Goal: Information Seeking & Learning: Learn about a topic

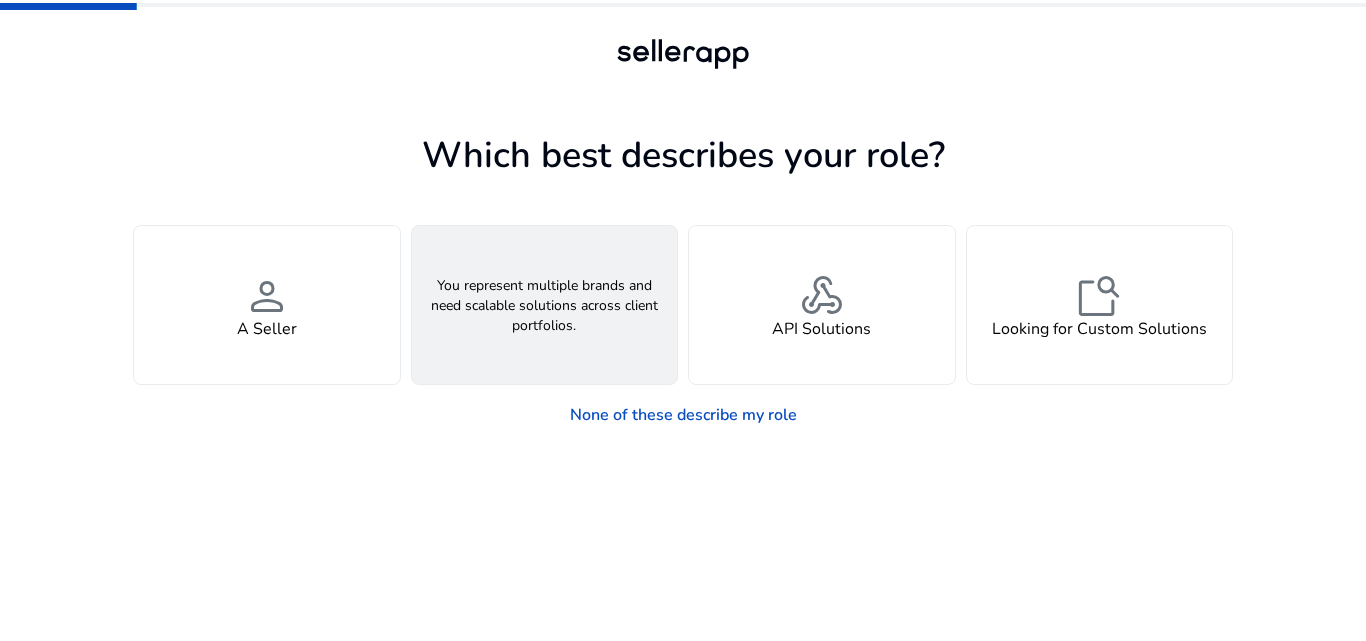
click at [526, 301] on span "groups" at bounding box center [544, 296] width 48 height 48
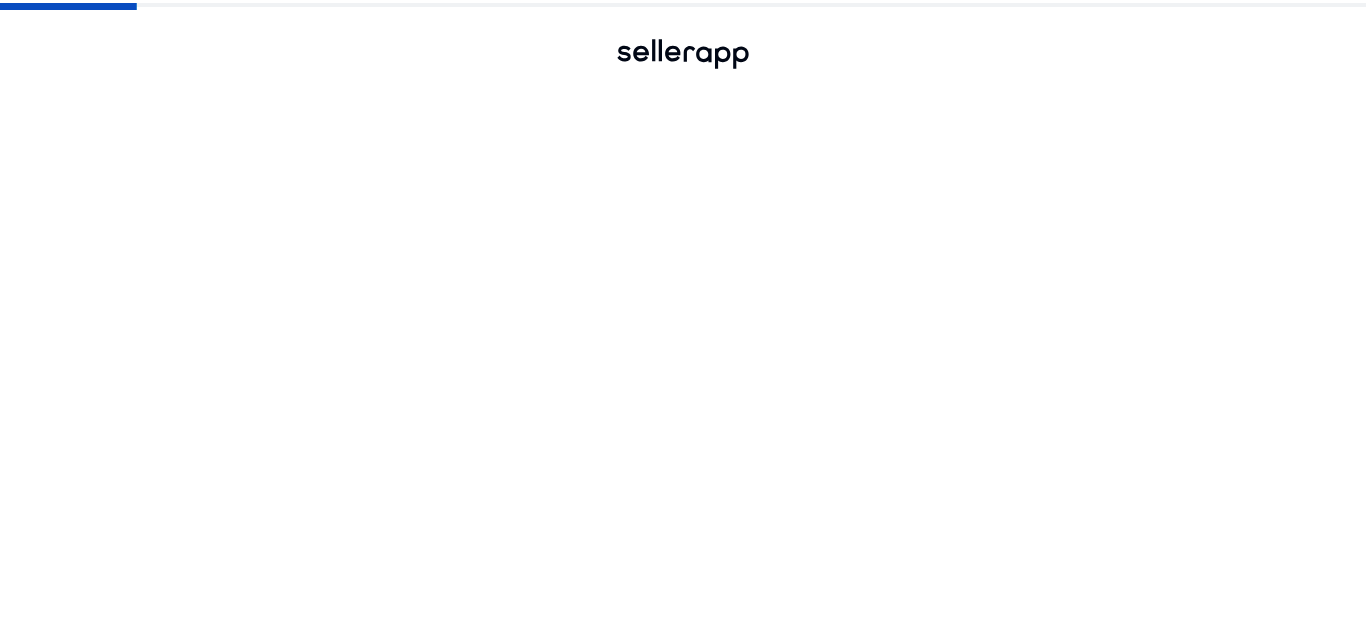
click at [526, 301] on span "groups" at bounding box center [544, 296] width 48 height 48
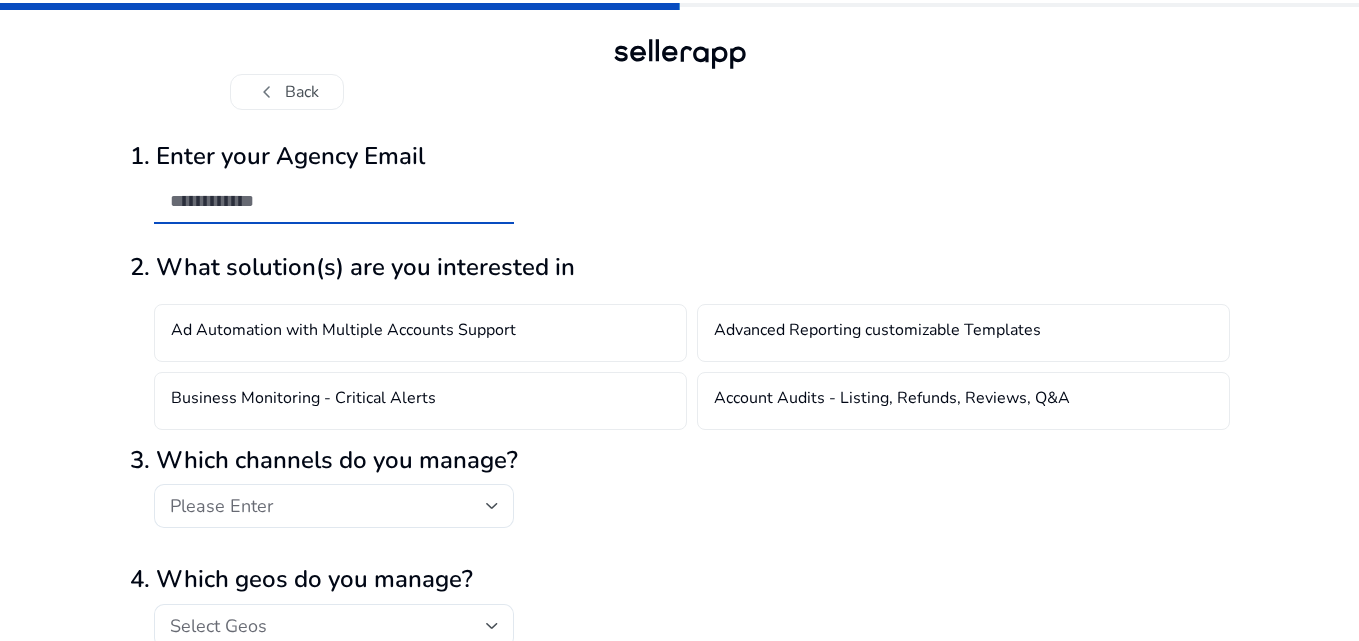
click at [238, 204] on input "email" at bounding box center [334, 201] width 328 height 22
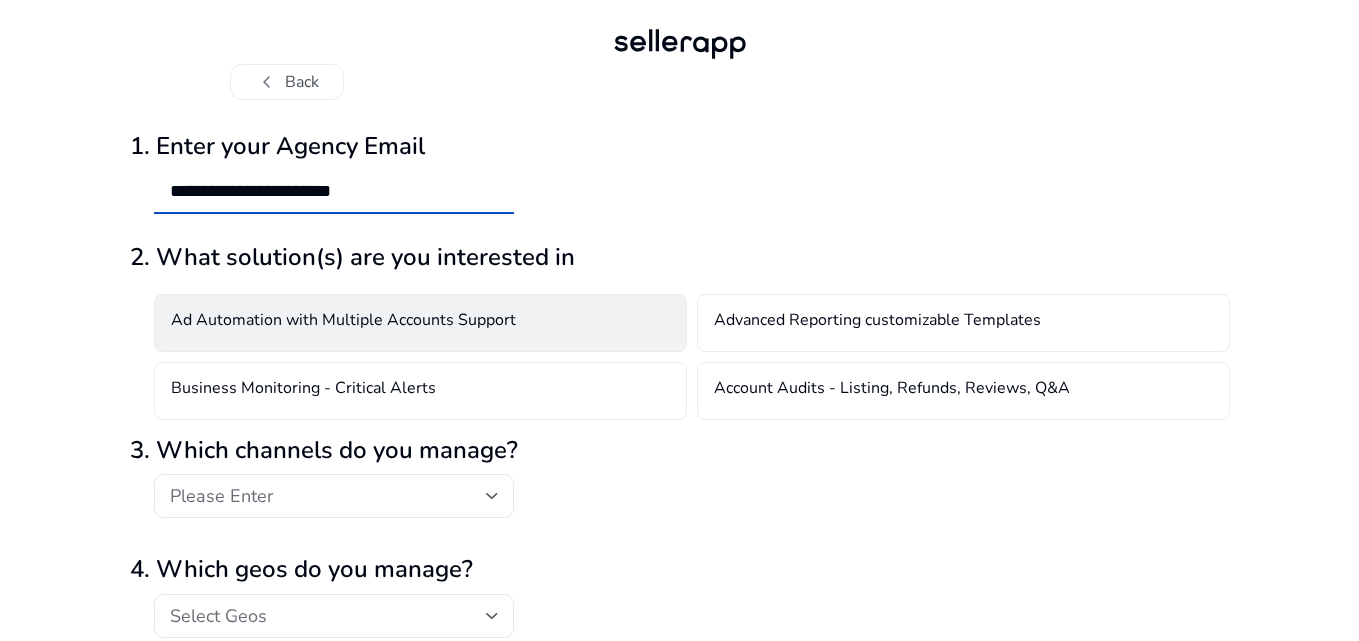
scroll to position [110, 0]
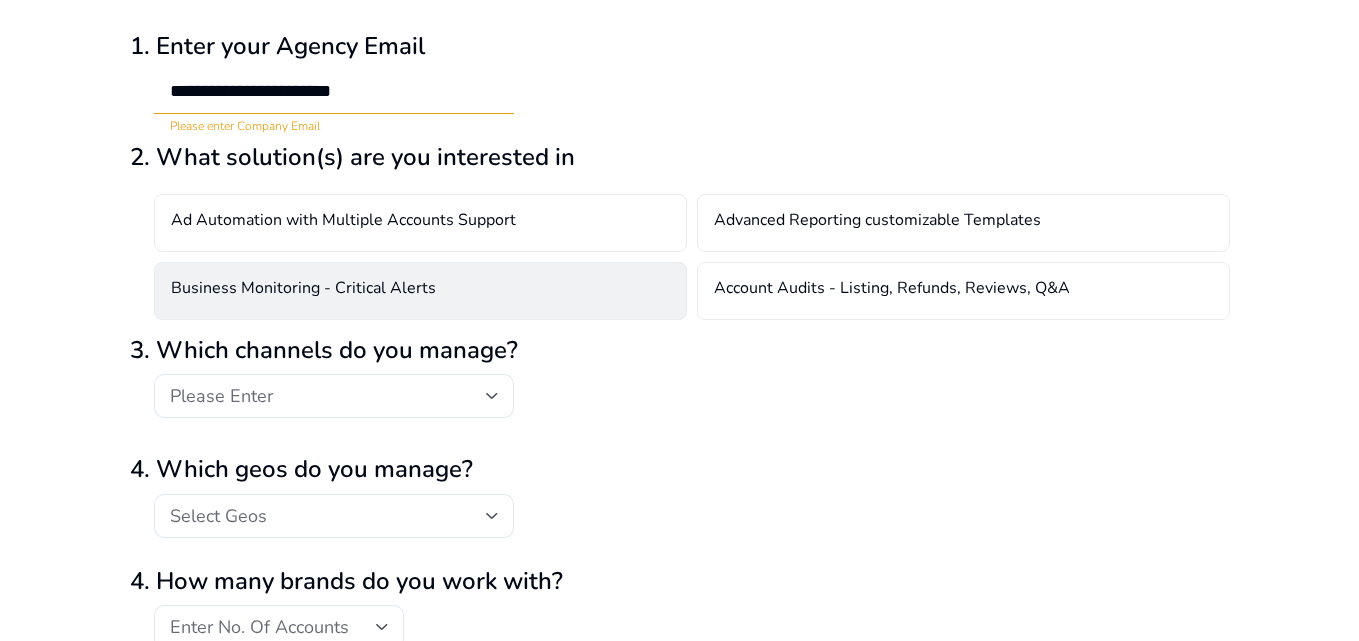
click at [465, 290] on div "Business Monitoring - Critical Alerts" at bounding box center [420, 291] width 533 height 58
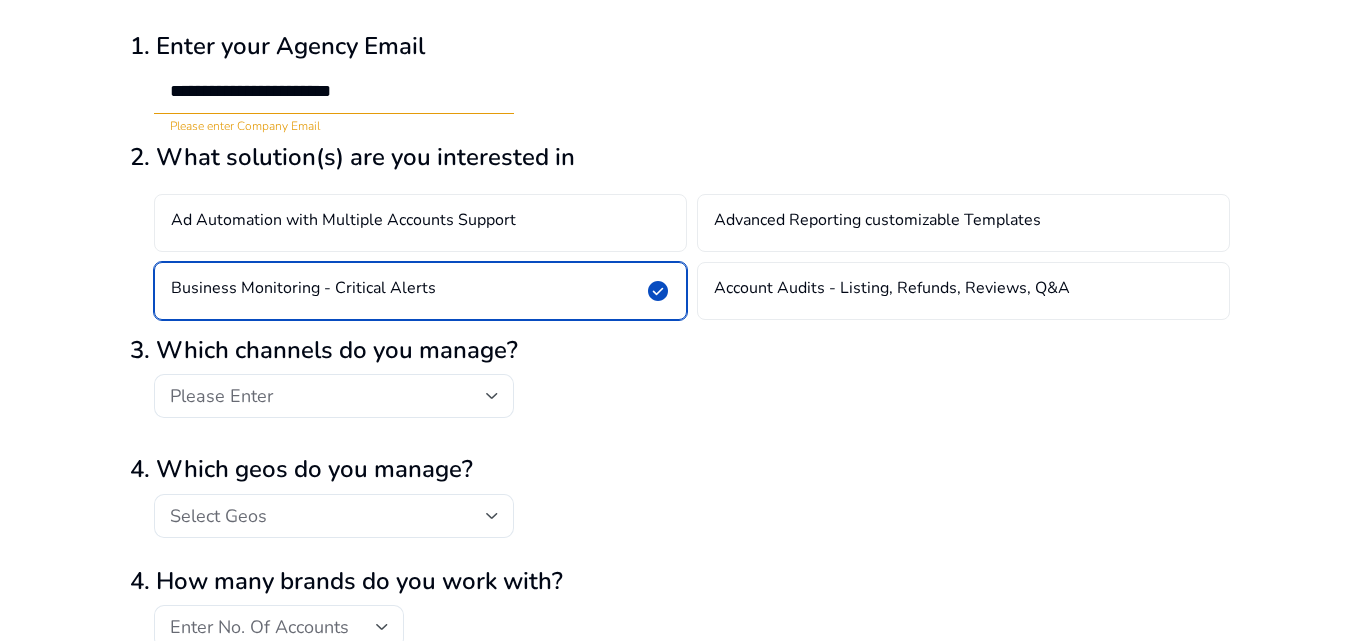
scroll to position [210, 0]
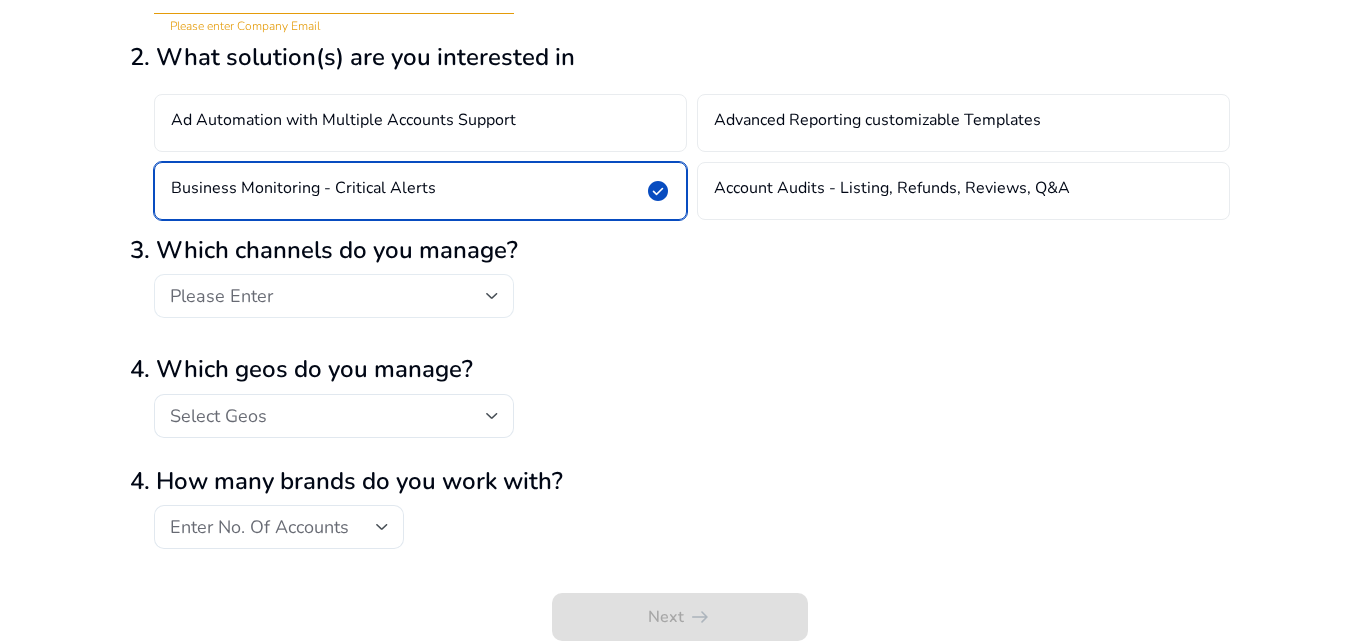
click at [493, 299] on div at bounding box center [492, 296] width 12 height 8
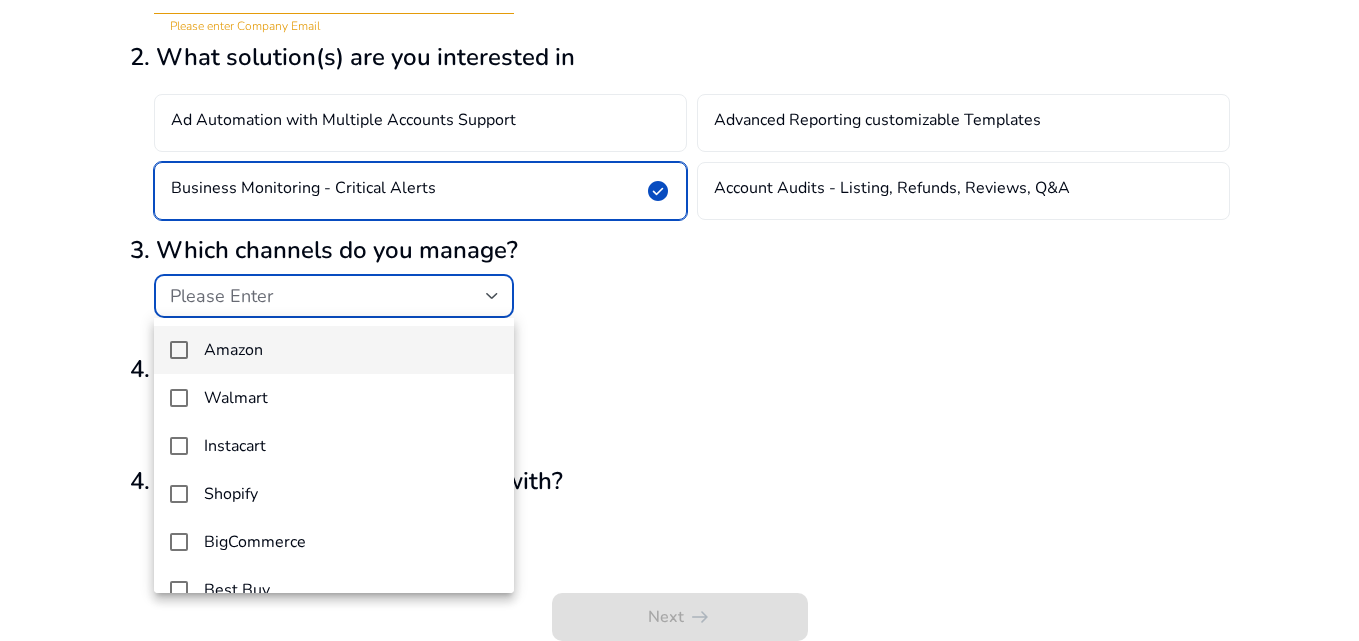
click at [391, 360] on mat-option "Amazon" at bounding box center [334, 350] width 360 height 48
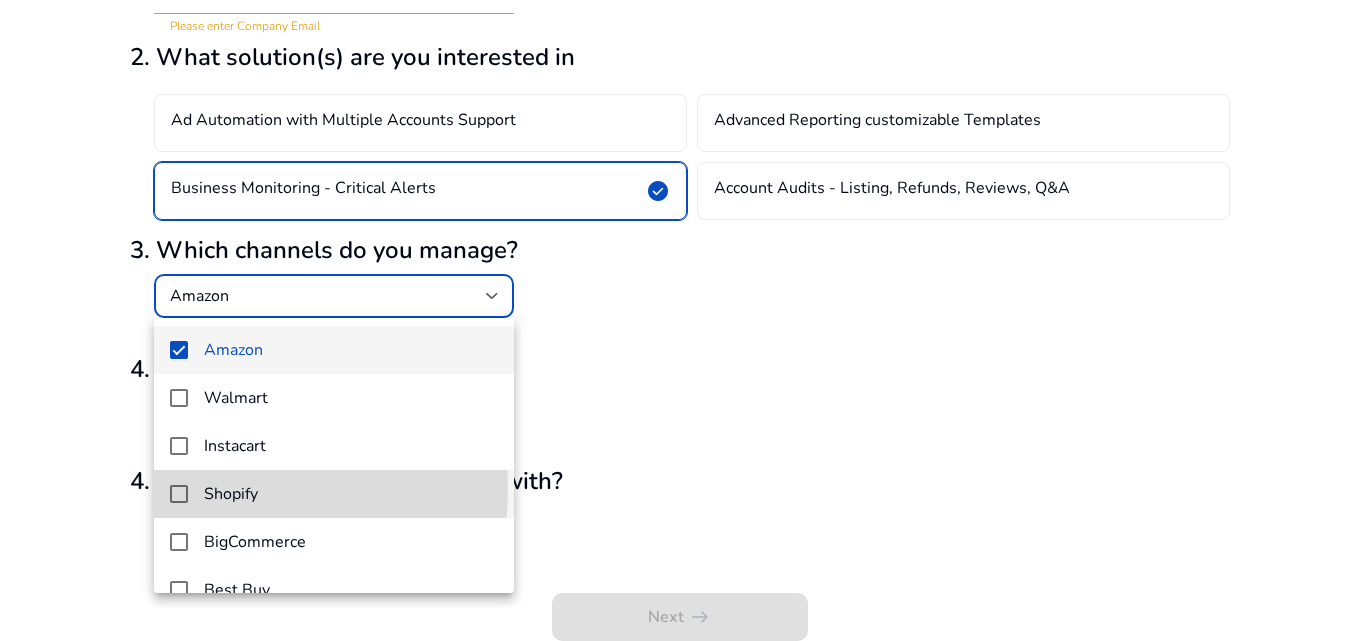
drag, startPoint x: 172, startPoint y: 488, endPoint x: 190, endPoint y: 496, distance: 19.7
click at [178, 492] on mat-pseudo-checkbox at bounding box center [179, 494] width 18 height 18
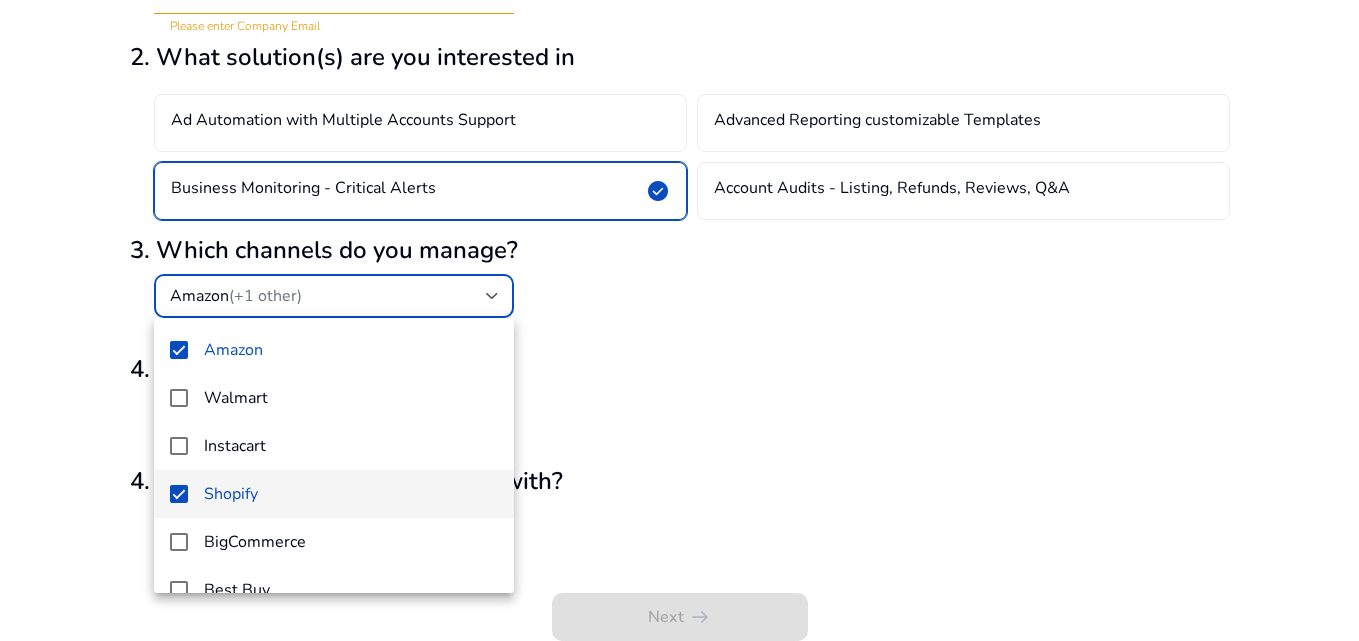
click at [539, 403] on div at bounding box center [679, 320] width 1359 height 641
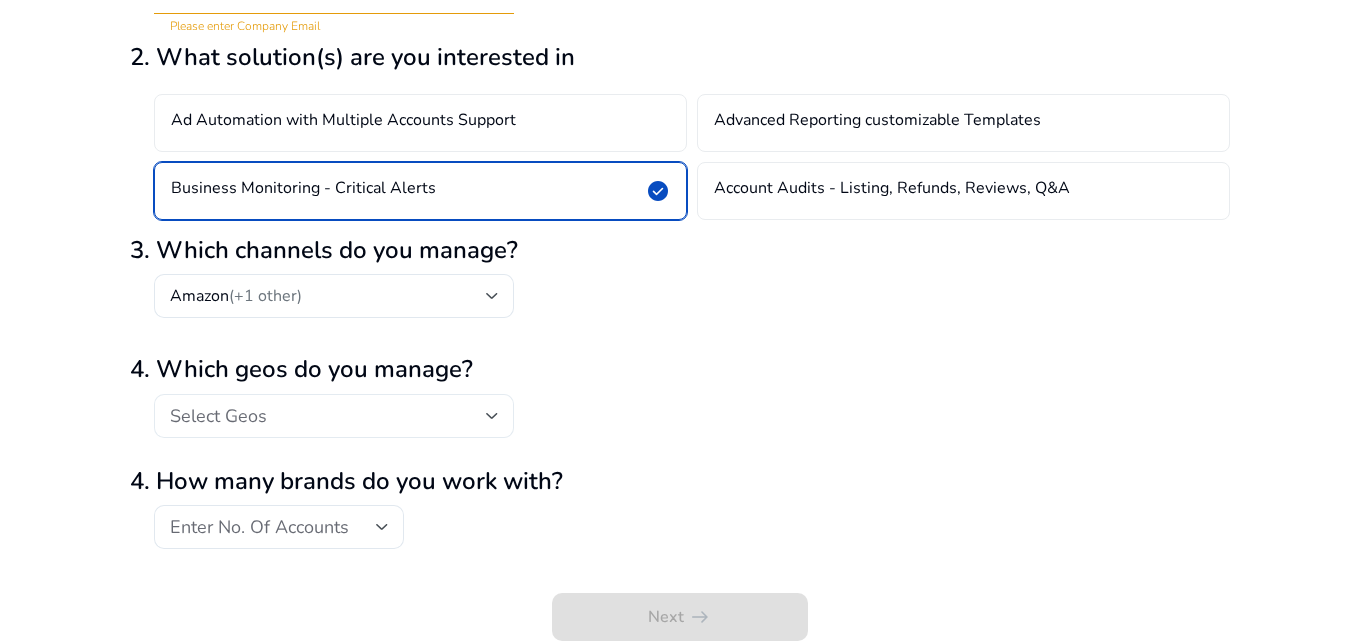
click at [499, 417] on div "Select Geos" at bounding box center [334, 416] width 360 height 44
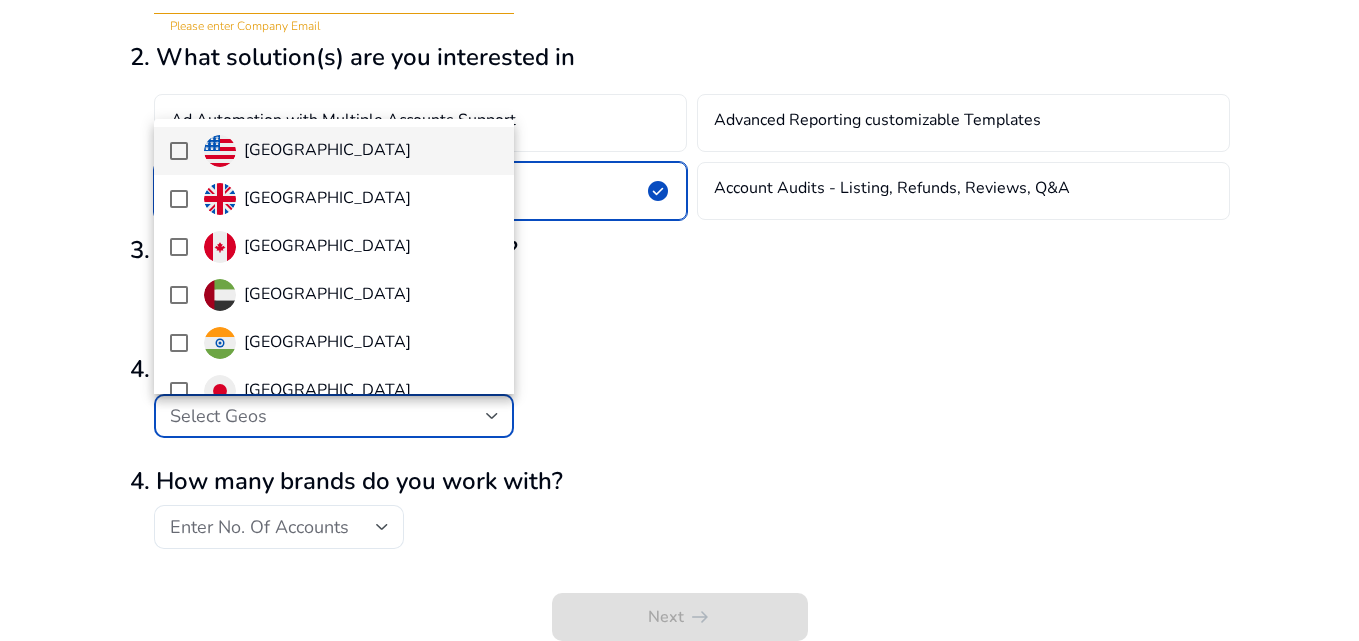
click at [497, 417] on div at bounding box center [679, 320] width 1359 height 641
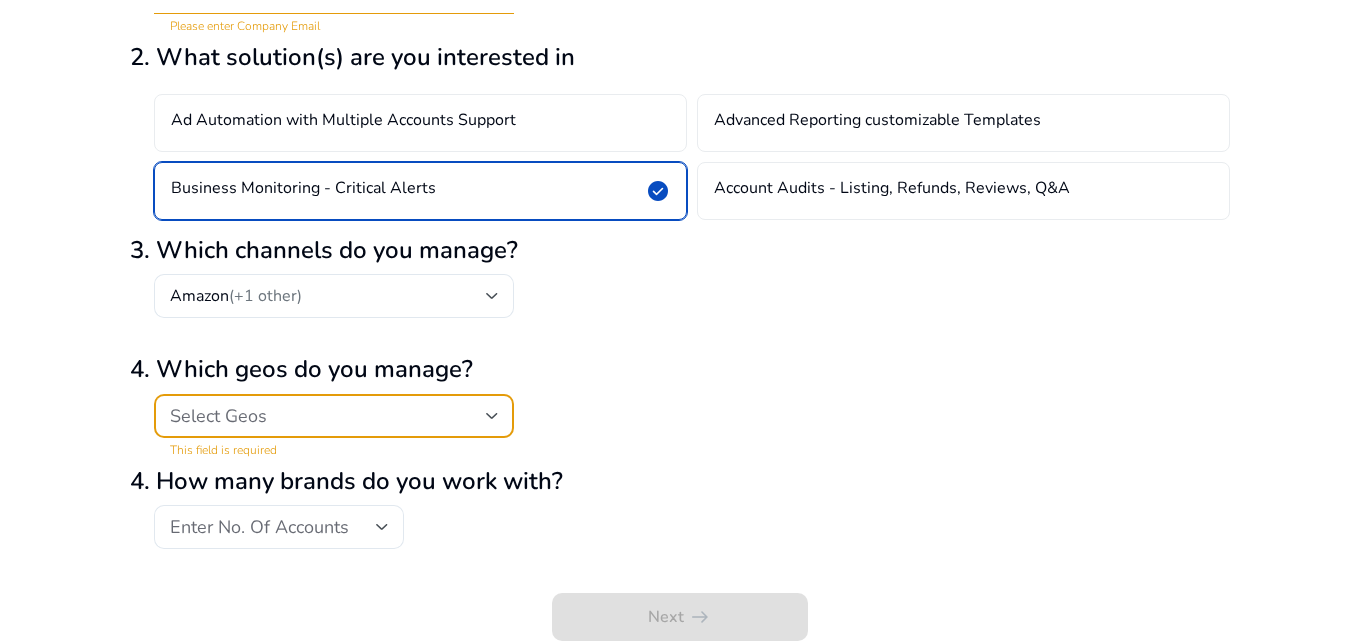
click at [486, 413] on div at bounding box center [492, 416] width 12 height 8
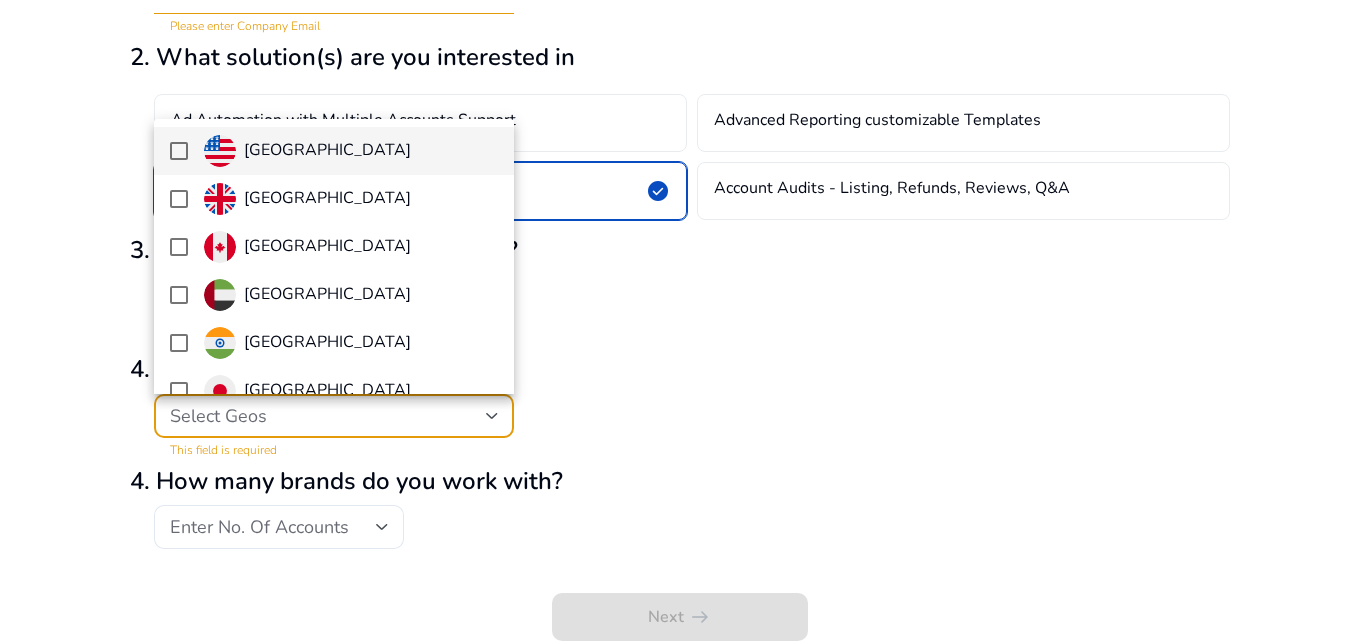
click at [194, 147] on mat-option "[GEOGRAPHIC_DATA]" at bounding box center [334, 151] width 360 height 48
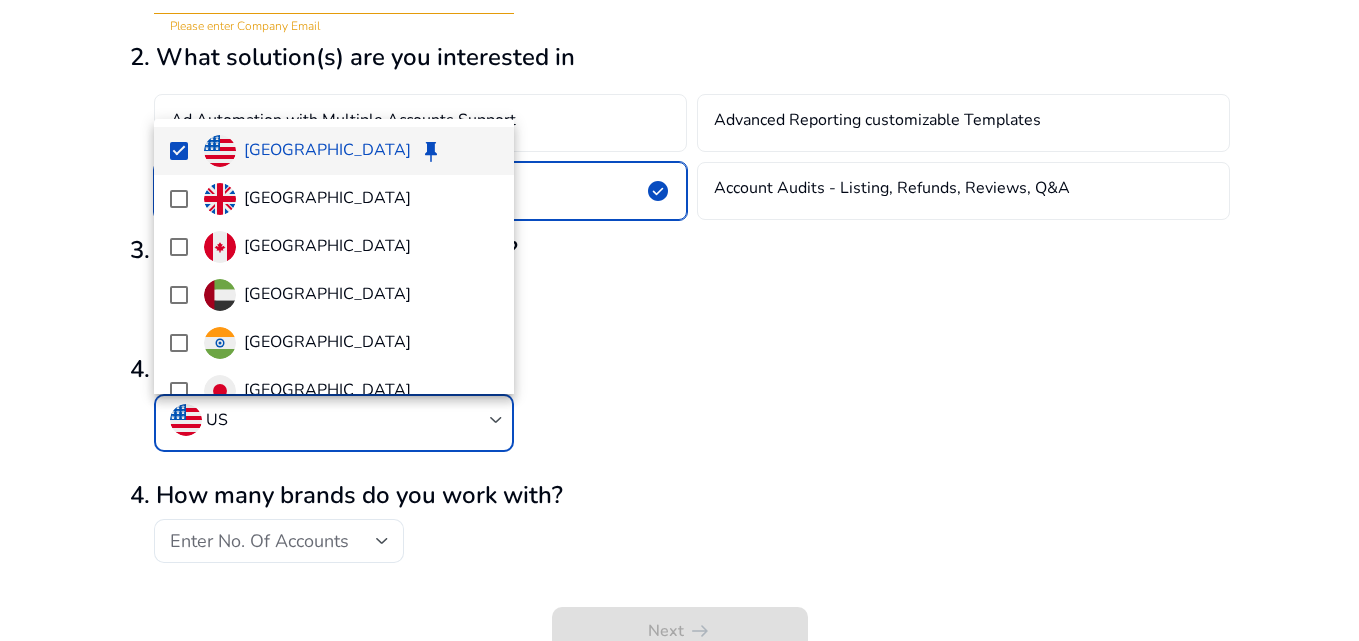
click at [573, 380] on div at bounding box center [679, 320] width 1359 height 641
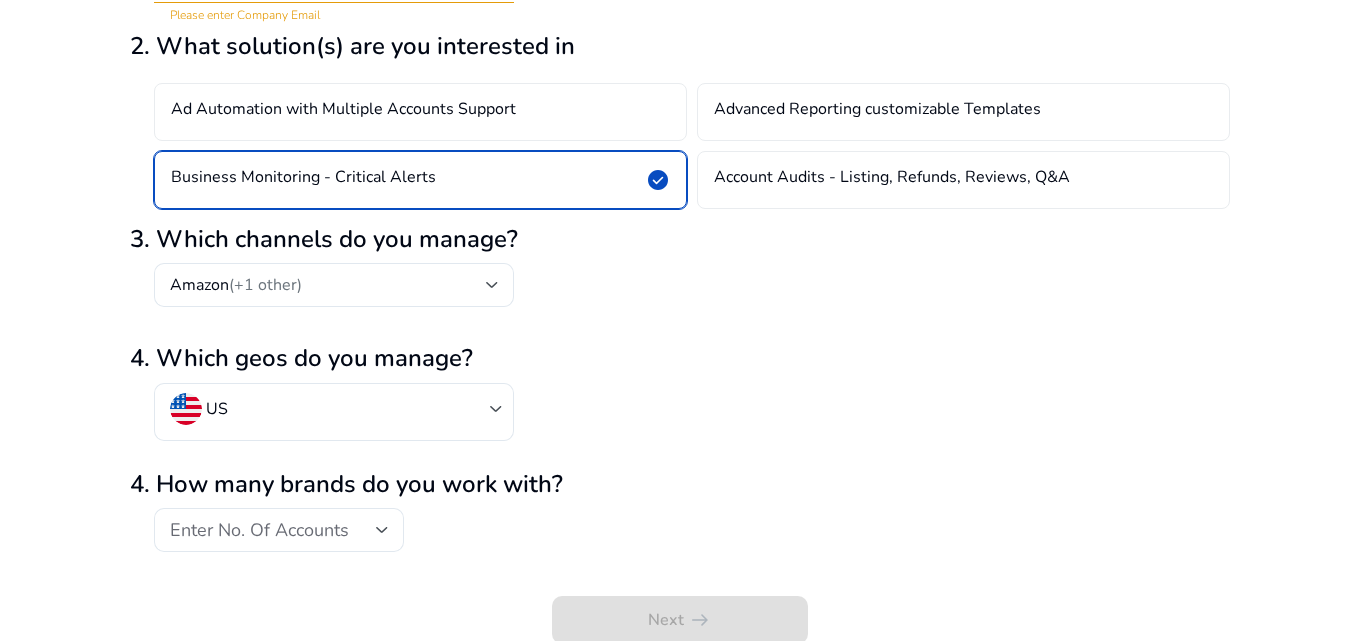
scroll to position [224, 0]
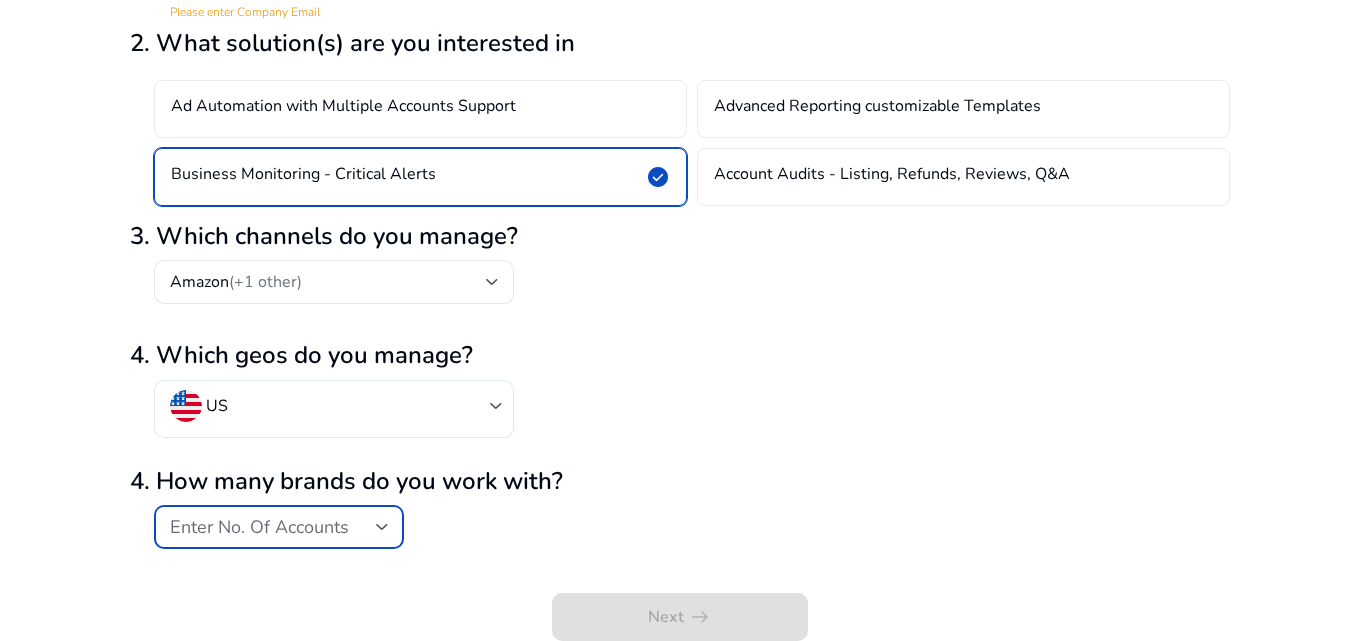
click at [378, 523] on div at bounding box center [382, 527] width 12 height 8
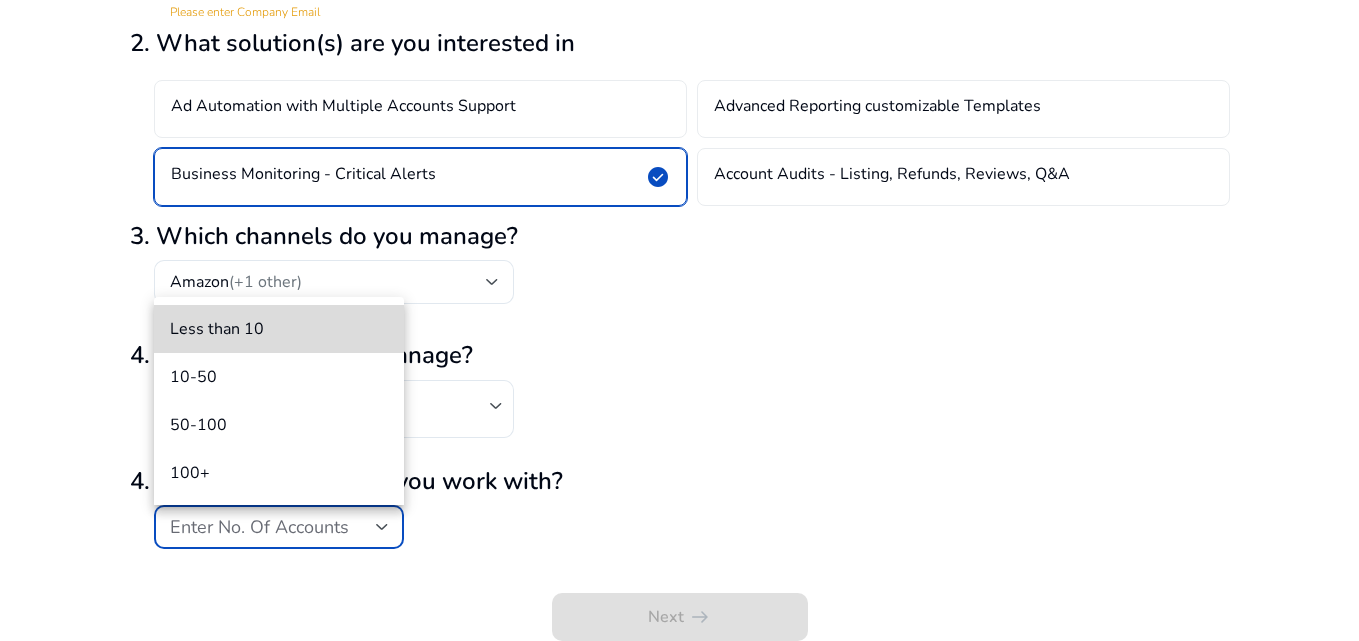
click at [306, 320] on span "Less than 10" at bounding box center [279, 329] width 218 height 22
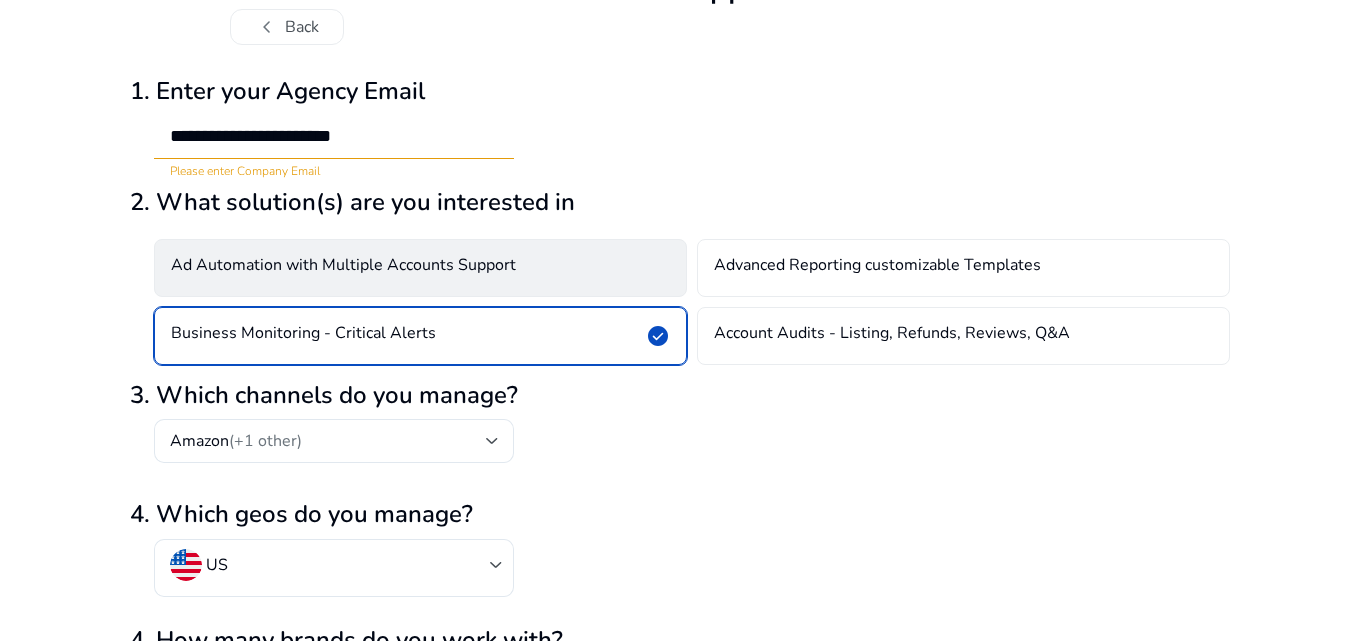
scroll to position [100, 0]
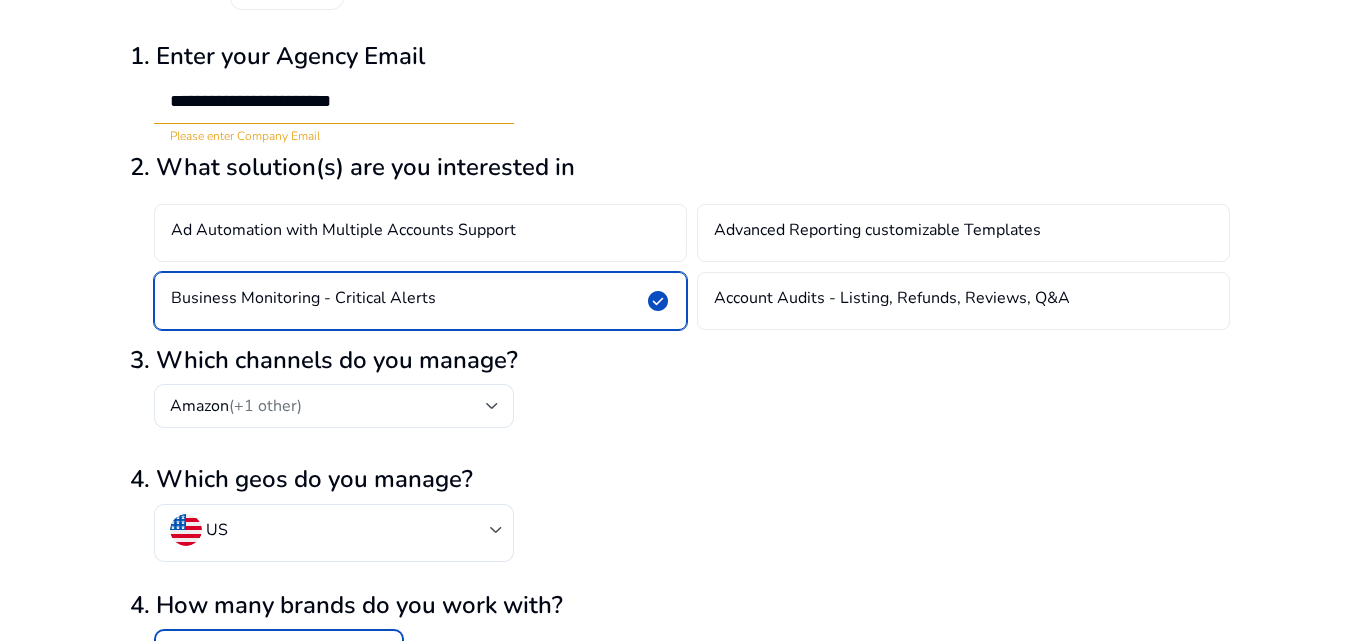
click at [280, 98] on input "**********" at bounding box center [334, 101] width 328 height 22
drag, startPoint x: 281, startPoint y: 98, endPoint x: 93, endPoint y: 126, distance: 190.0
click at [93, 126] on div "**********" at bounding box center [679, 332] width 1359 height 865
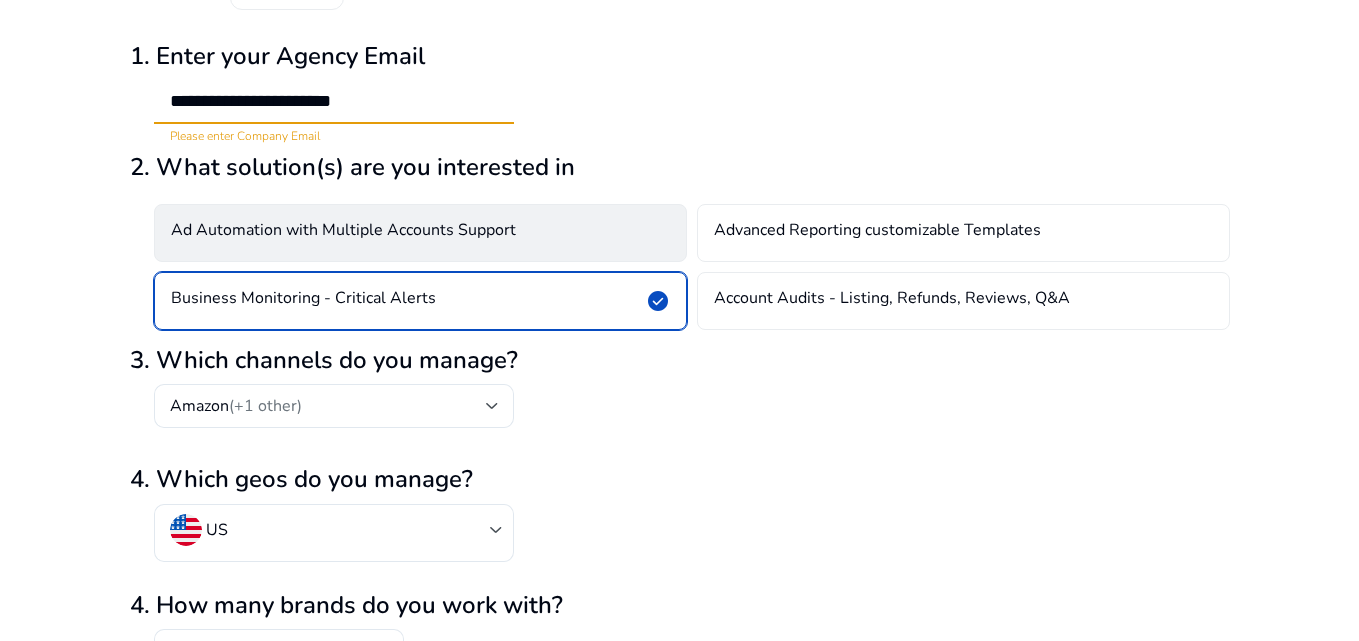
type input "**********"
click at [417, 211] on div "Ad Automation with Multiple Accounts Support" at bounding box center [420, 233] width 533 height 58
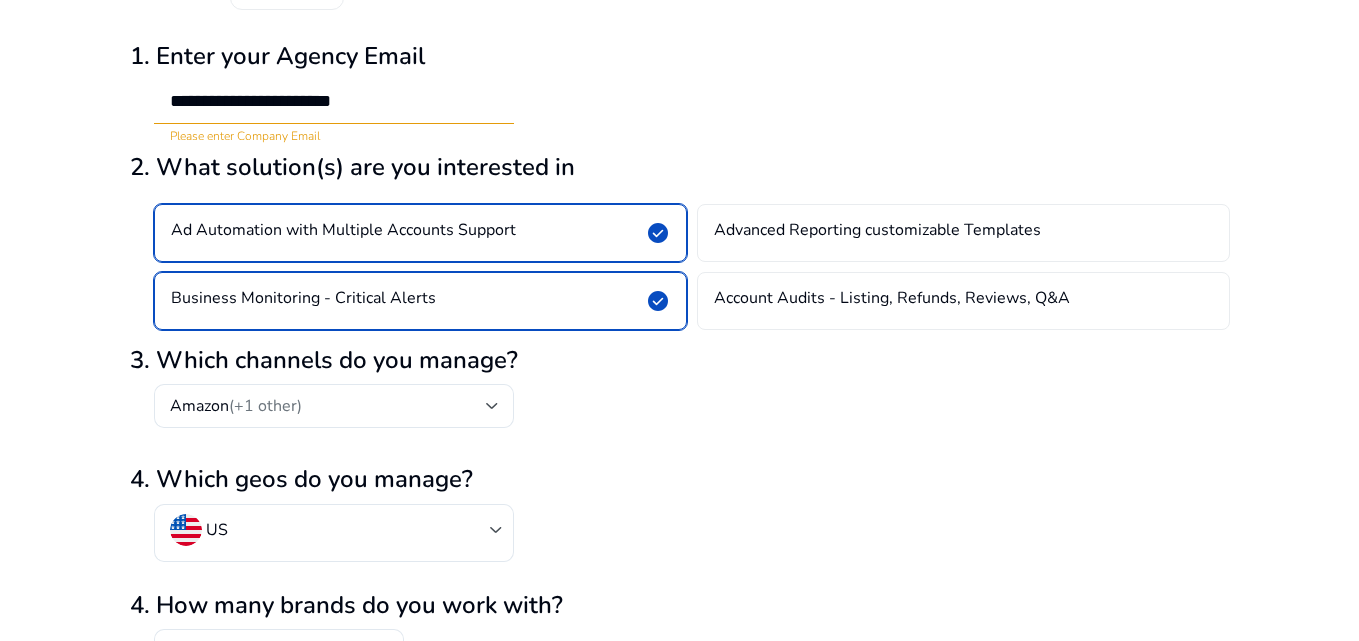
click at [449, 114] on div "**********" at bounding box center [334, 102] width 328 height 44
click at [648, 105] on div "**********" at bounding box center [680, 85] width 1100 height 119
click at [656, 397] on div "Amazon (+1 other)" at bounding box center [680, 416] width 1100 height 65
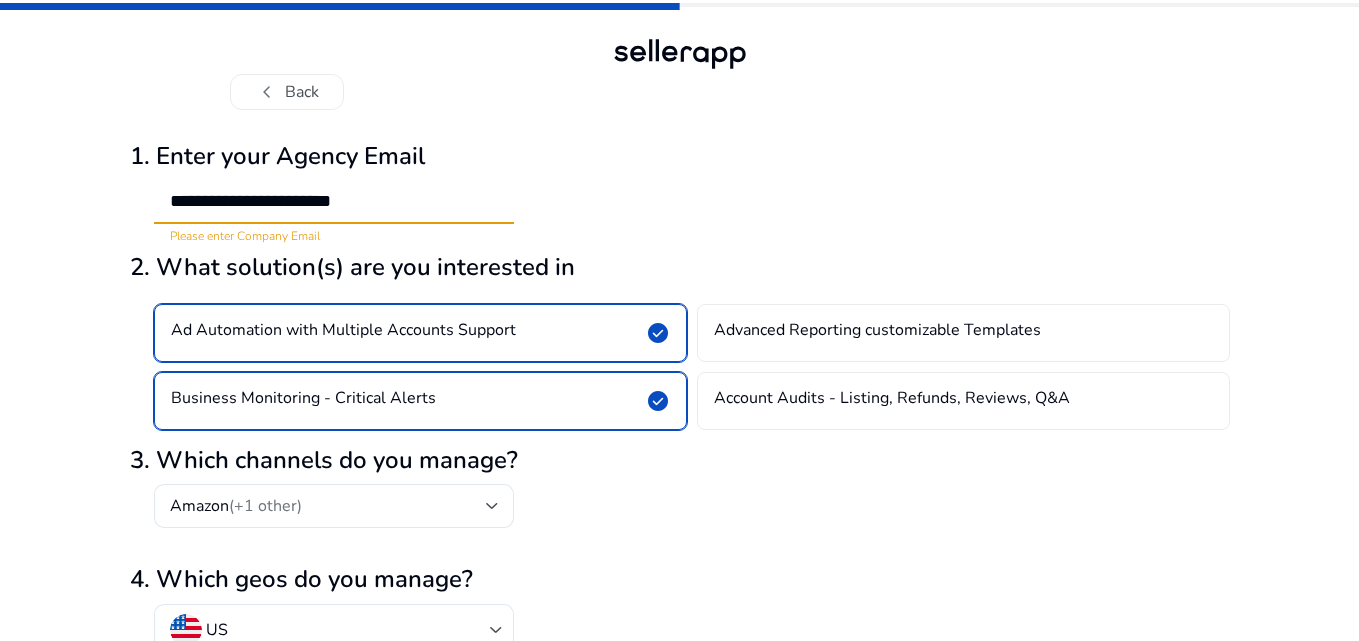
click at [338, 190] on input "**********" at bounding box center [334, 201] width 328 height 22
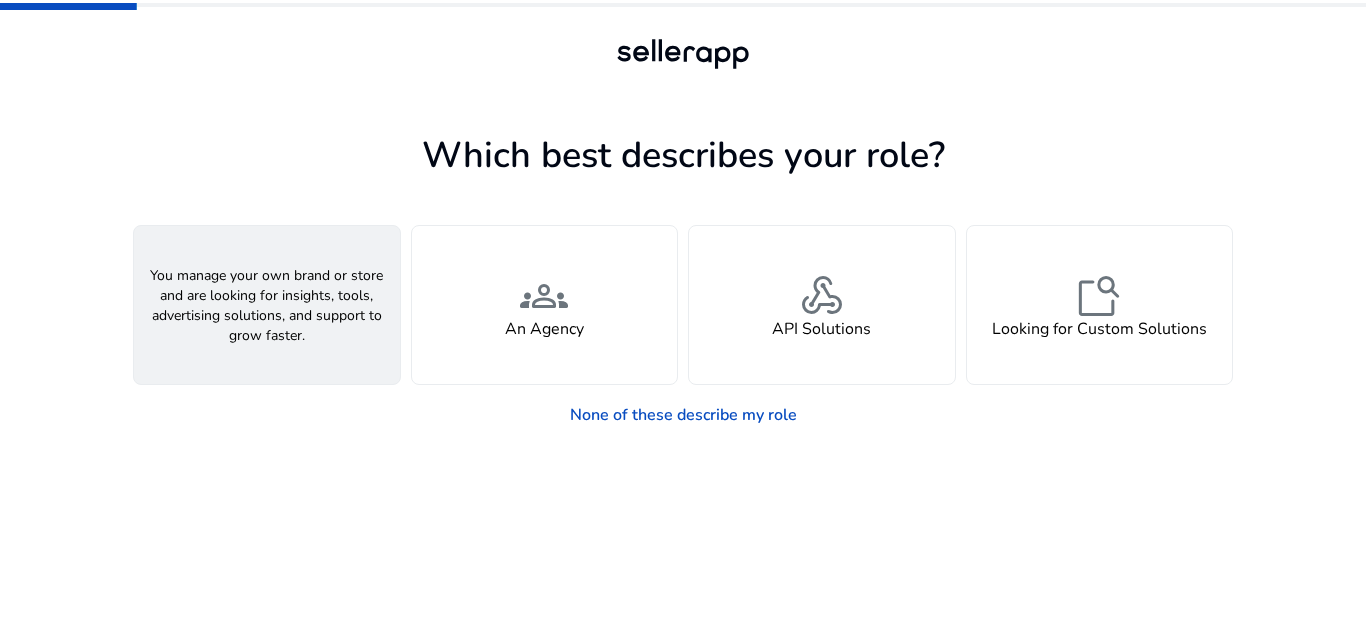
click at [270, 307] on span "person" at bounding box center [267, 296] width 48 height 48
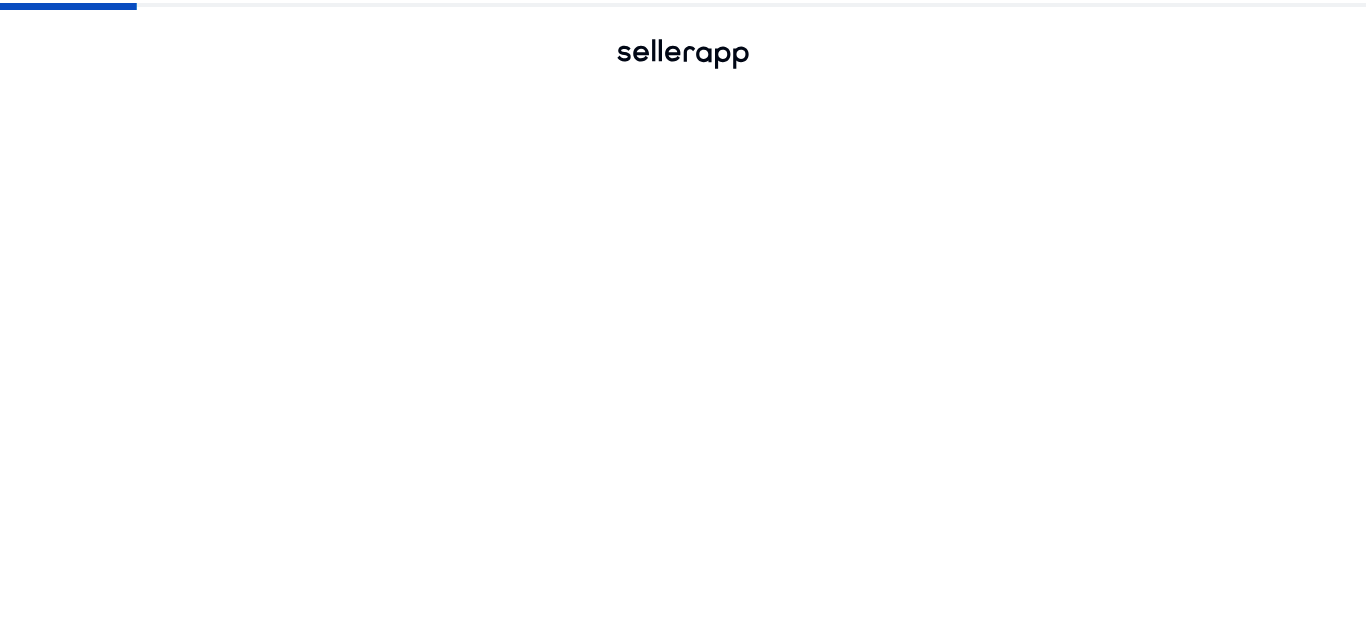
click at [268, 306] on span "person" at bounding box center [267, 296] width 48 height 48
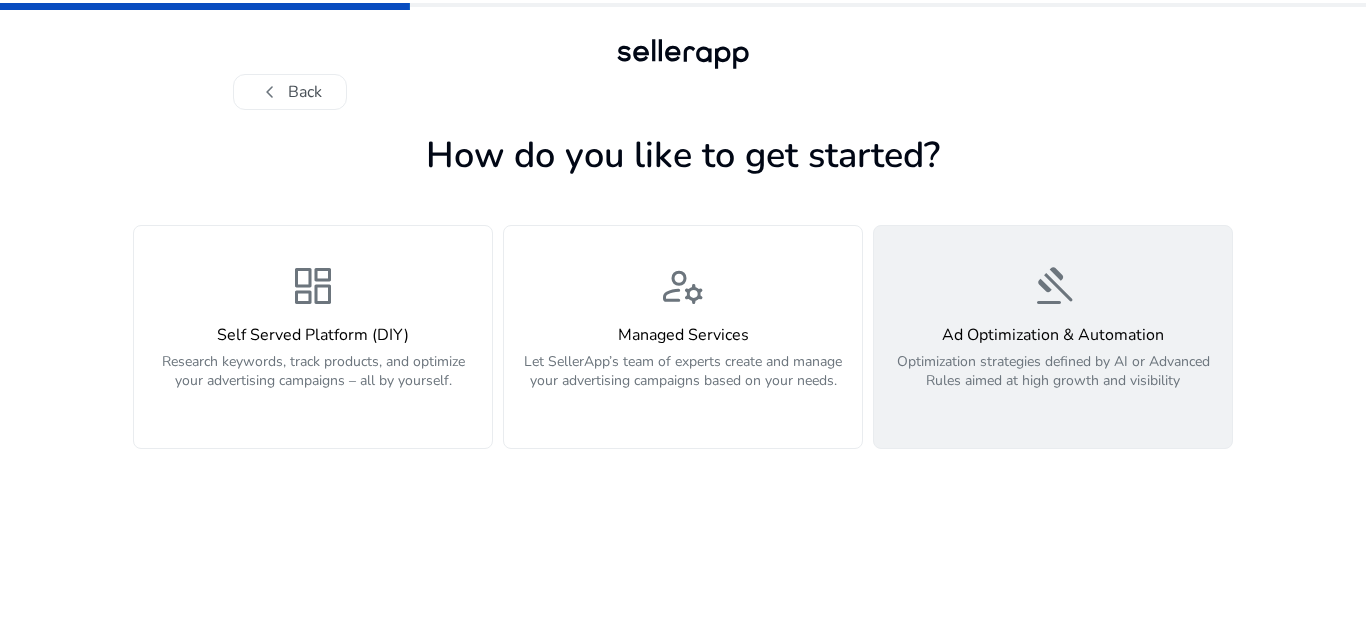
click at [1029, 298] on span "gavel" at bounding box center [1053, 286] width 48 height 48
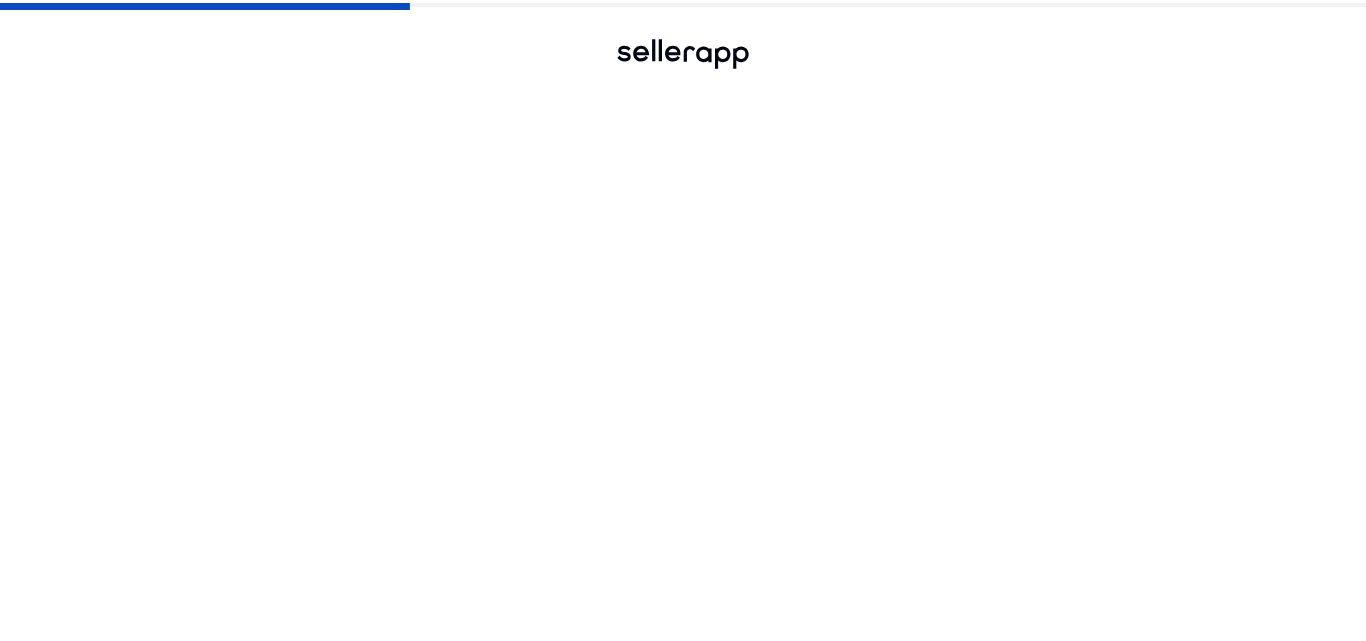
click at [1029, 298] on span "gavel" at bounding box center [1053, 286] width 48 height 48
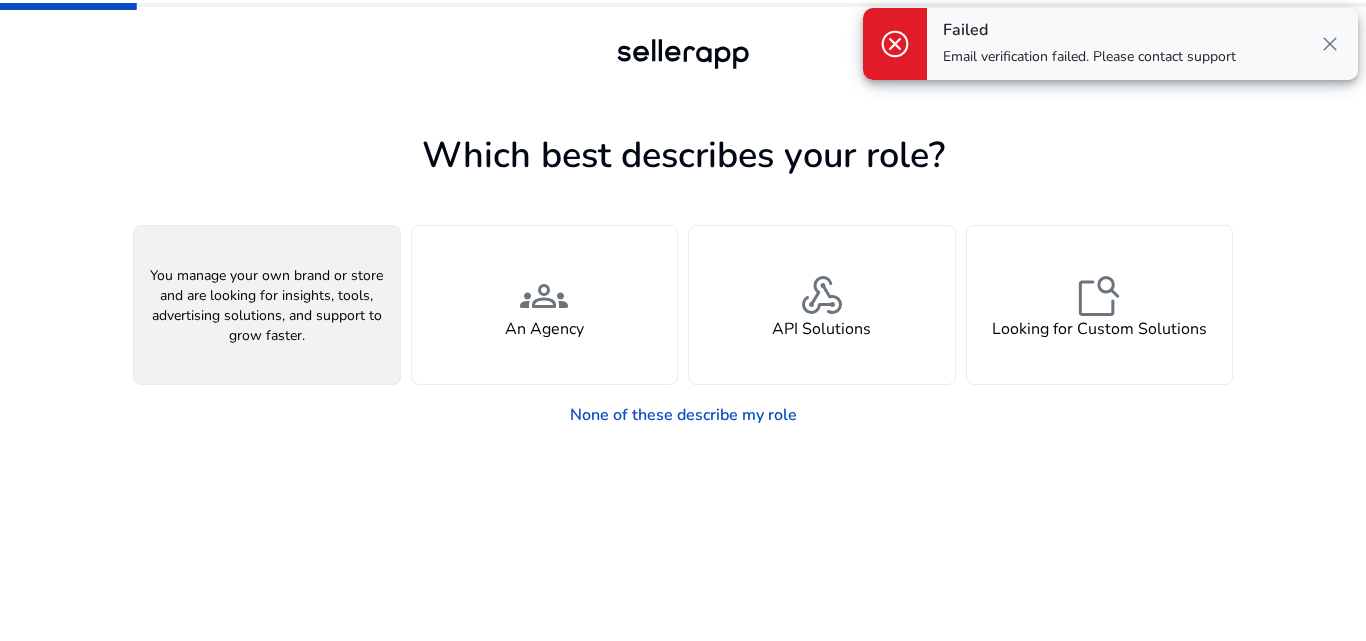
click at [279, 304] on span "person" at bounding box center [267, 296] width 48 height 48
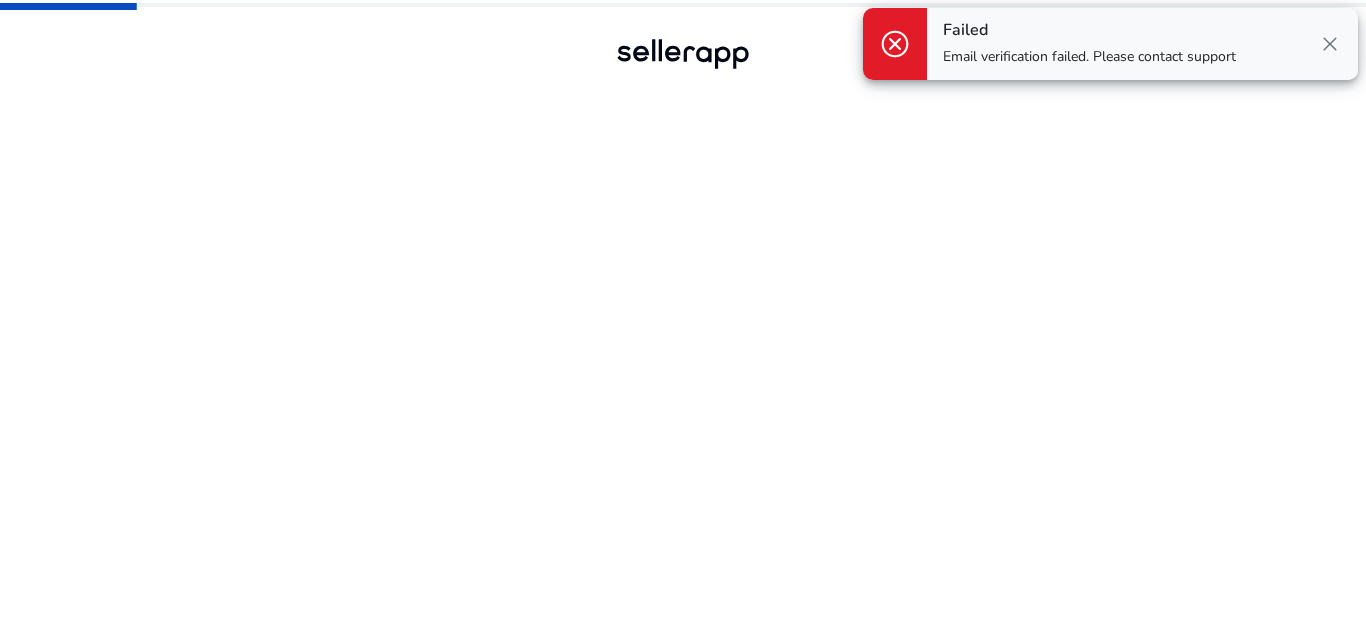
click at [279, 304] on span "person" at bounding box center [267, 296] width 48 height 48
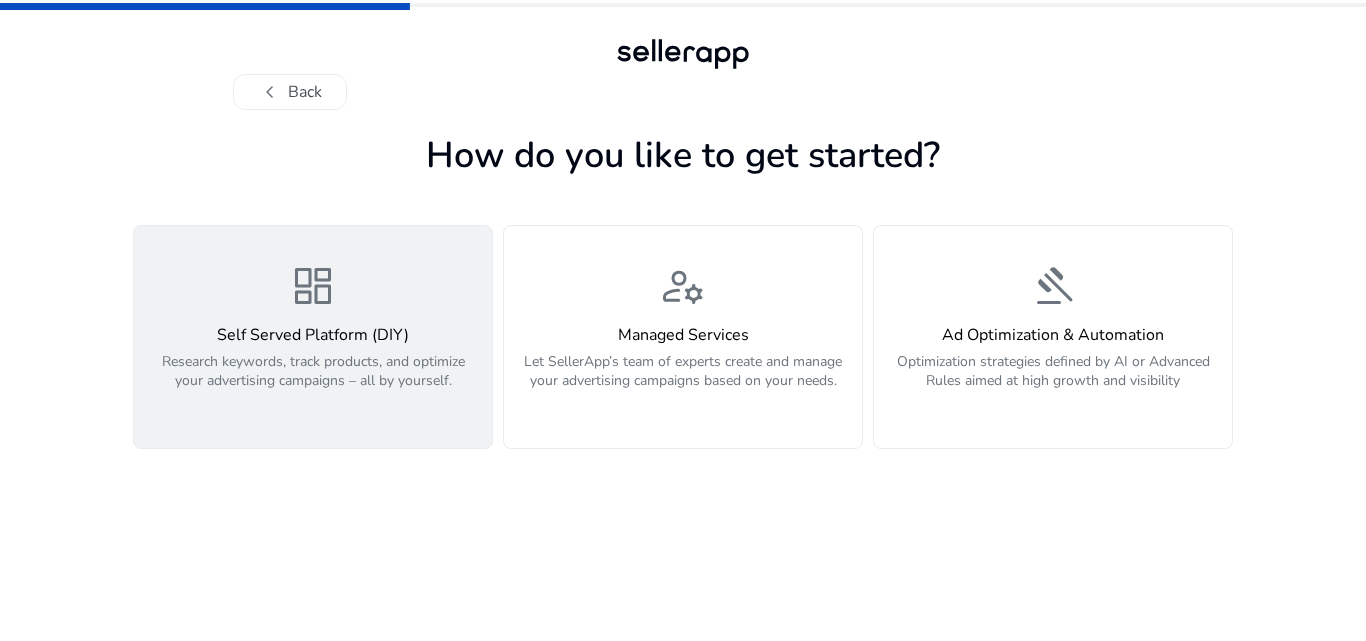
click at [330, 299] on span "dashboard" at bounding box center [313, 286] width 48 height 48
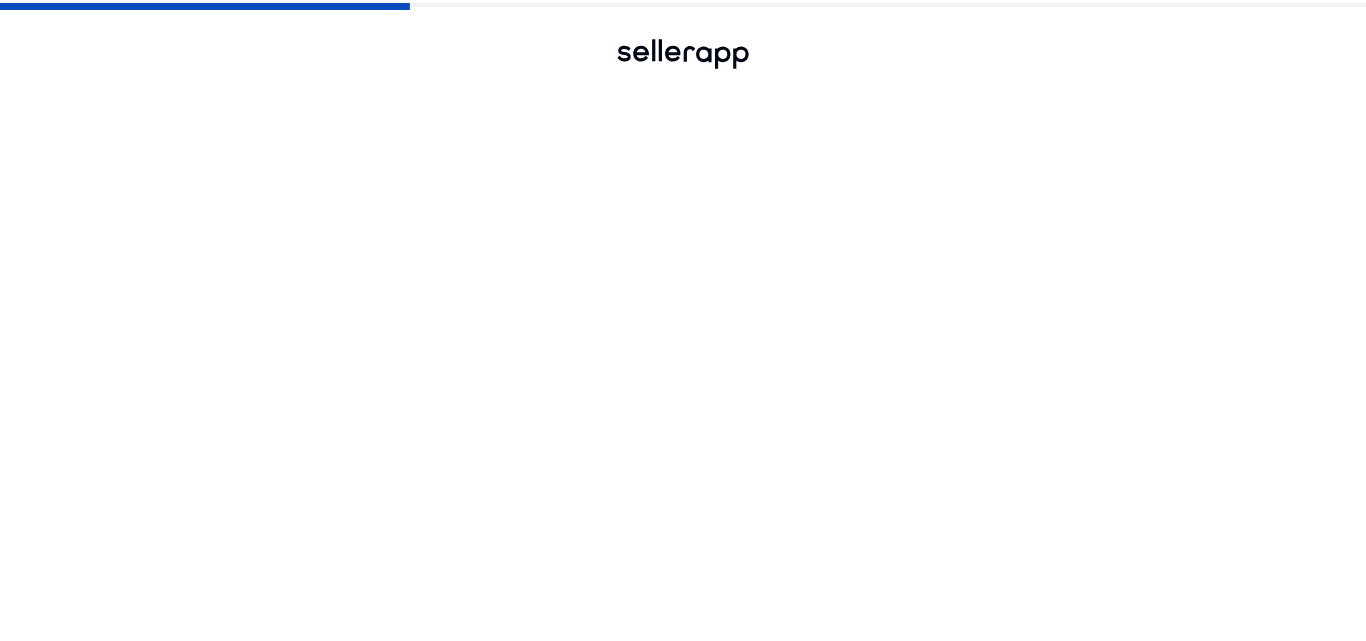
click at [330, 299] on span "dashboard" at bounding box center [313, 286] width 48 height 48
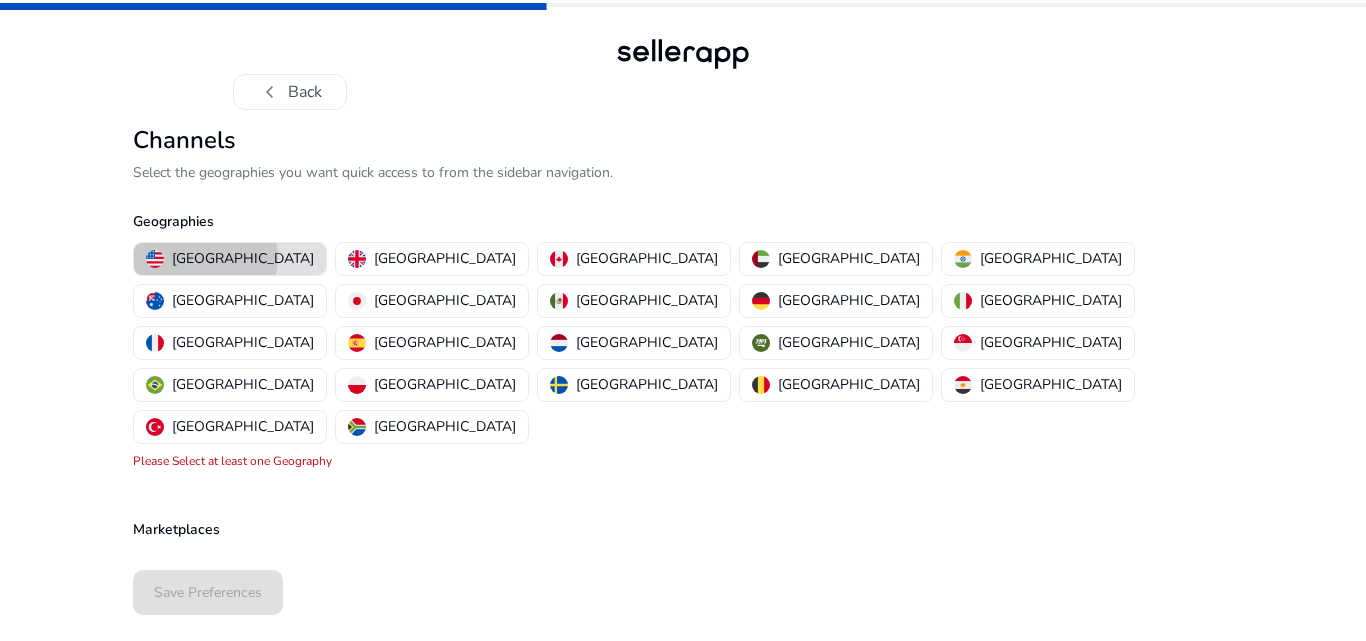
click at [205, 258] on p "[GEOGRAPHIC_DATA]" at bounding box center [243, 258] width 142 height 21
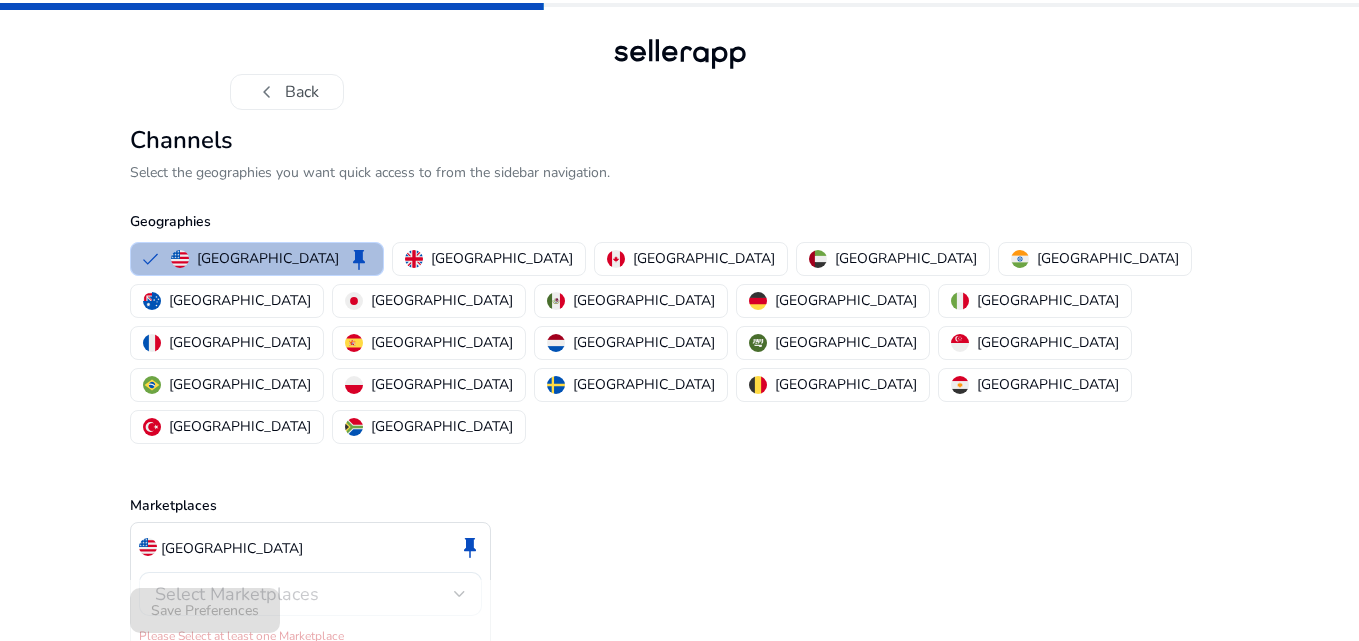
scroll to position [5, 0]
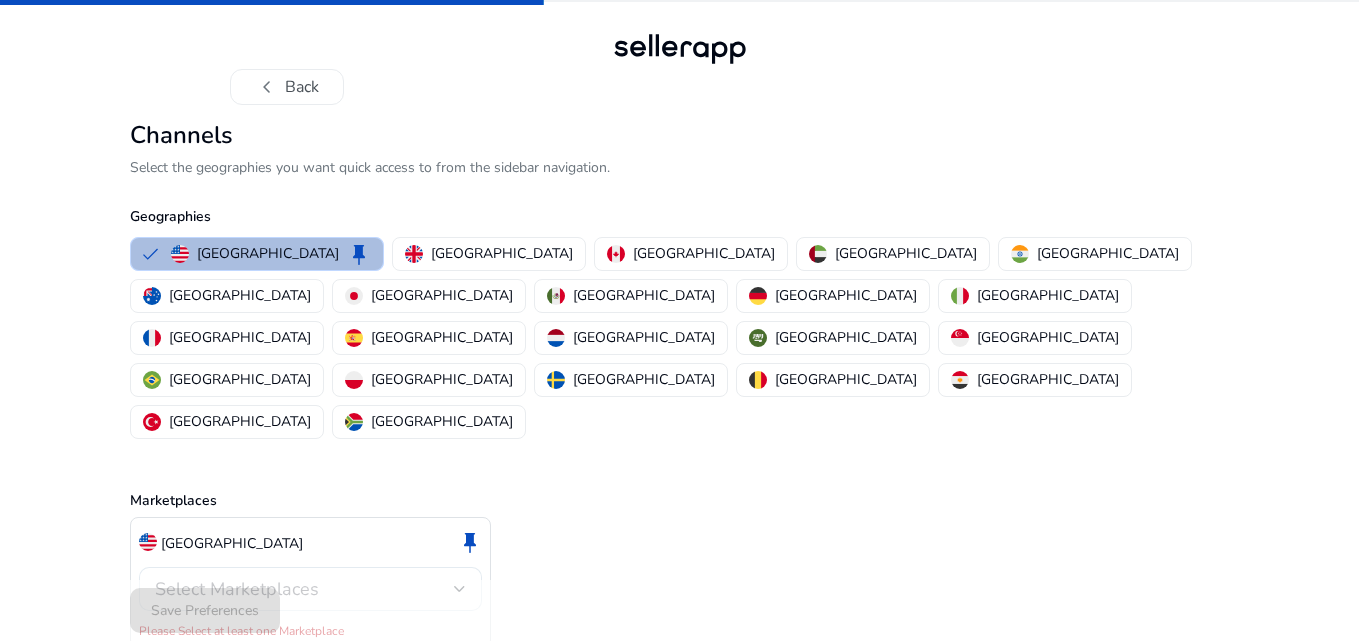
click at [458, 577] on div at bounding box center [460, 589] width 12 height 24
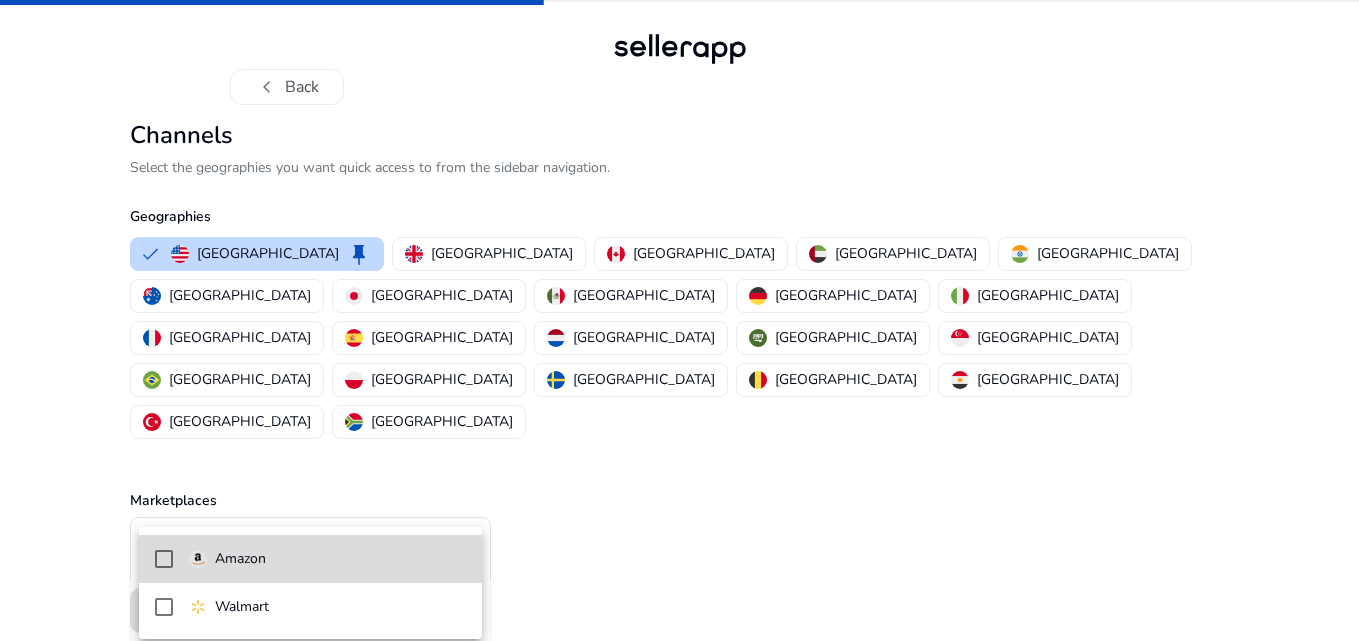
click at [391, 551] on span "Amazon" at bounding box center [327, 559] width 277 height 22
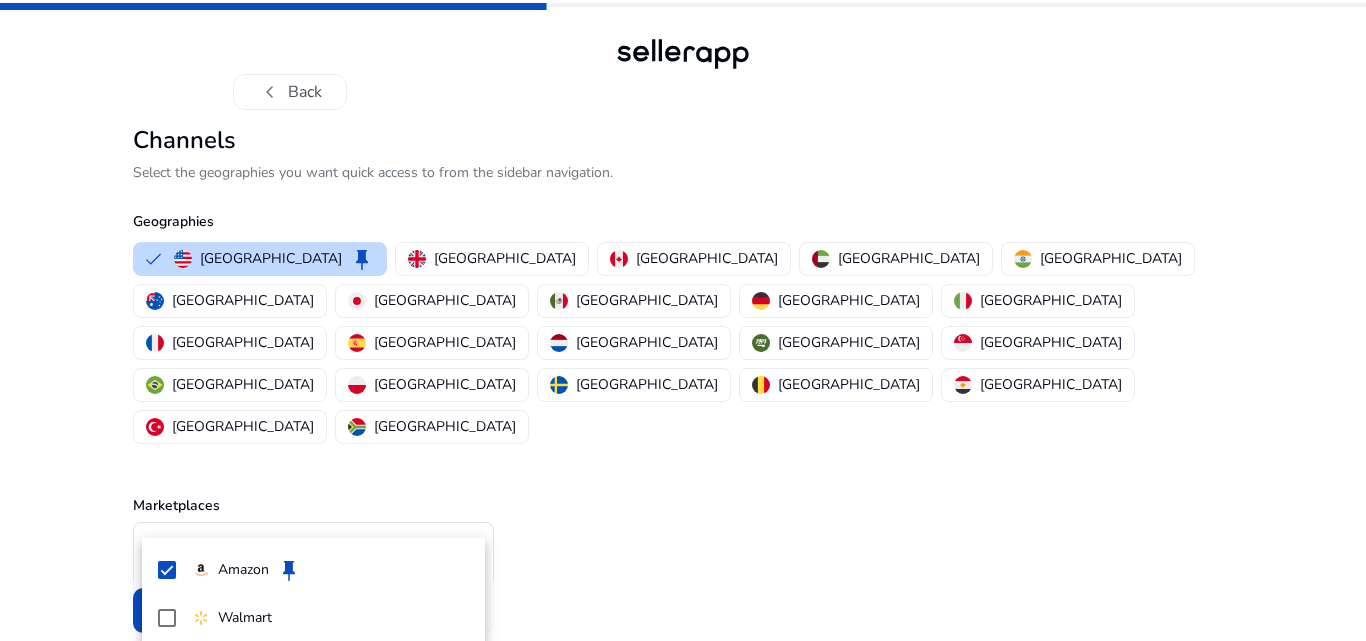
click at [72, 506] on div at bounding box center [683, 320] width 1366 height 641
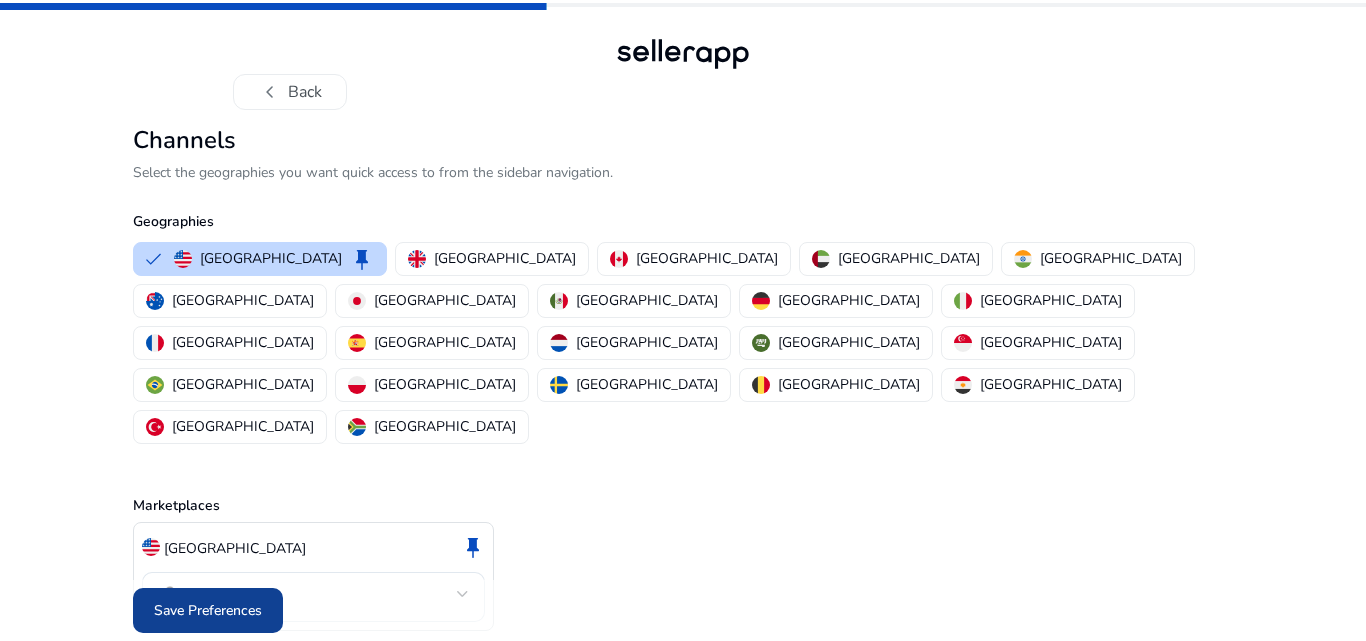
click at [214, 600] on span "Save Preferences" at bounding box center [208, 610] width 108 height 21
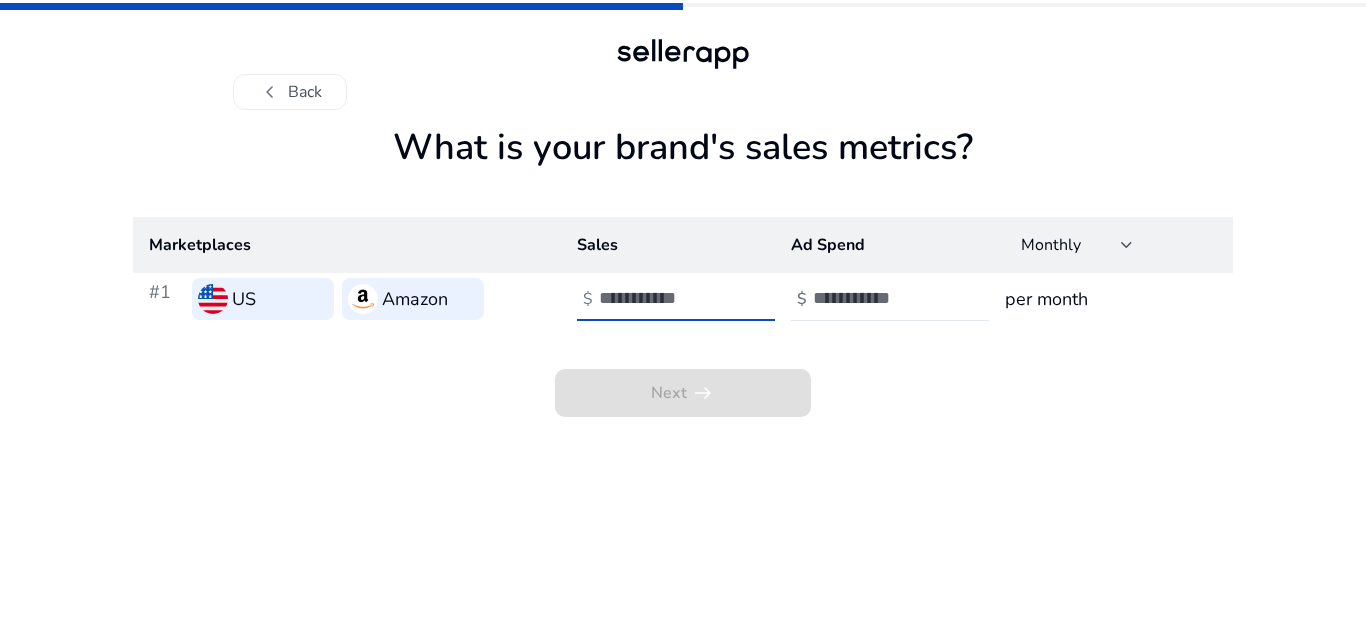
click at [723, 304] on input "**" at bounding box center [666, 298] width 135 height 22
click at [727, 291] on input "*" at bounding box center [666, 298] width 135 height 22
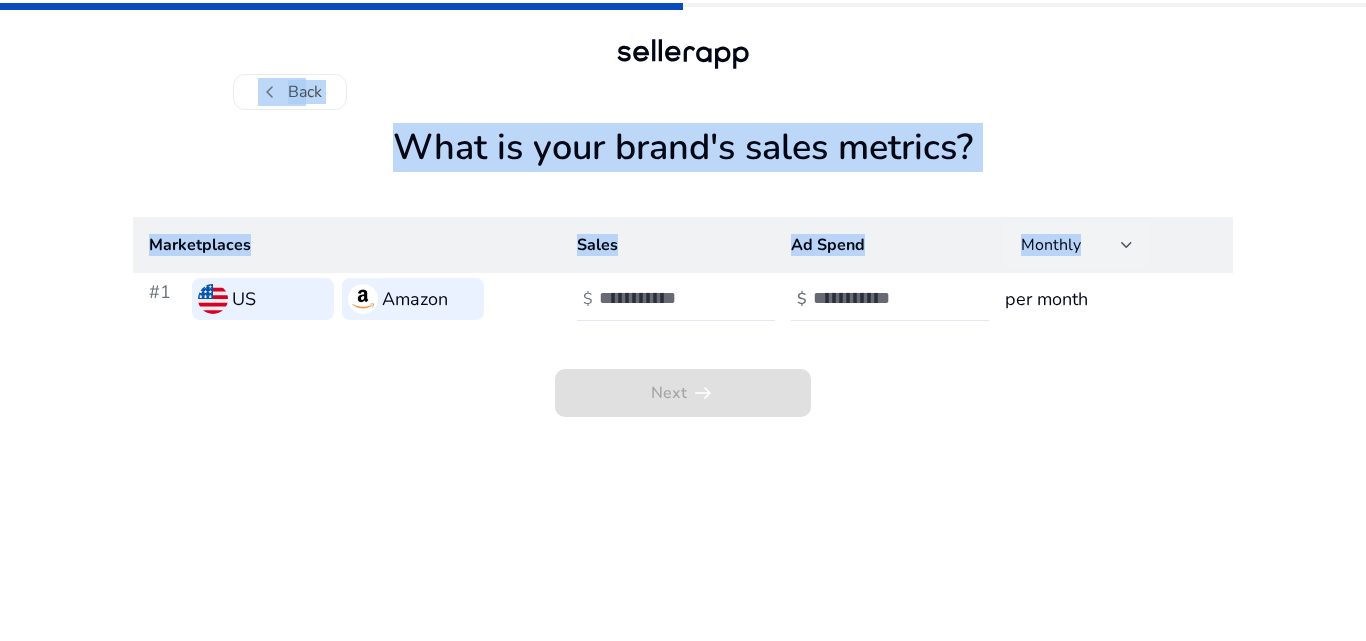
drag, startPoint x: 171, startPoint y: 24, endPoint x: 1062, endPoint y: 261, distance: 921.8
click at [1062, 261] on div "chevron_left Back What is your brand's sales metrics? Marketplaces Sales Ad Spe…" at bounding box center [683, 320] width 1366 height 641
copy div "chevron_left Back What is your brand's sales metrics? Marketplaces Sales Ad Spe…"
click at [587, 253] on th "Sales" at bounding box center [668, 245] width 214 height 56
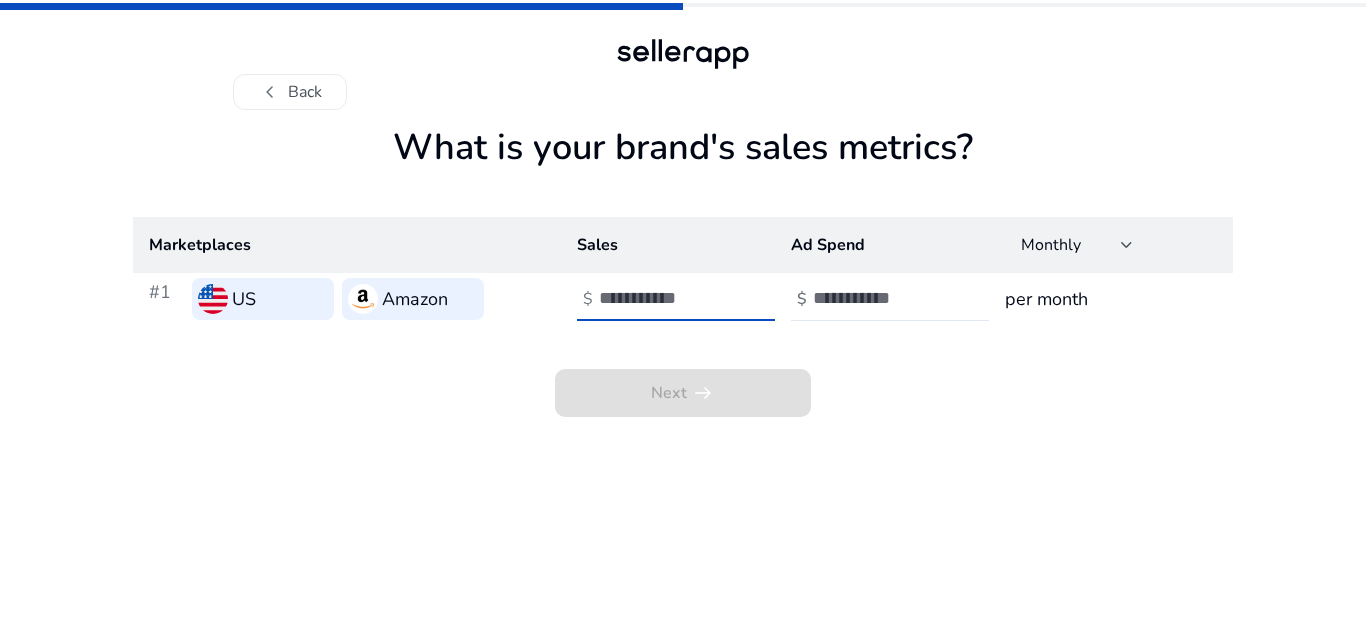
click at [727, 292] on input "*" at bounding box center [666, 298] width 135 height 22
click at [727, 292] on input "**" at bounding box center [666, 298] width 135 height 22
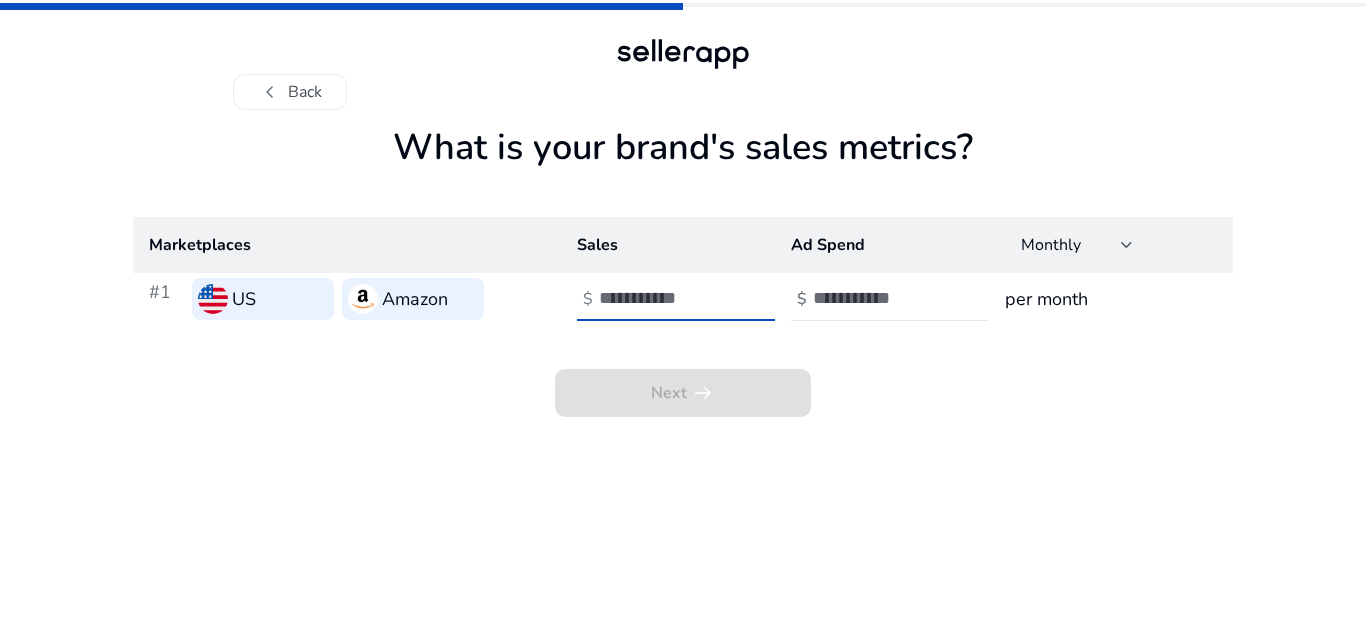
click at [727, 292] on input "**" at bounding box center [666, 298] width 135 height 22
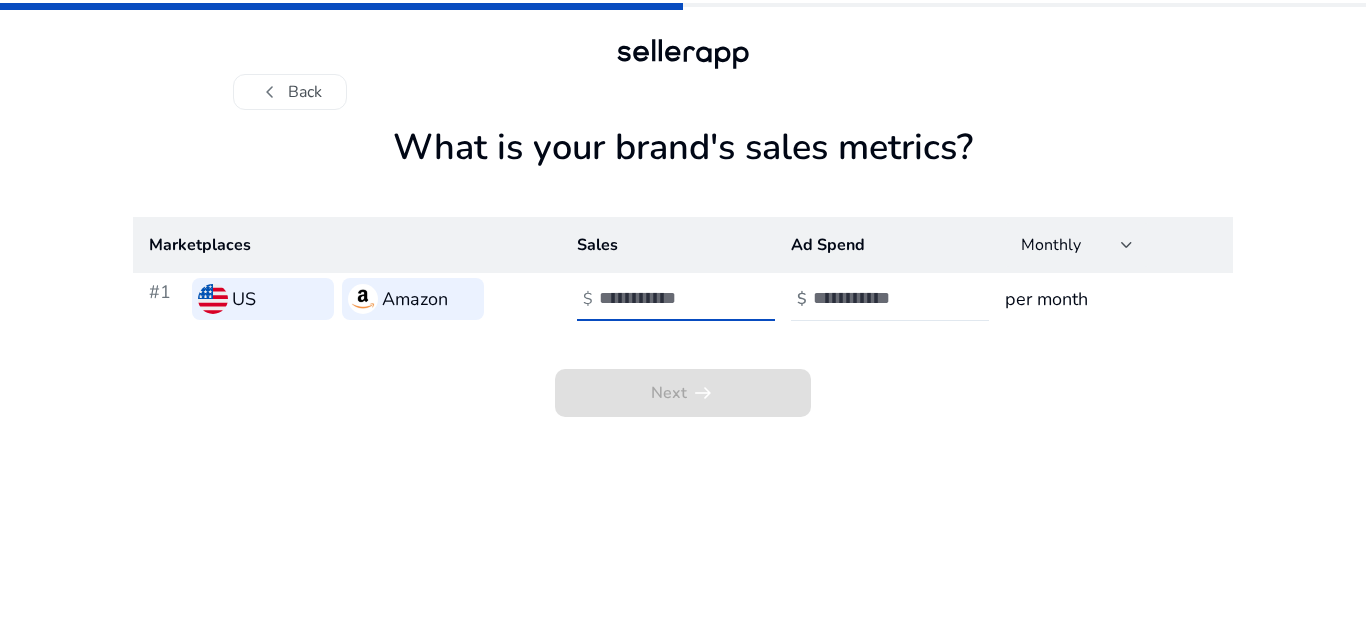
click at [727, 292] on input "**" at bounding box center [666, 298] width 135 height 22
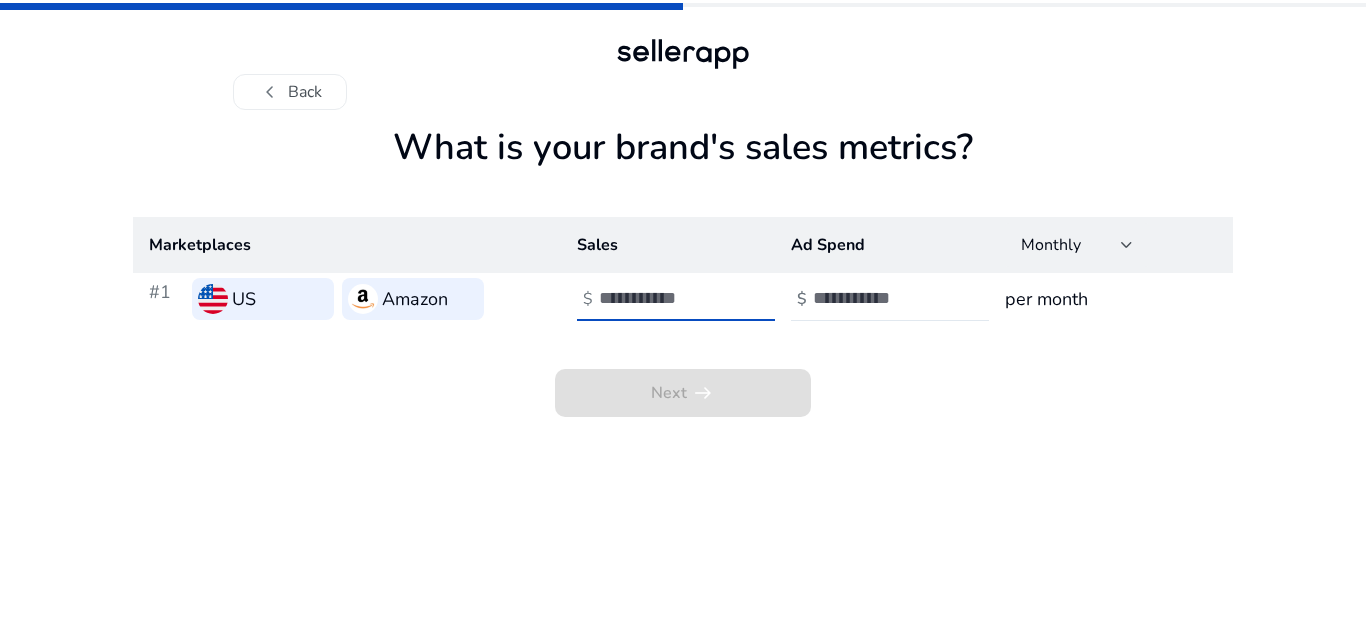
click at [727, 292] on input "**" at bounding box center [666, 298] width 135 height 22
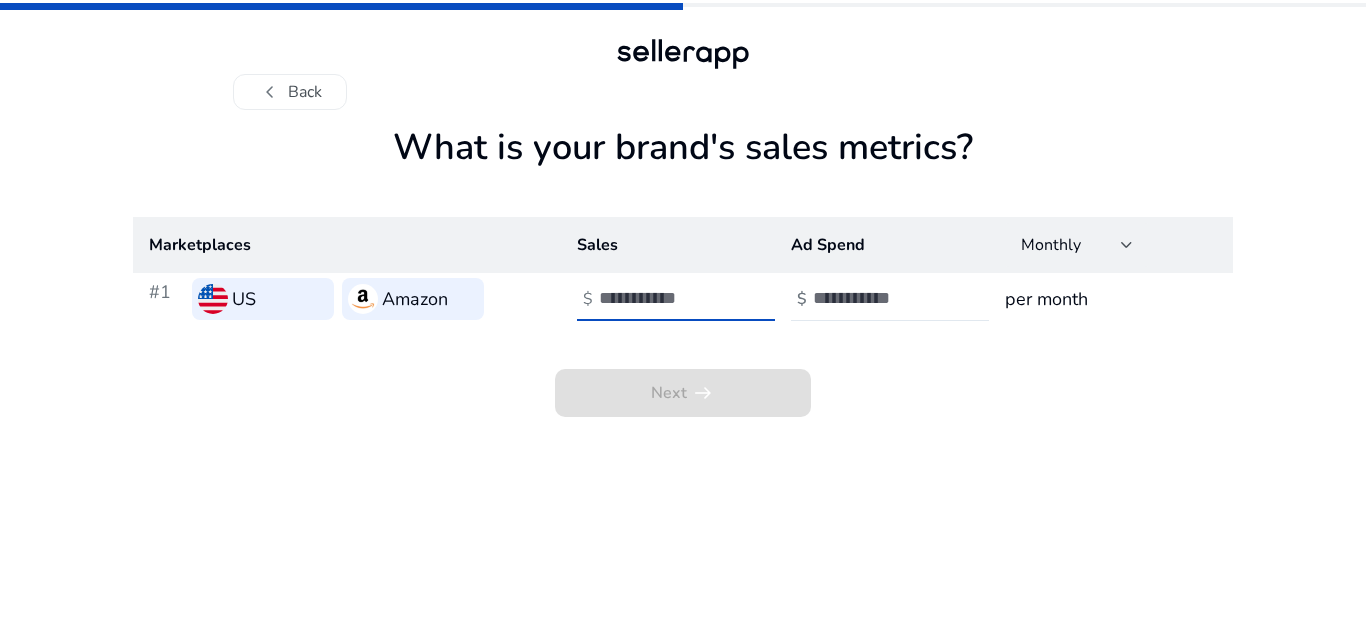
click at [727, 292] on input "**" at bounding box center [666, 298] width 135 height 22
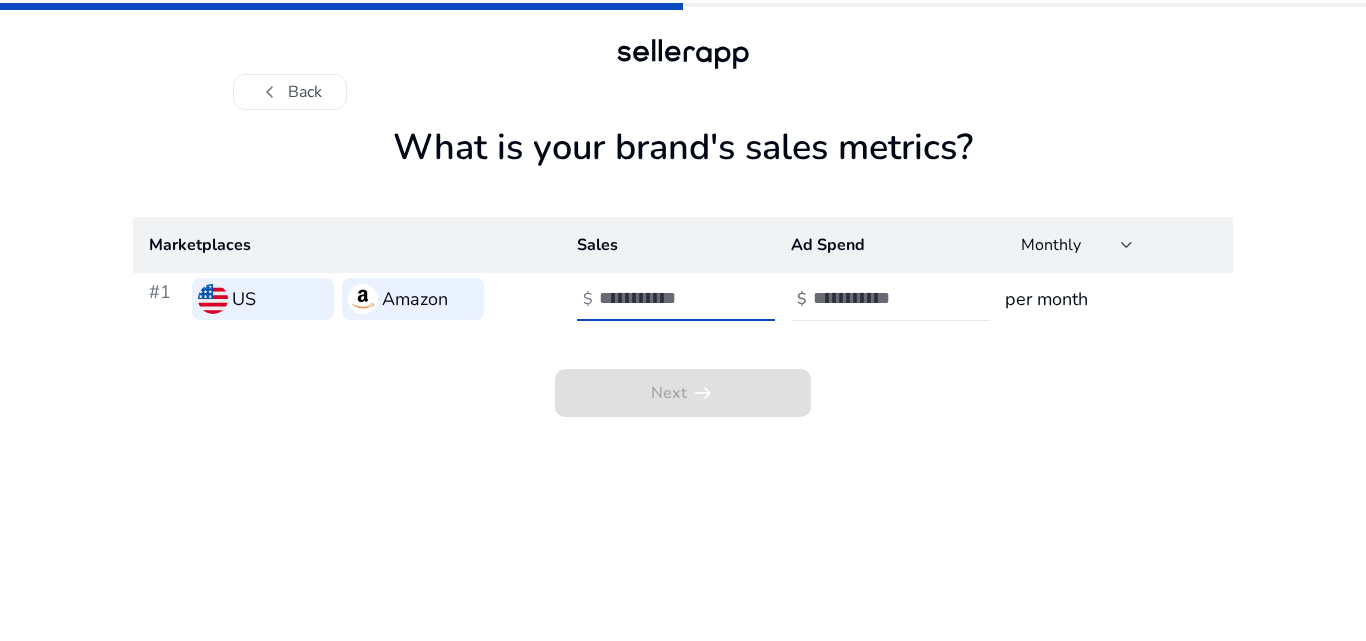
click at [727, 292] on input "**" at bounding box center [666, 298] width 135 height 22
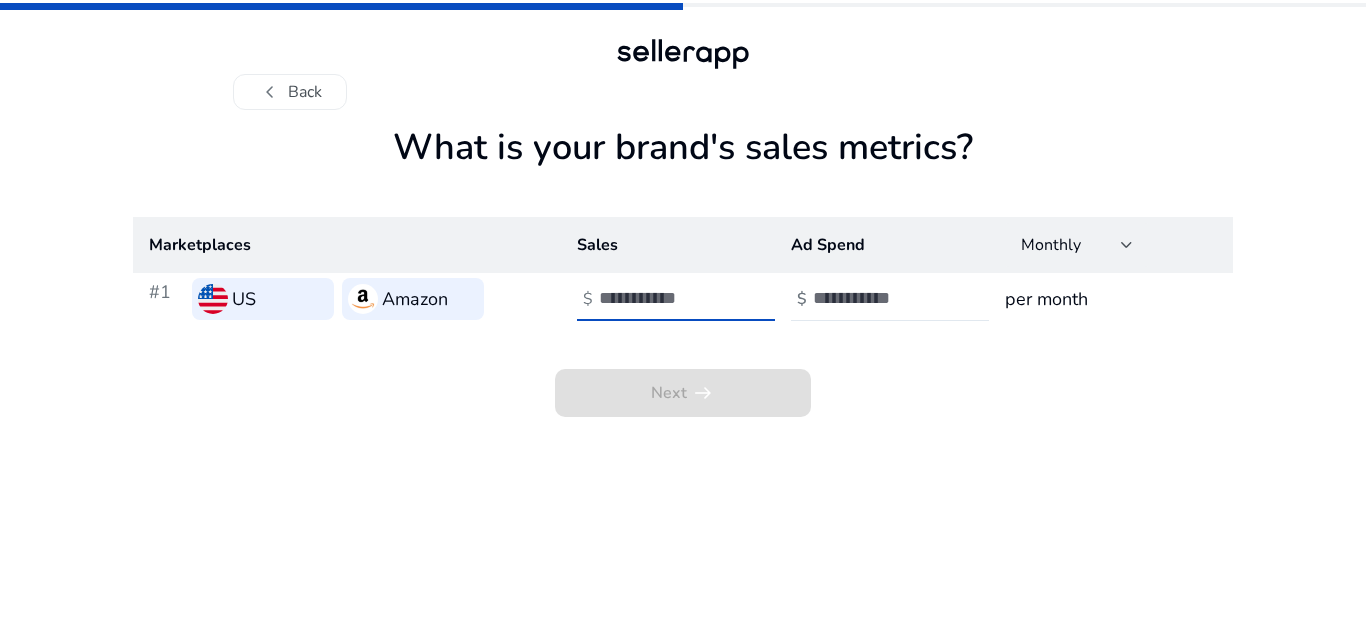
click at [727, 292] on input "**" at bounding box center [666, 298] width 135 height 22
click at [727, 292] on input "***" at bounding box center [666, 298] width 135 height 22
type input "***"
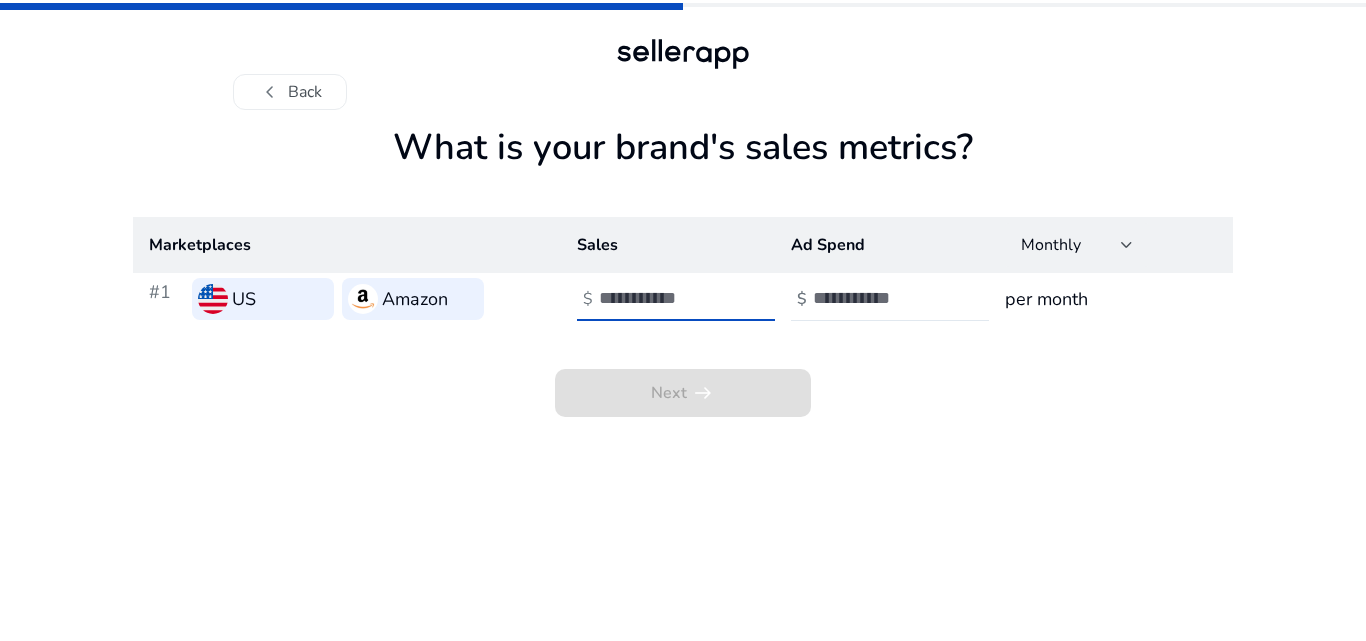
click at [727, 292] on input "***" at bounding box center [666, 298] width 135 height 22
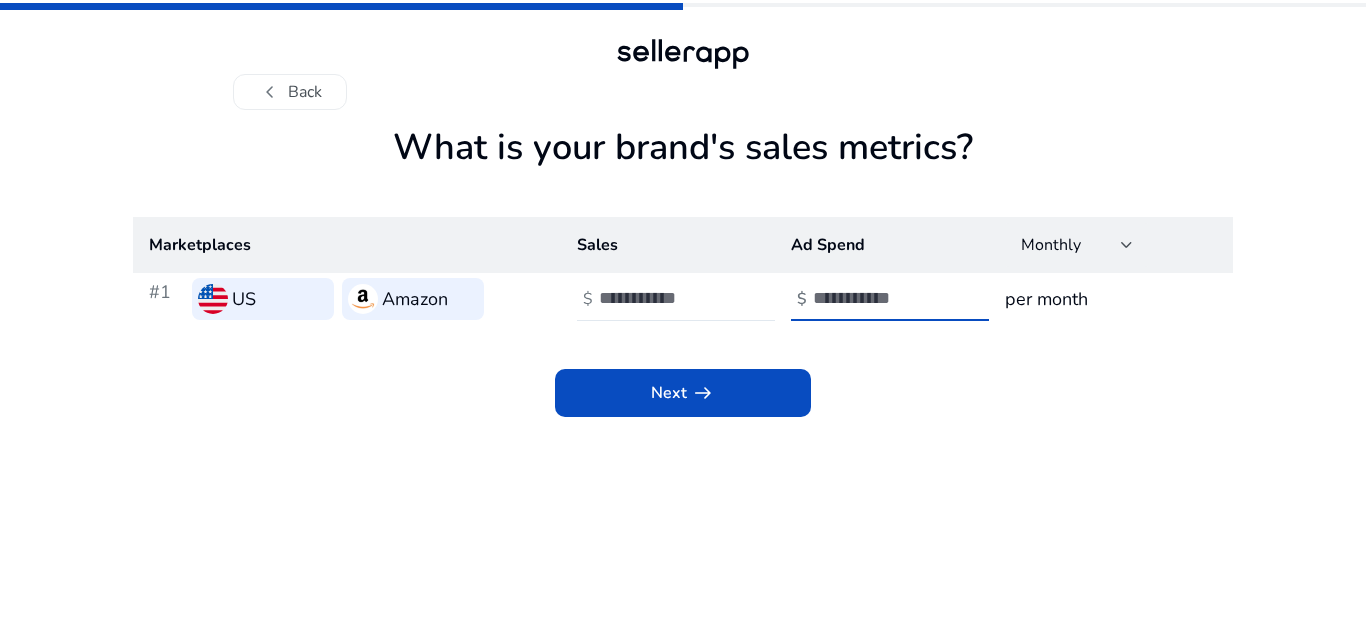
click at [935, 294] on input "***" at bounding box center [880, 298] width 135 height 22
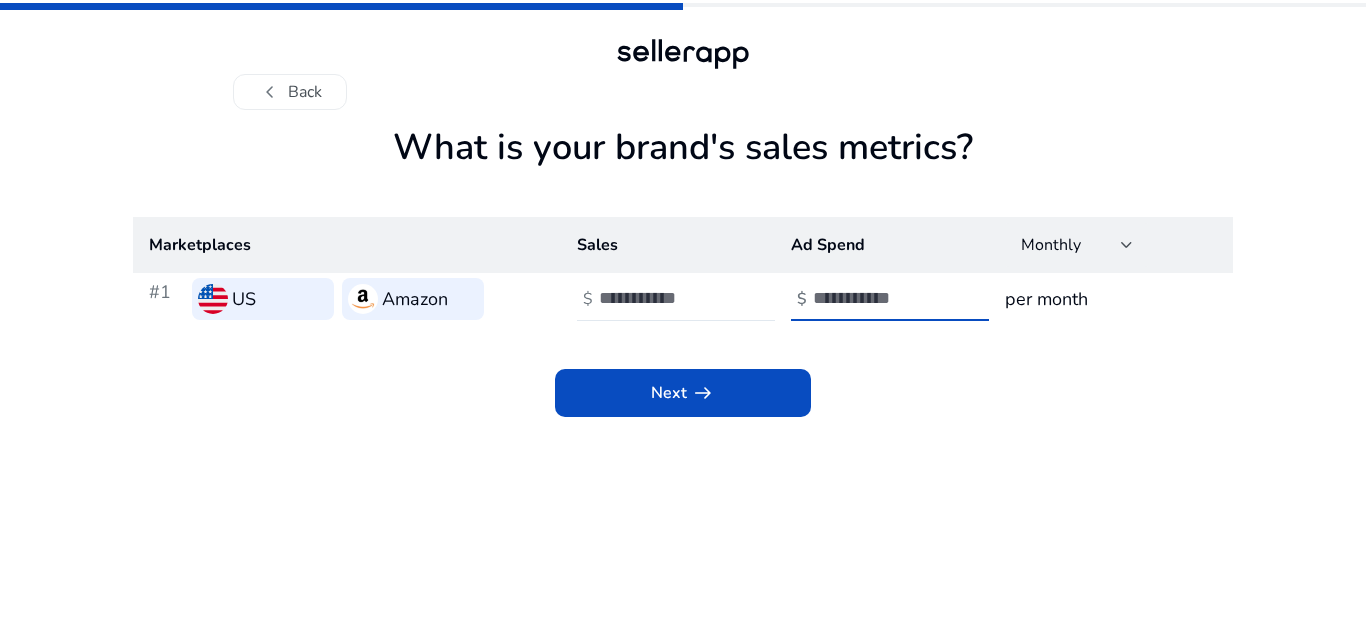
type input "***"
click at [935, 294] on input "***" at bounding box center [880, 298] width 135 height 22
click at [700, 391] on span "arrow_right_alt" at bounding box center [703, 393] width 24 height 24
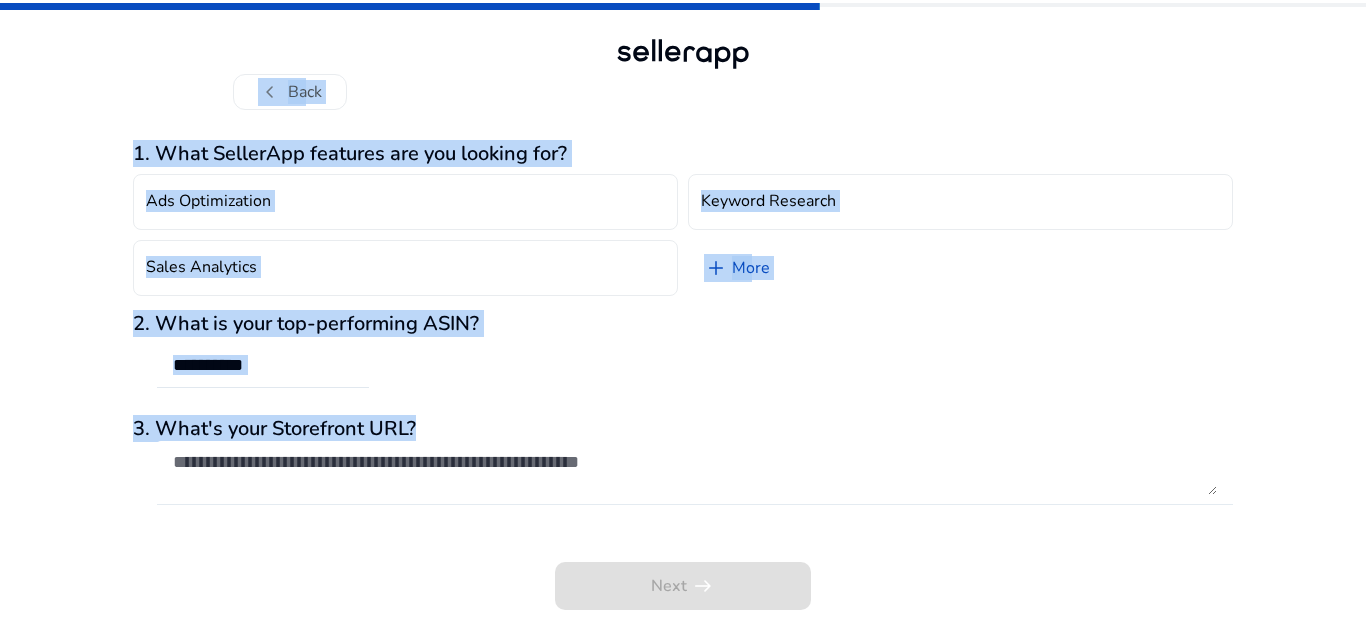
drag, startPoint x: 604, startPoint y: 46, endPoint x: 853, endPoint y: 490, distance: 509.0
click at [853, 490] on div "chevron_left Back 1. What SellerApp features are you looking for? Ads Optimizat…" at bounding box center [683, 320] width 1366 height 641
copy div "chevron_left Back 1. What SellerApp features are you looking for? Ads Optimizat…"
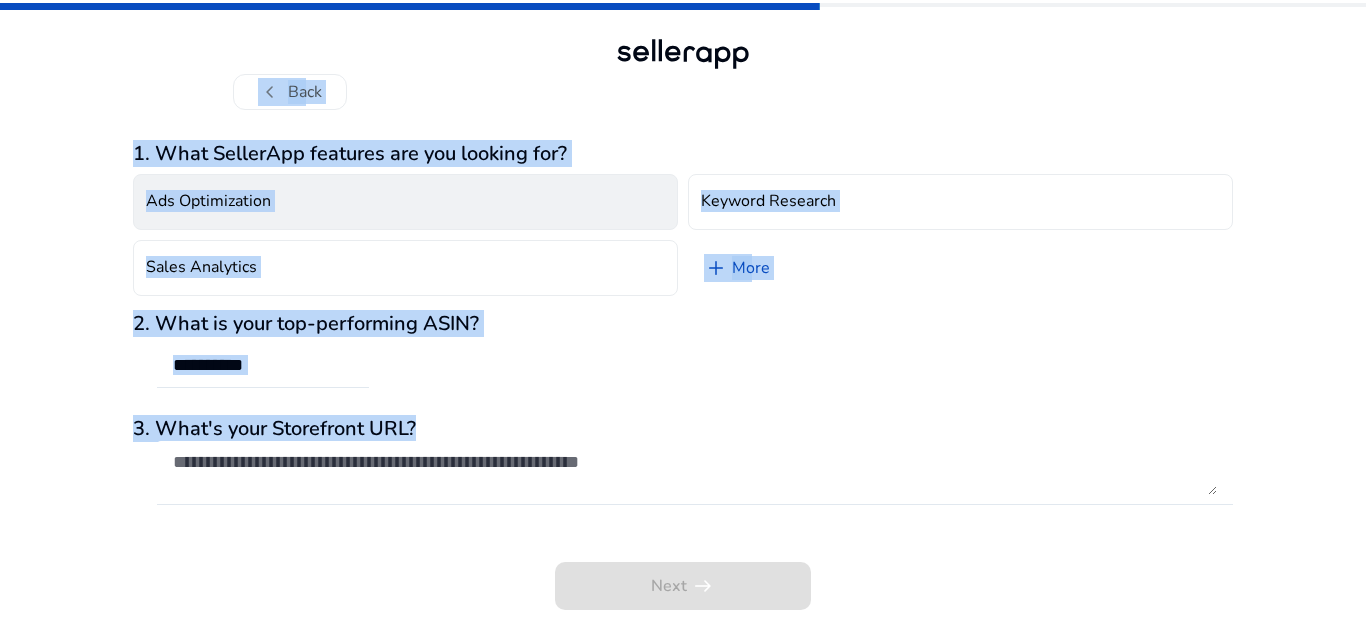
click at [365, 203] on button "Ads Optimization" at bounding box center [405, 202] width 545 height 56
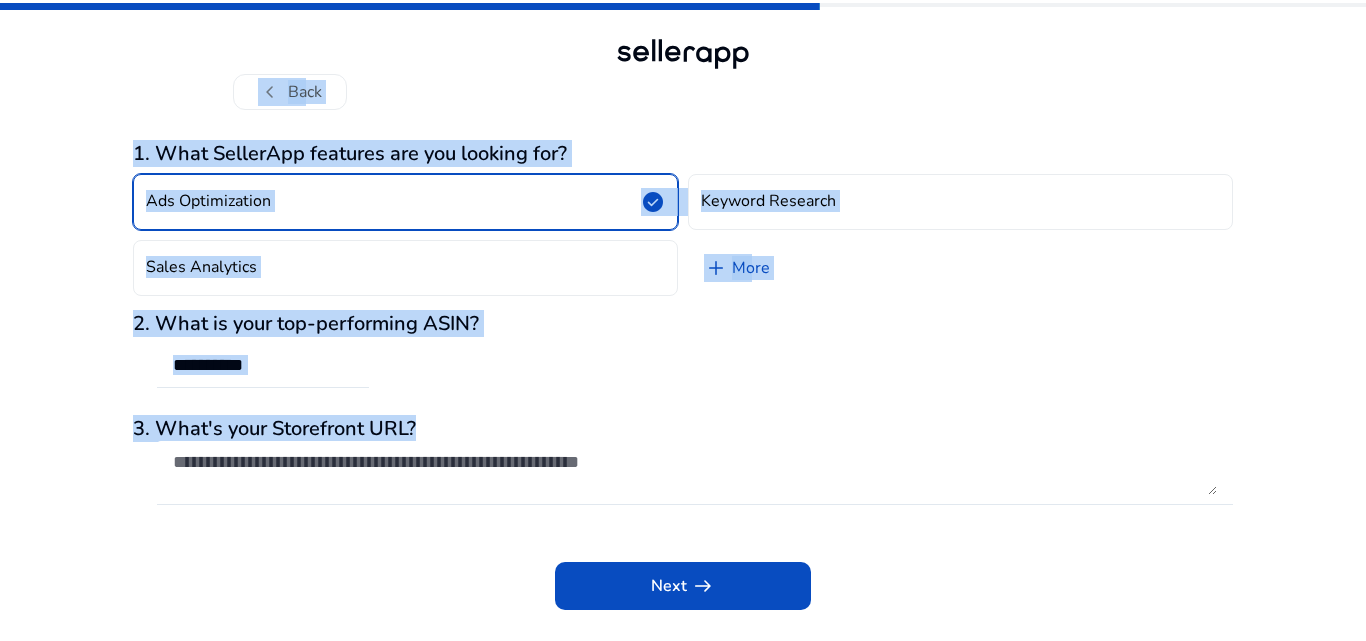
click at [613, 325] on h3 "2. What is your top-performing ASIN?" at bounding box center [683, 324] width 1100 height 24
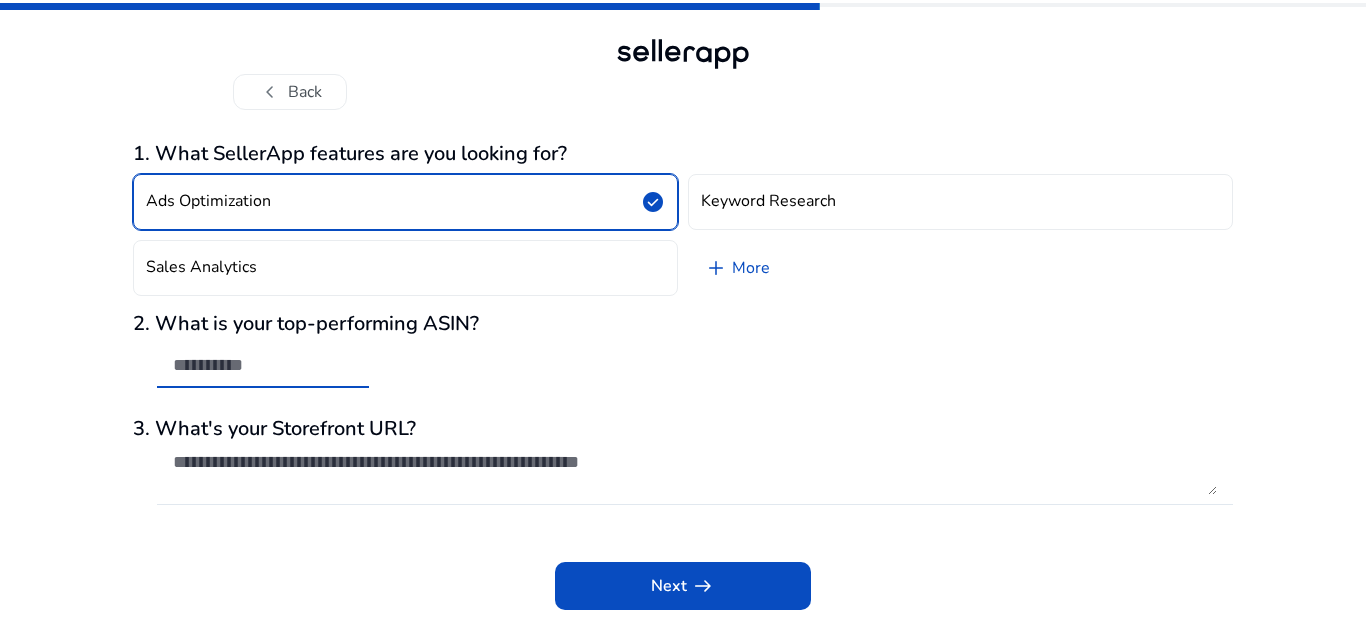
click at [181, 354] on input "text" at bounding box center [263, 365] width 180 height 22
paste input "**********"
type input "**********"
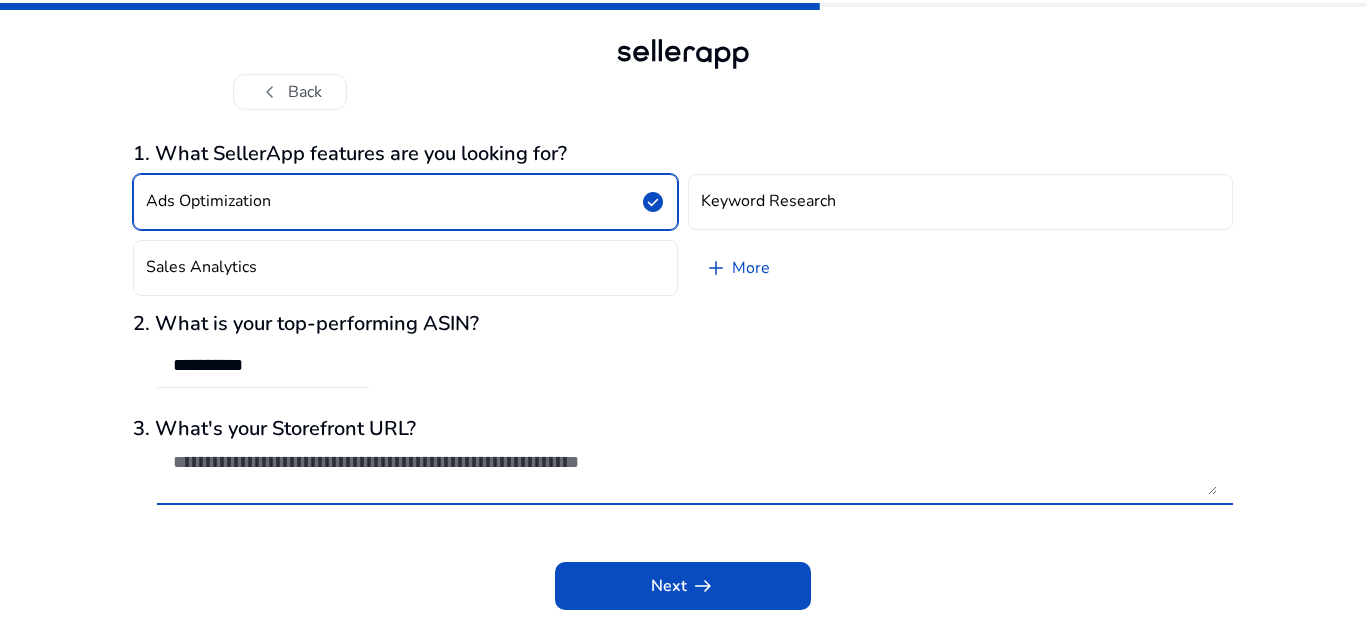
click at [366, 463] on textarea at bounding box center [695, 473] width 1044 height 44
paste textarea "**********"
type textarea "**********"
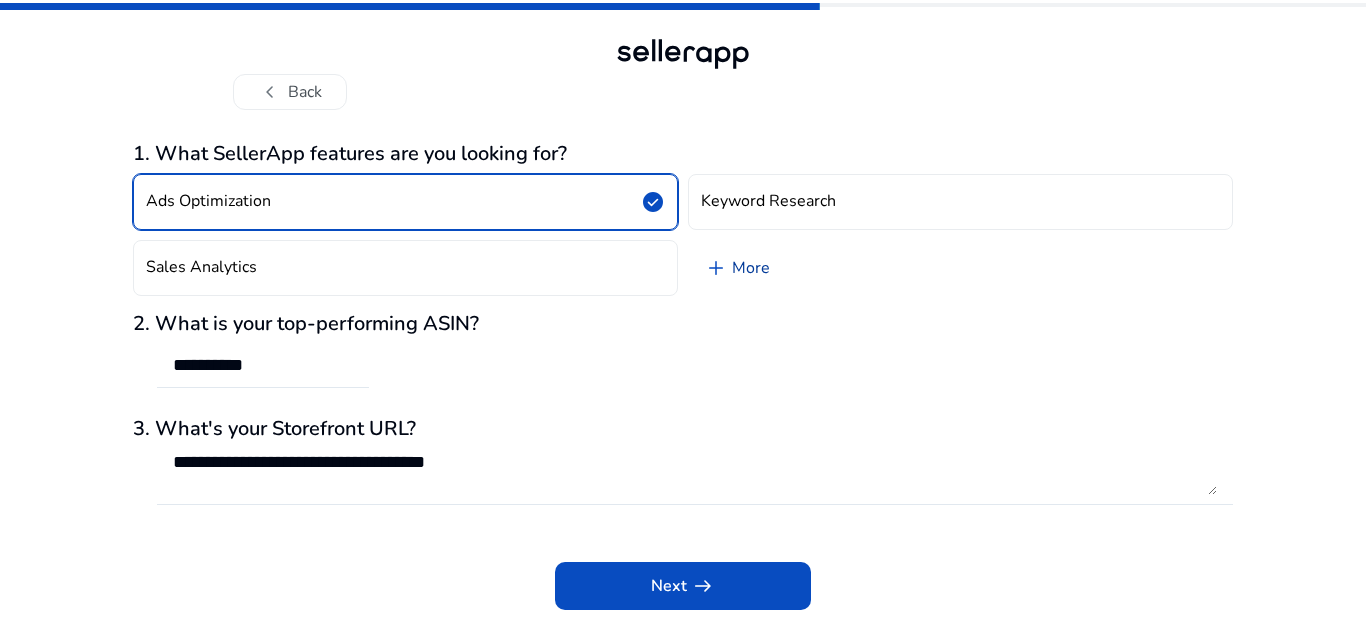
click at [743, 267] on link "add More" at bounding box center [737, 268] width 98 height 56
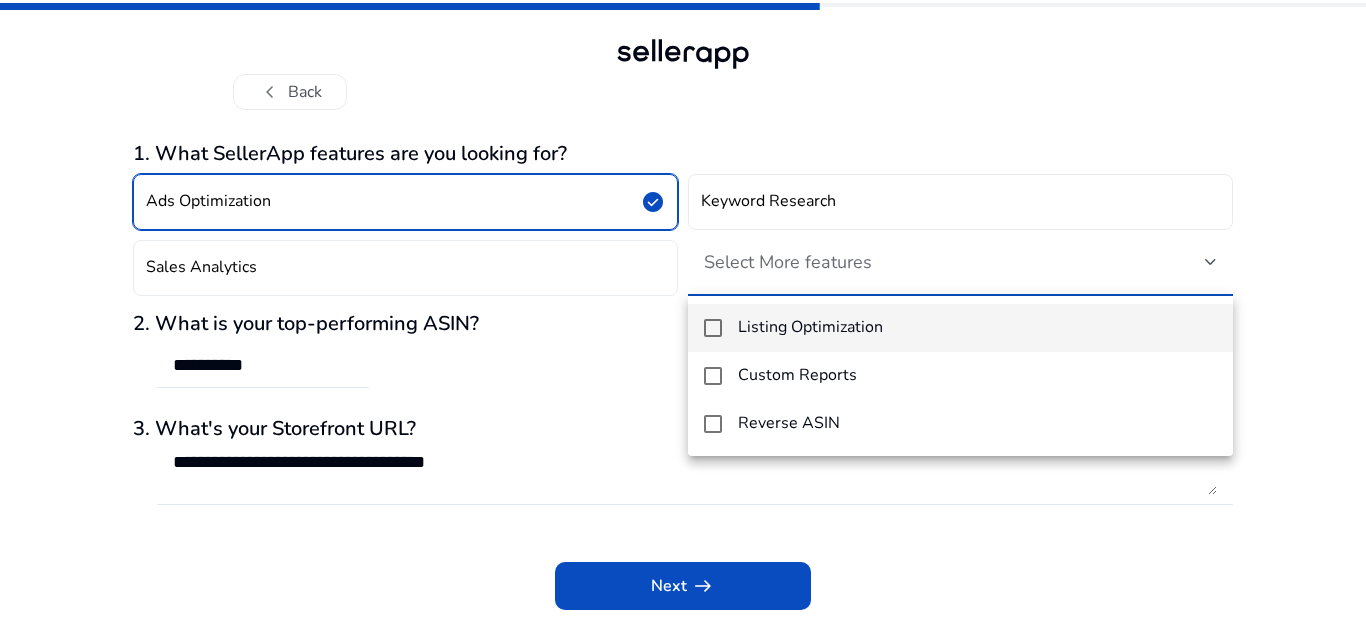
click at [714, 324] on mat-pseudo-checkbox at bounding box center [713, 328] width 18 height 18
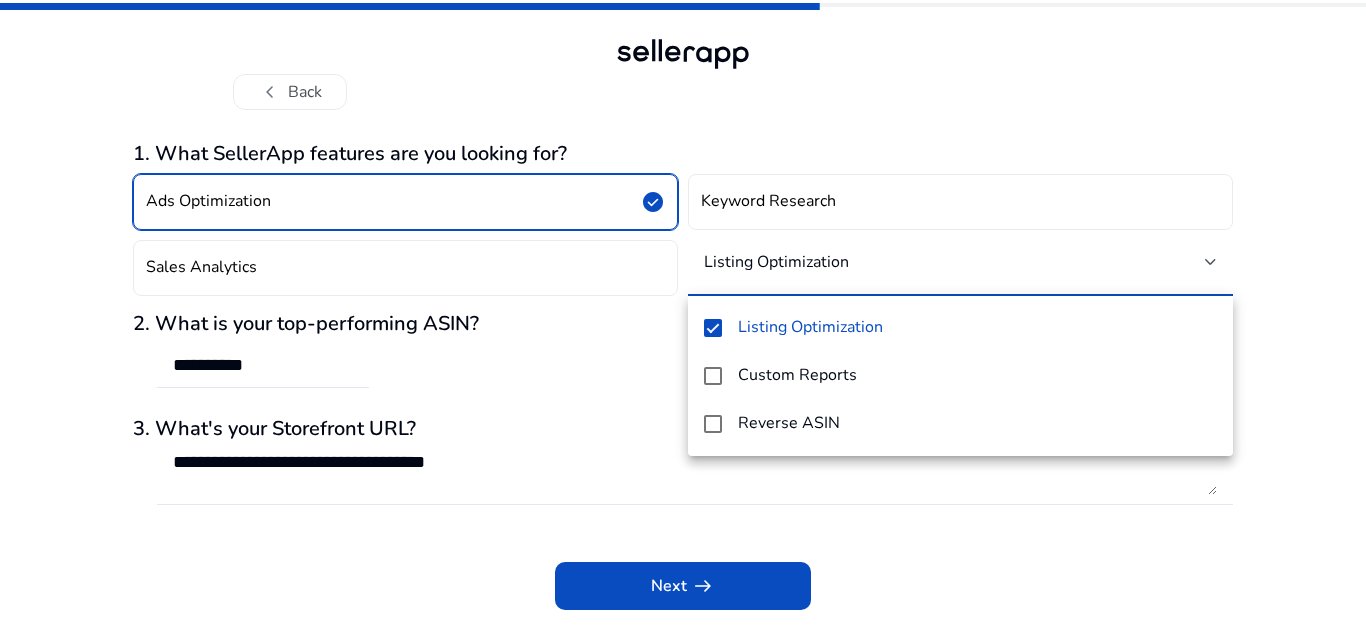
click at [814, 198] on div at bounding box center [683, 320] width 1366 height 641
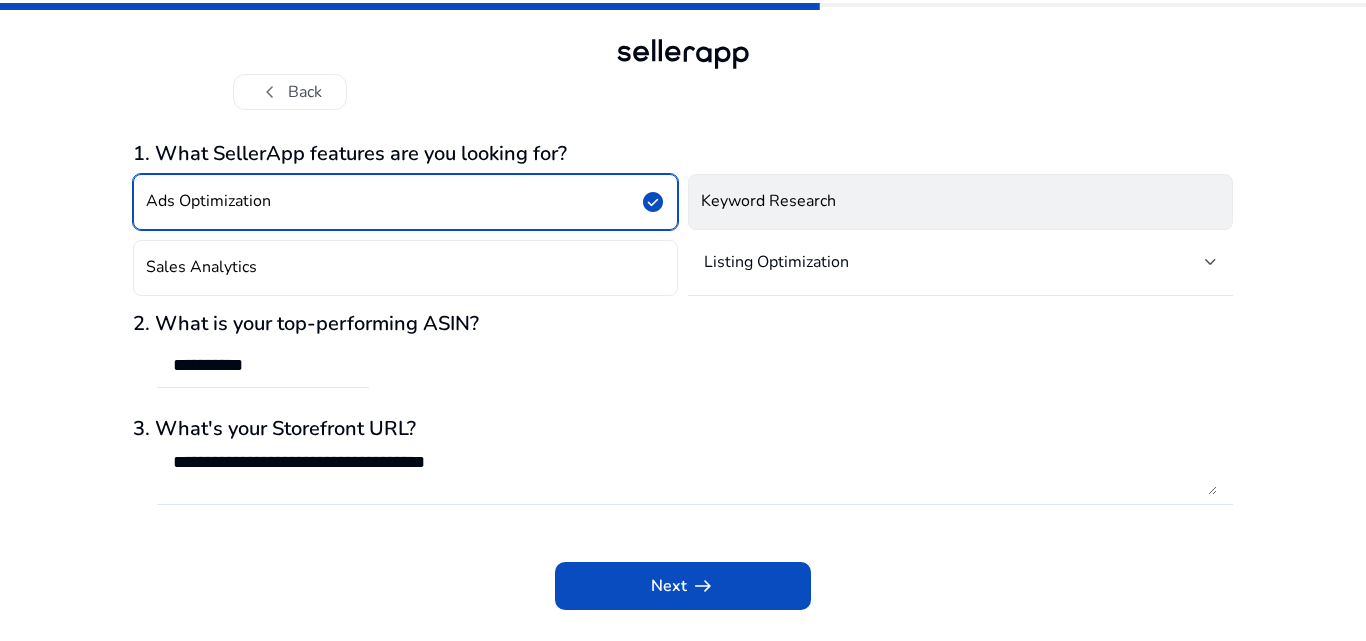
click at [747, 197] on h4 "Keyword Research" at bounding box center [768, 201] width 135 height 19
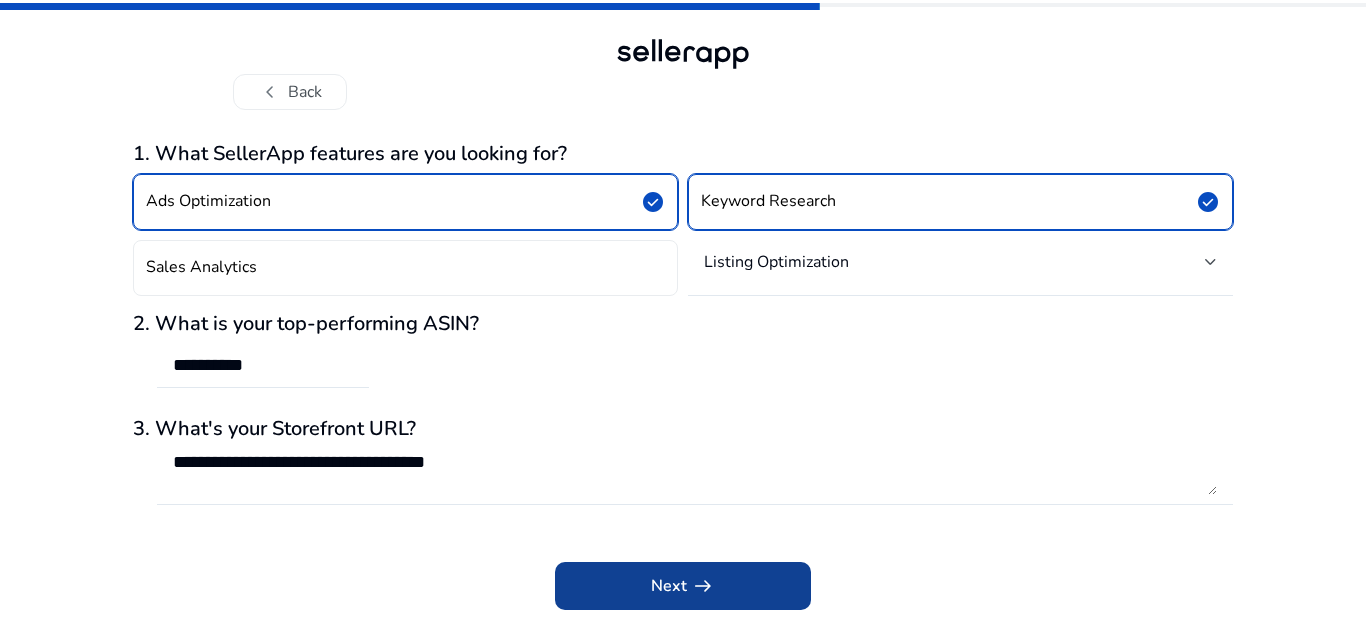
click at [718, 582] on span at bounding box center [683, 586] width 256 height 48
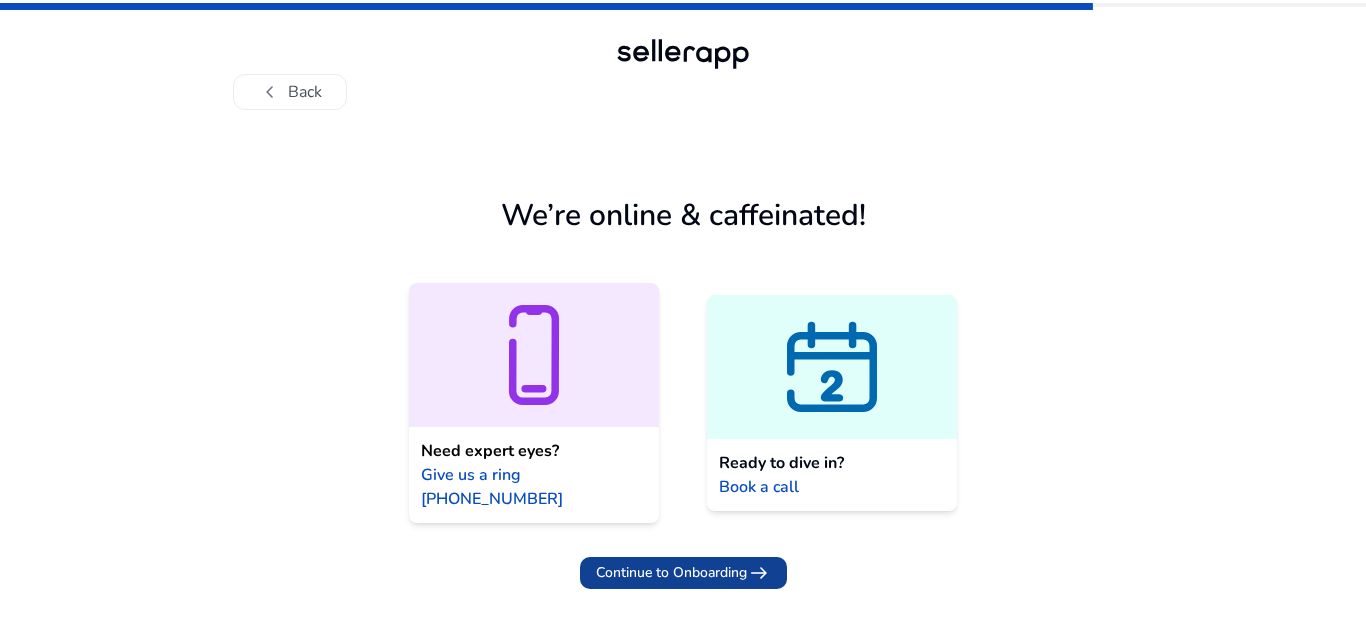
click at [691, 562] on span "Continue to Onboarding" at bounding box center [671, 572] width 151 height 21
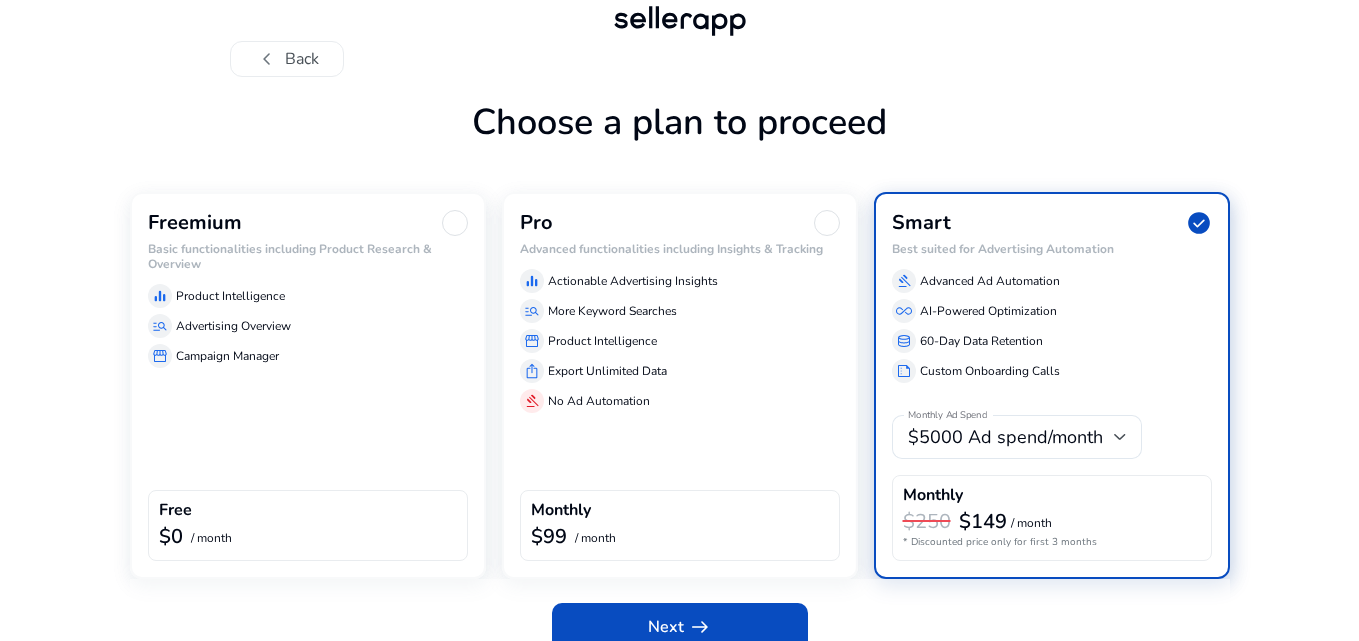
scroll to position [59, 0]
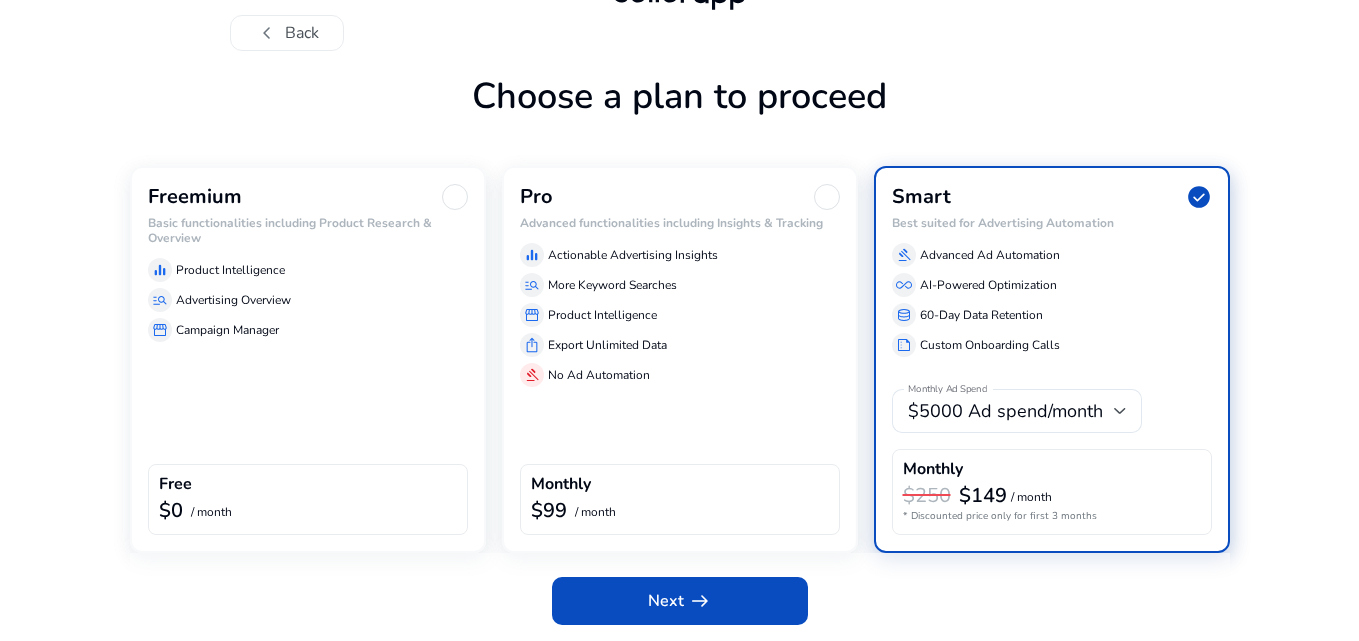
click at [193, 499] on div "$0 / month" at bounding box center [308, 512] width 298 height 26
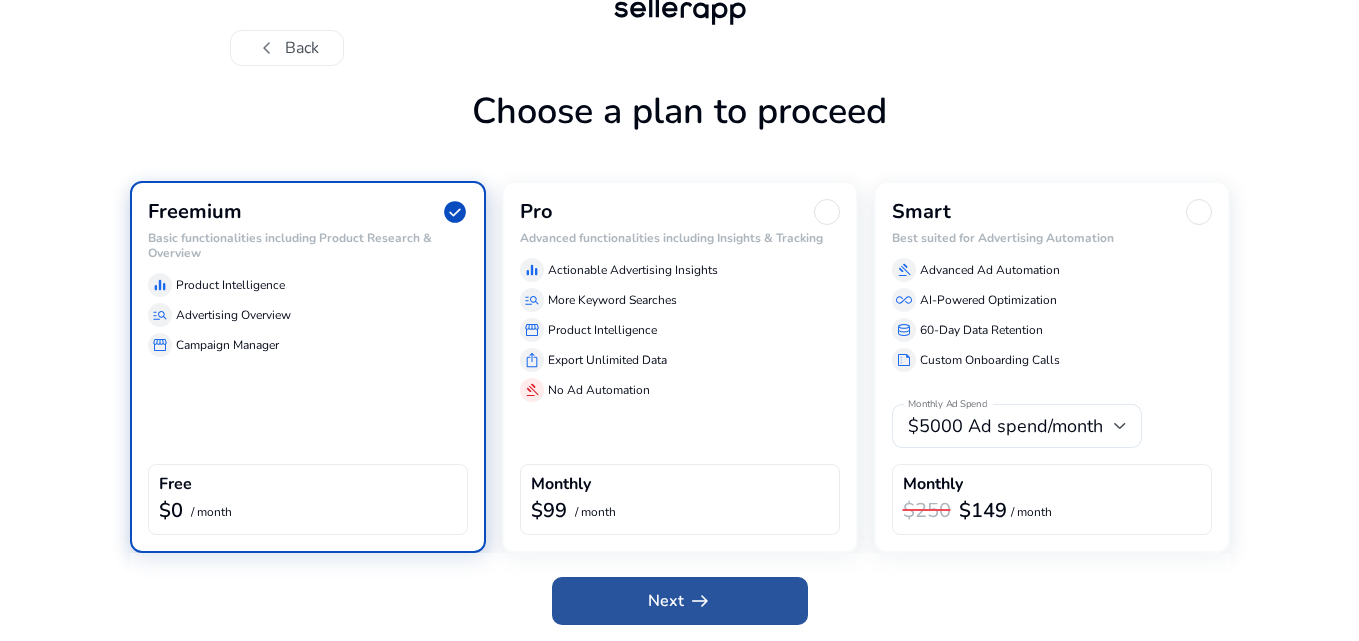
click at [710, 610] on span "arrow_right_alt" at bounding box center [700, 601] width 24 height 24
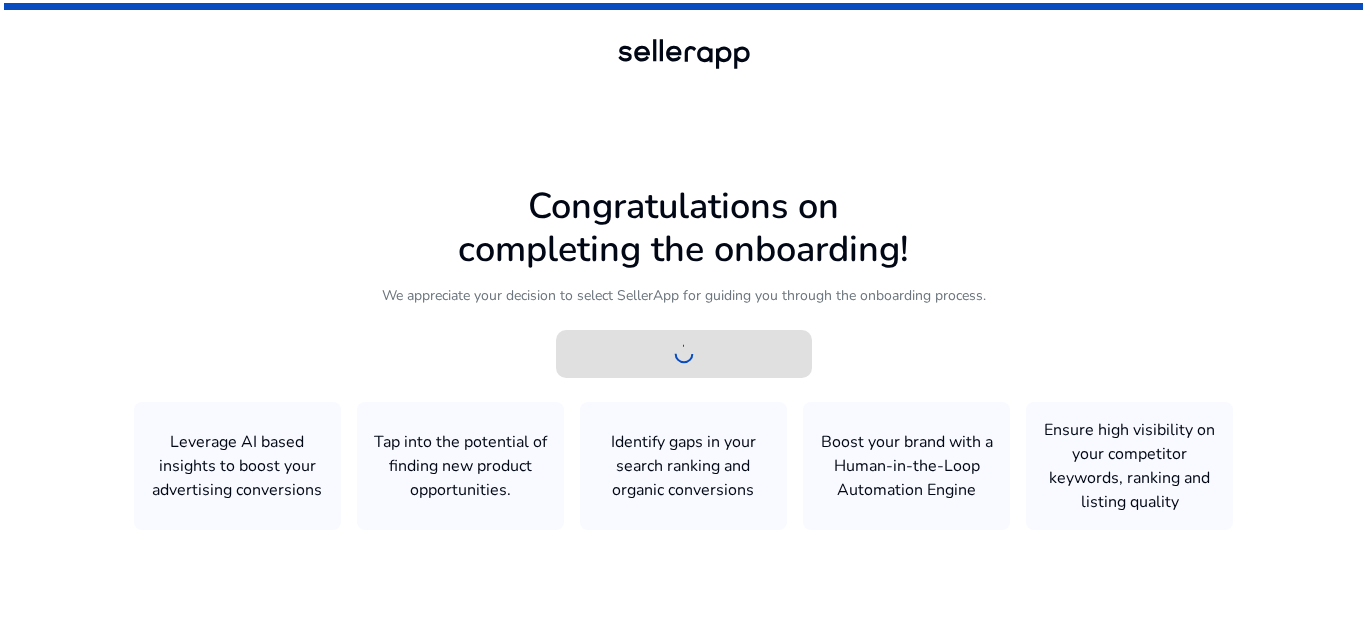
scroll to position [0, 0]
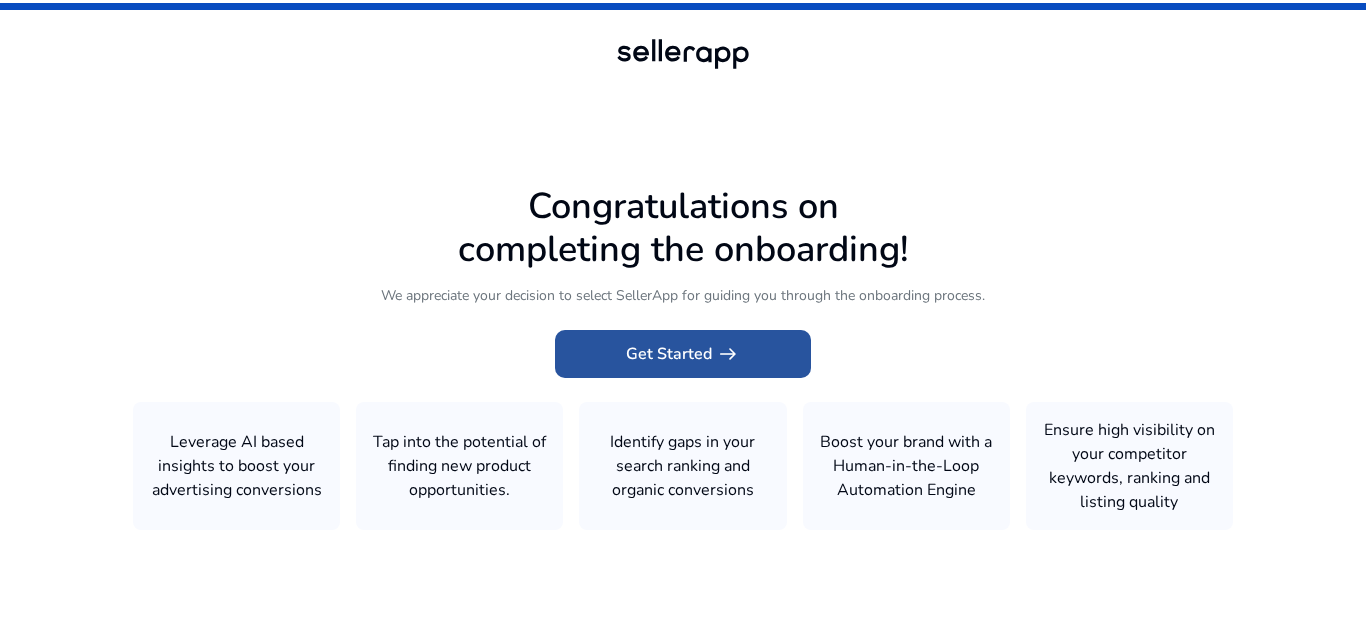
click at [650, 350] on span "Get Started arrow_right_alt" at bounding box center [683, 354] width 114 height 24
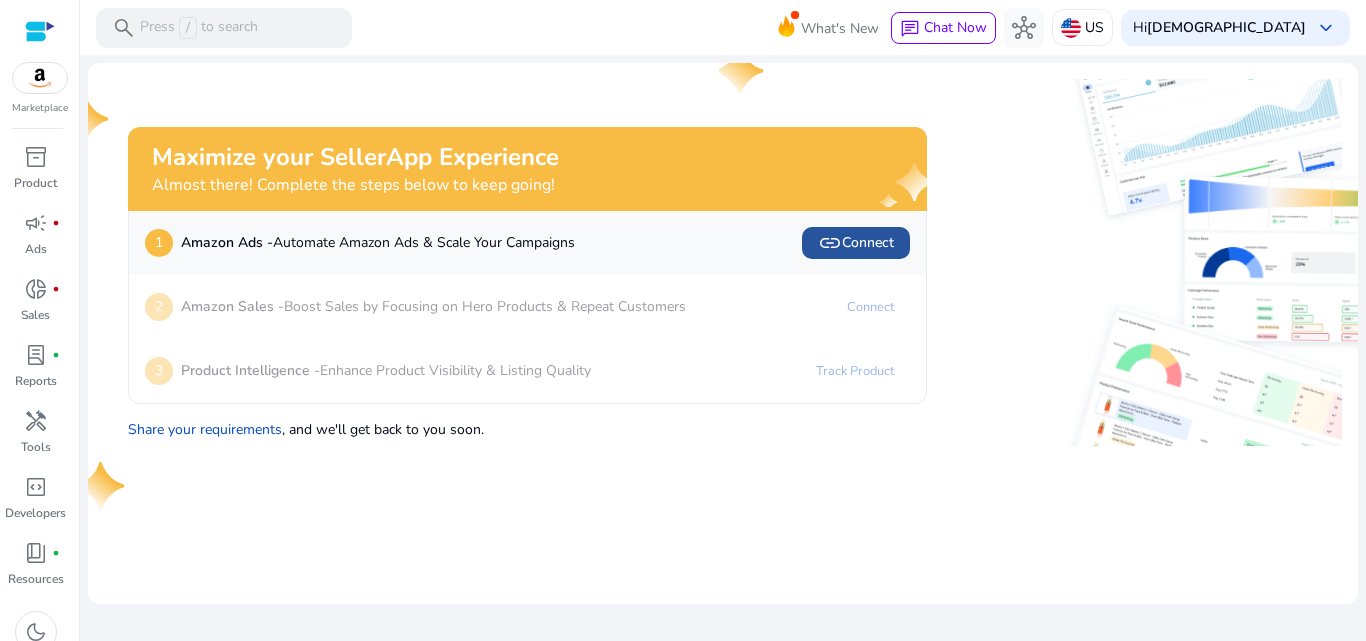
click at [867, 249] on span "link Connect" at bounding box center [856, 243] width 76 height 24
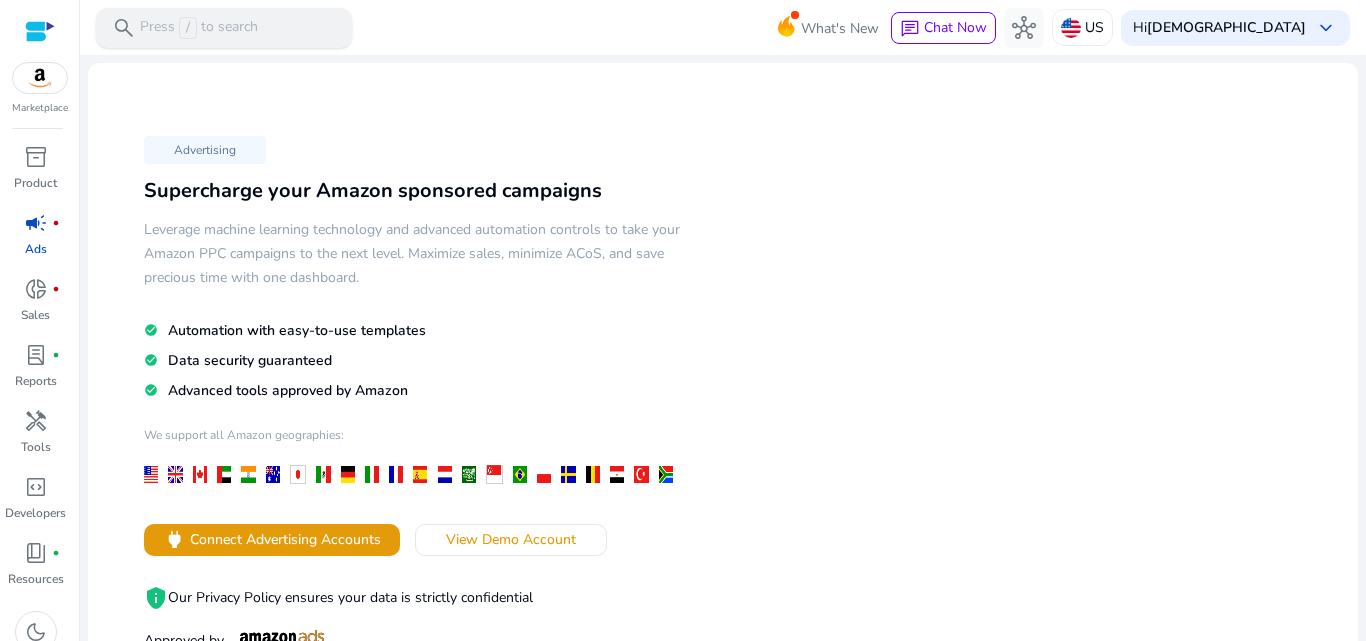
click at [148, 32] on p "Press / to search" at bounding box center [199, 28] width 118 height 22
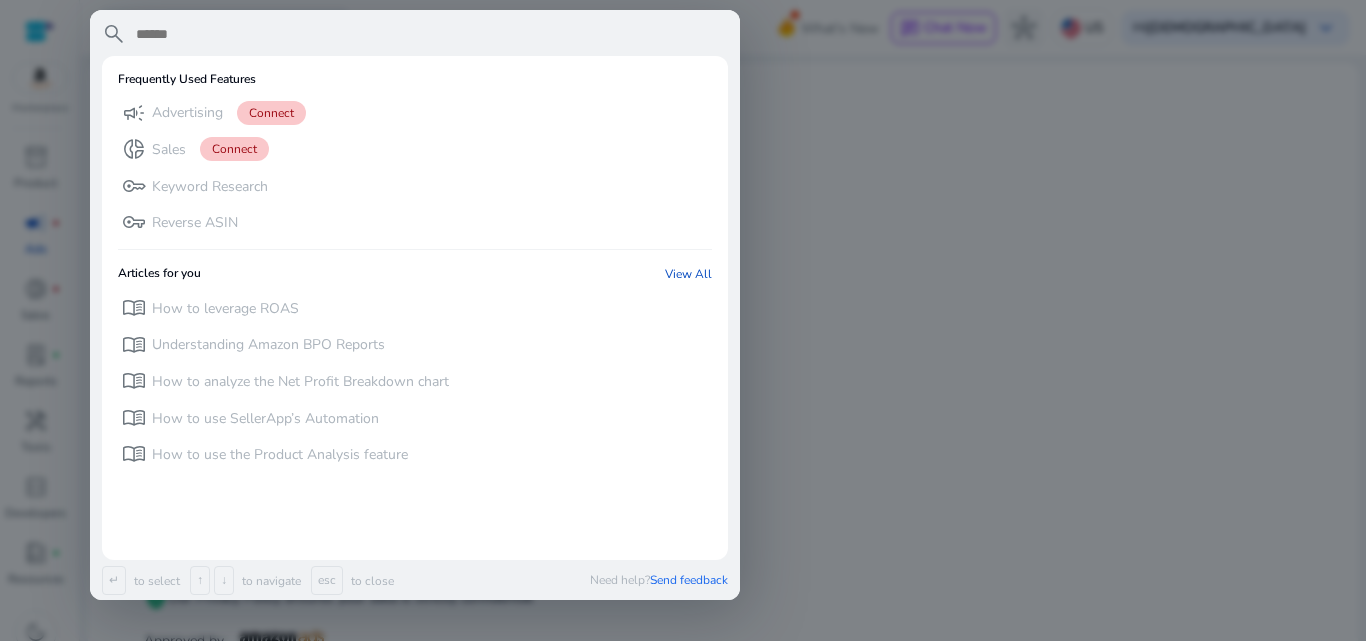
click at [864, 176] on div at bounding box center [683, 320] width 1366 height 641
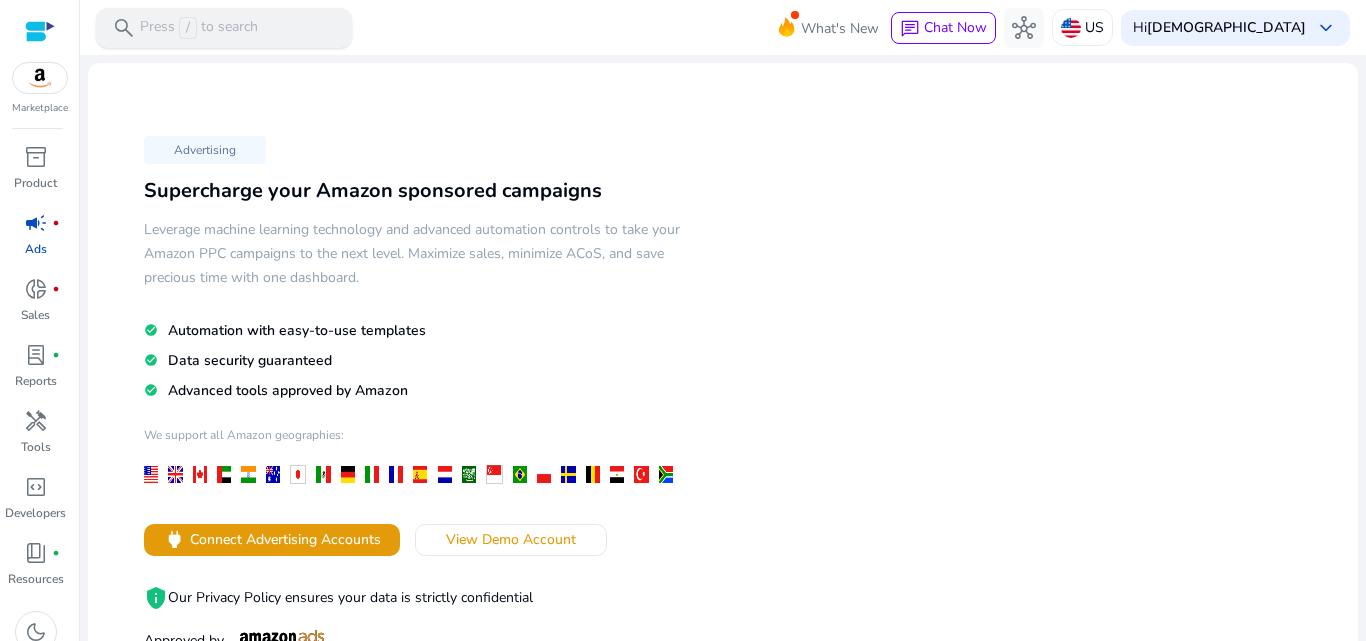
click at [116, 24] on span "search" at bounding box center [124, 28] width 24 height 24
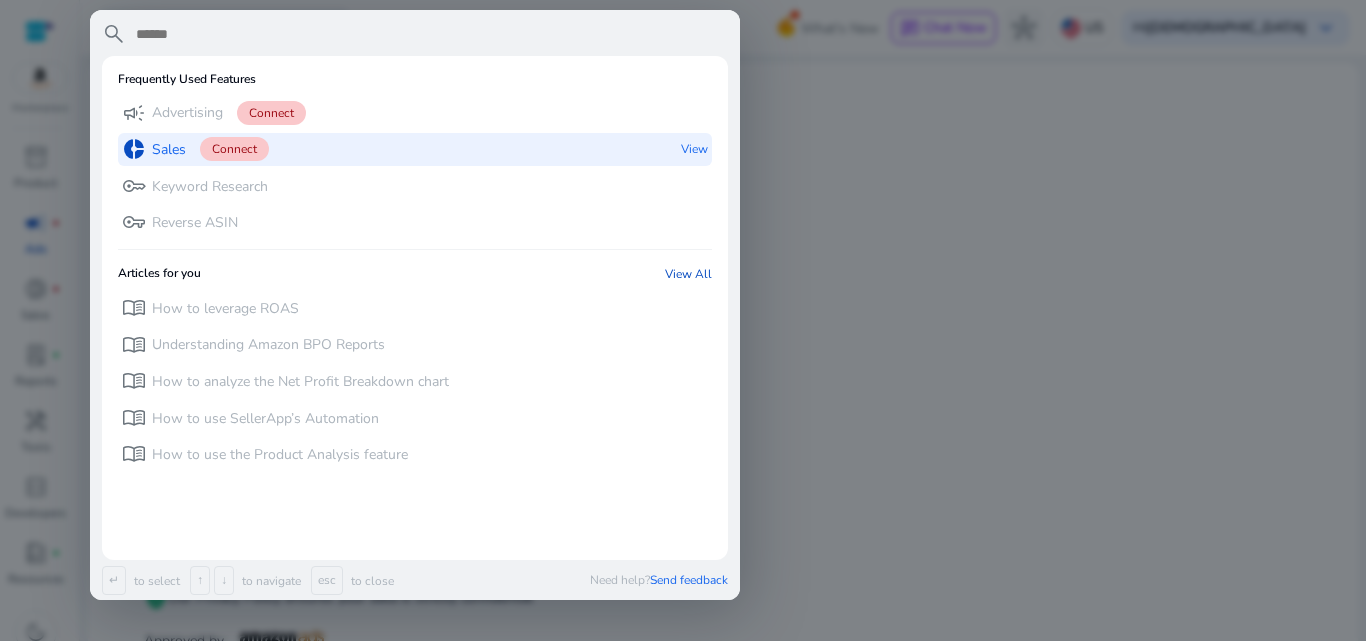
click at [446, 158] on div "donut_small Sales Connect View" at bounding box center [415, 149] width 594 height 33
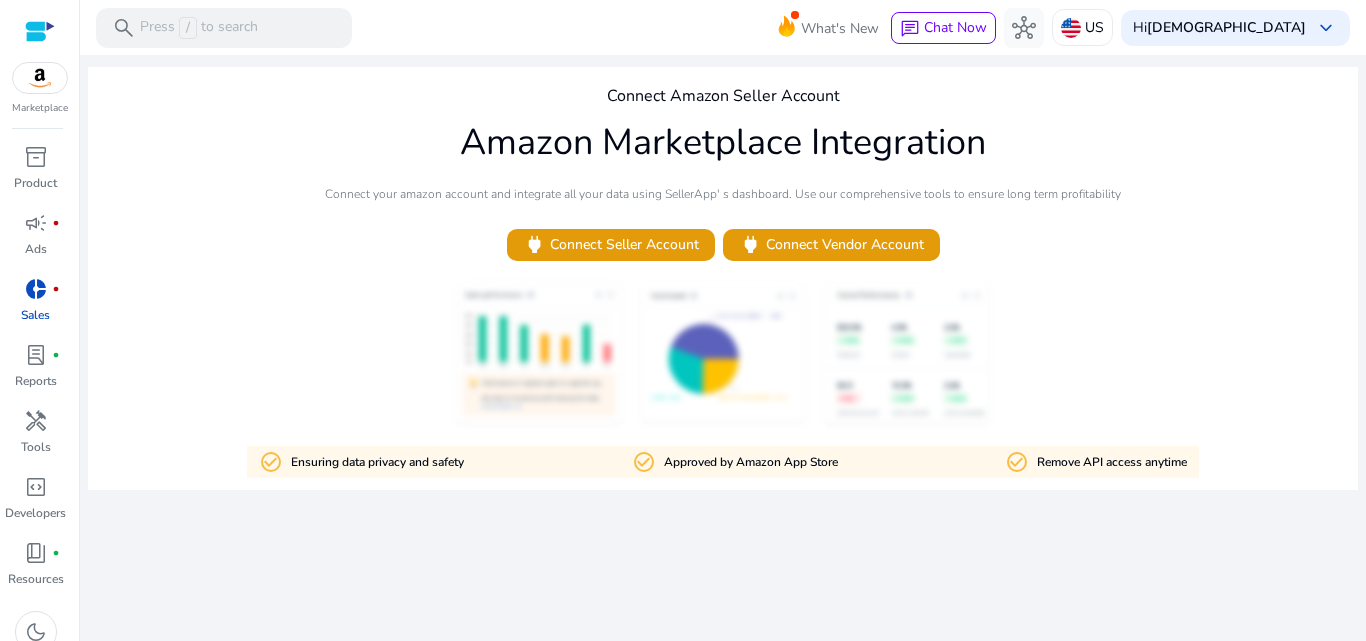
click at [59, 95] on div "Marketplace" at bounding box center [39, 58] width 79 height 116
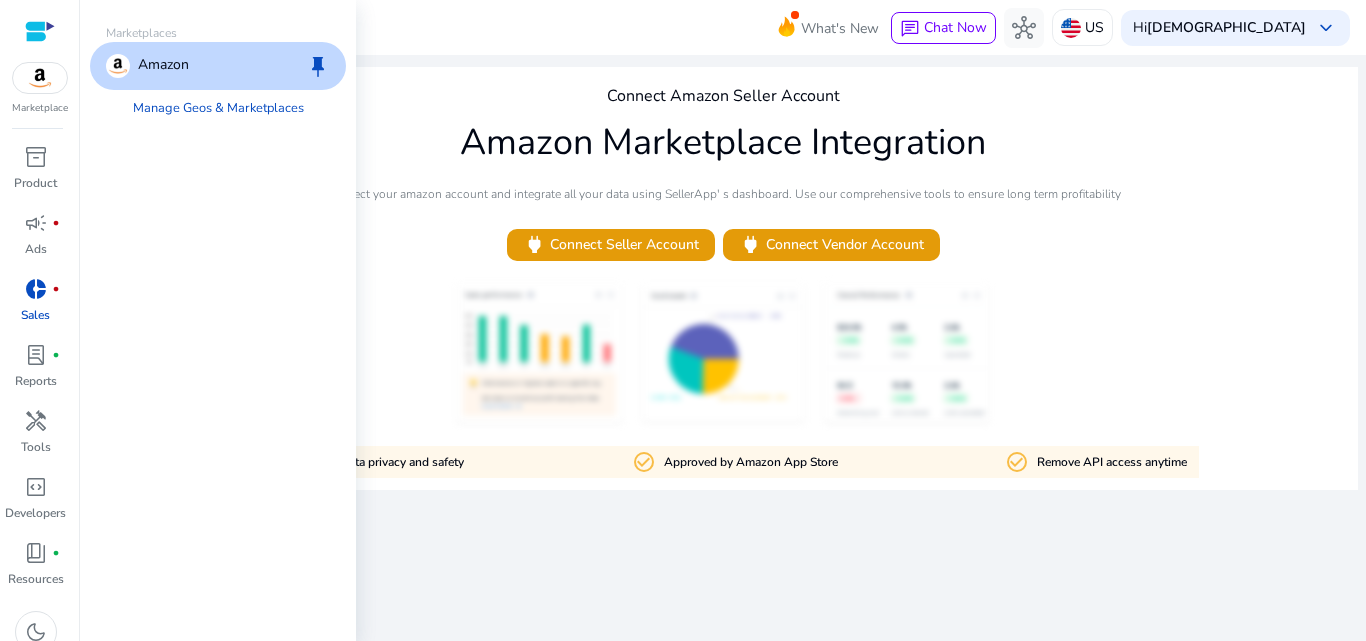
click at [42, 80] on img at bounding box center [40, 78] width 54 height 30
click at [242, 67] on div "Amazon keep" at bounding box center [218, 66] width 256 height 48
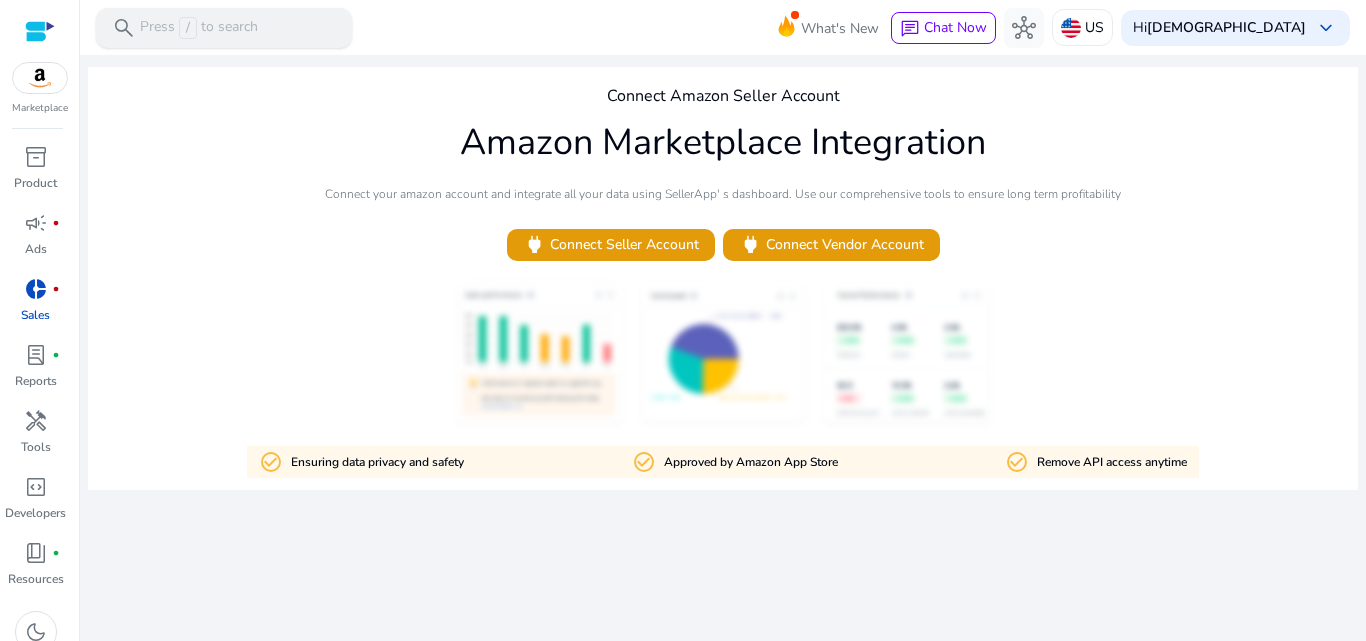
click at [117, 26] on span "search" at bounding box center [124, 28] width 24 height 24
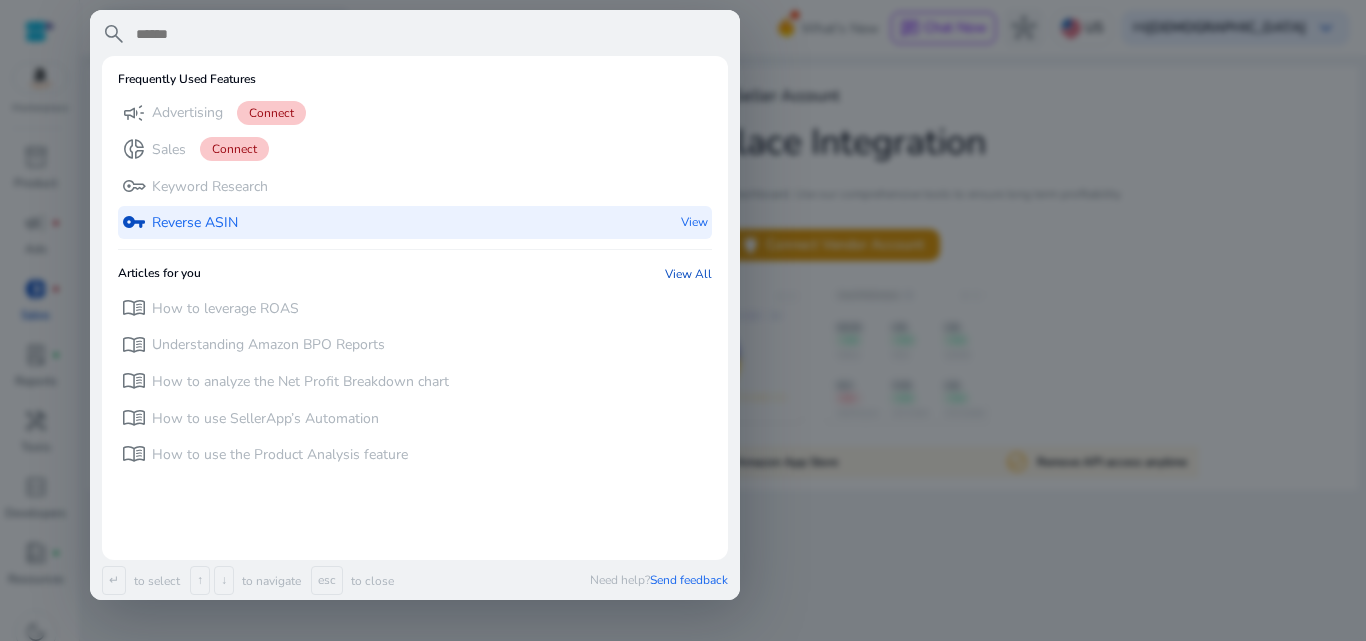
click at [278, 212] on div "vpn_key Reverse ASIN View" at bounding box center [415, 222] width 594 height 33
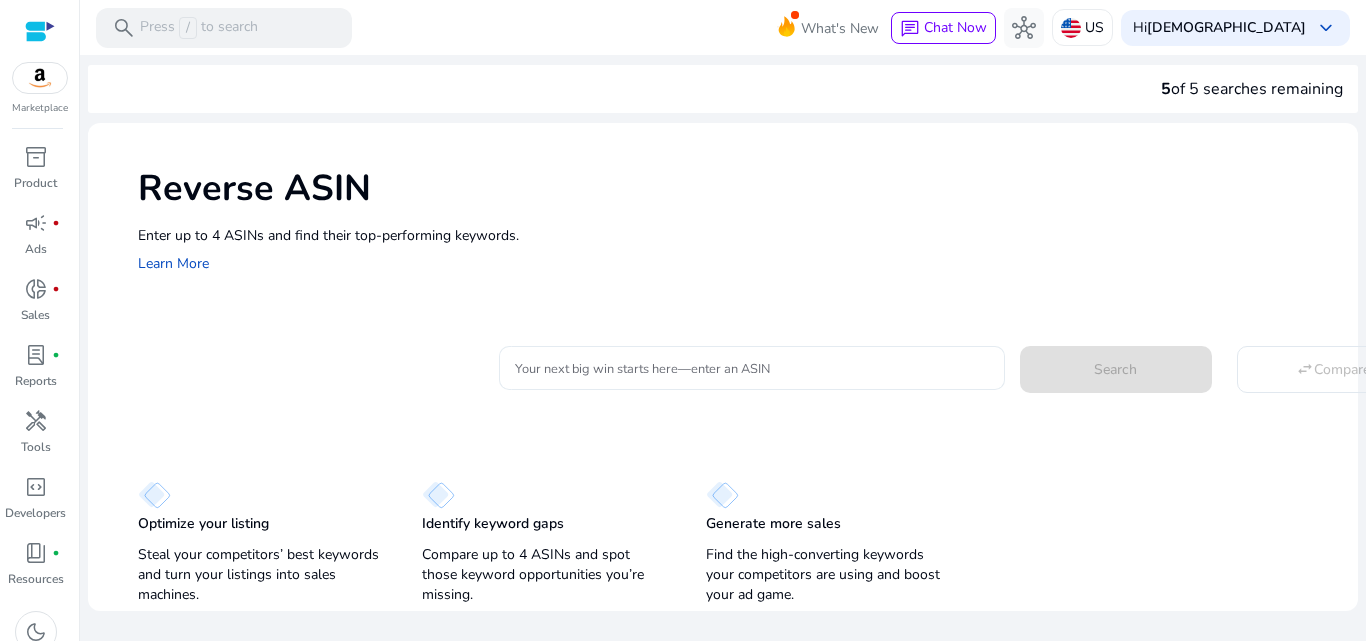
click at [581, 359] on input "Your next big win starts here—enter an ASIN" at bounding box center [752, 368] width 474 height 22
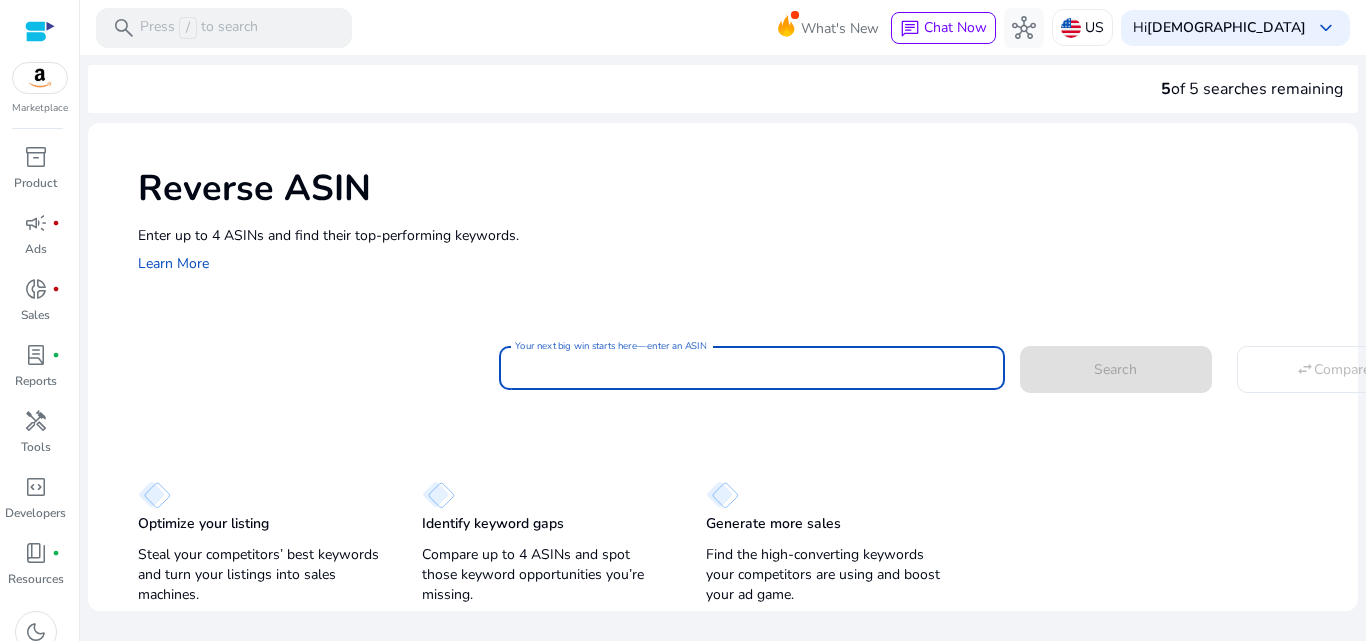
paste input "**********"
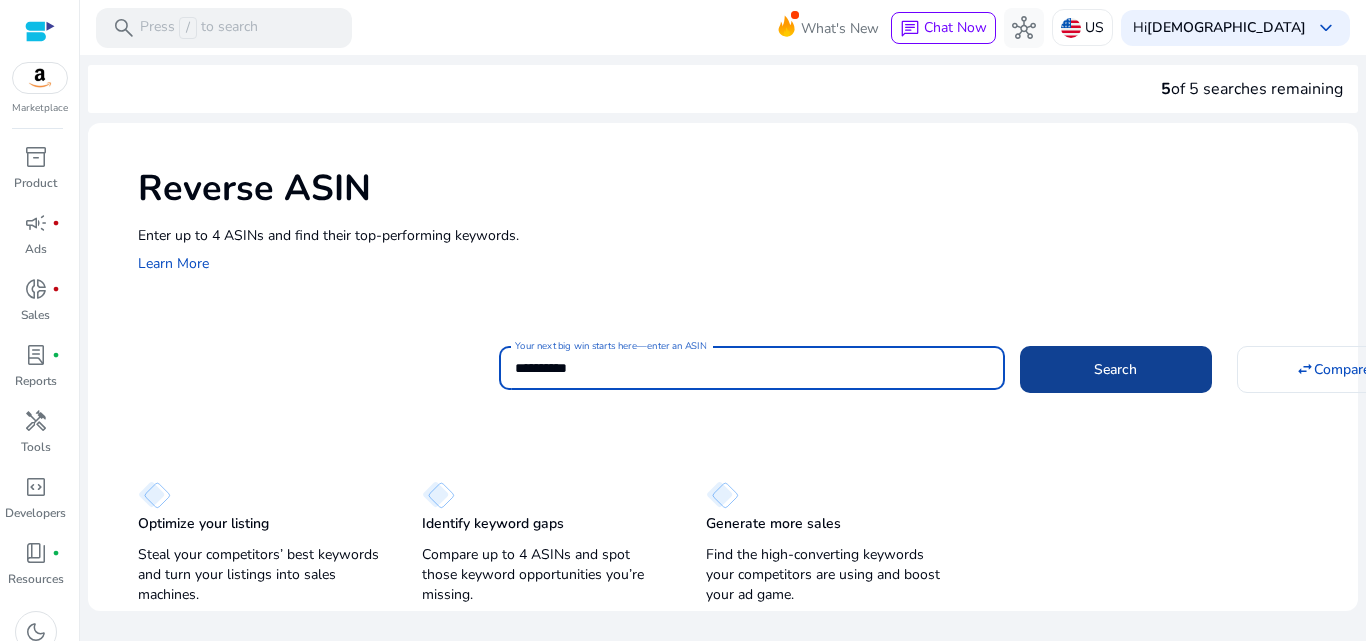
type input "**********"
click at [1136, 361] on span "Search" at bounding box center [1115, 369] width 43 height 21
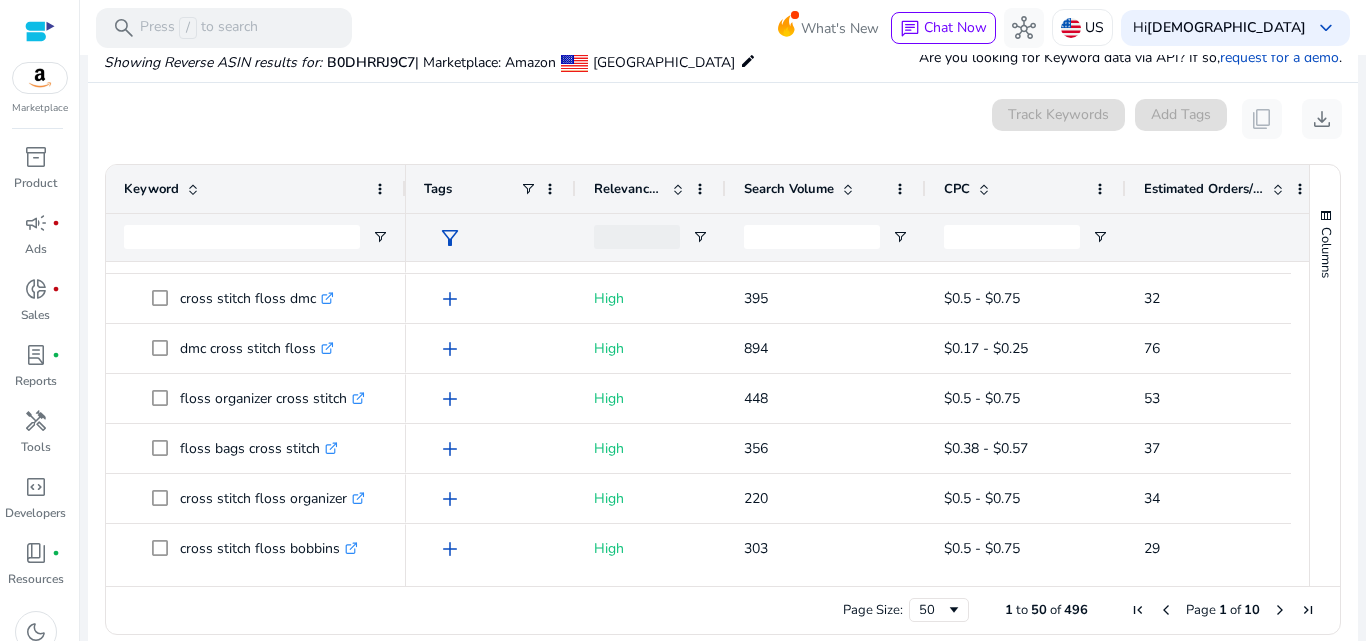
scroll to position [1484, 0]
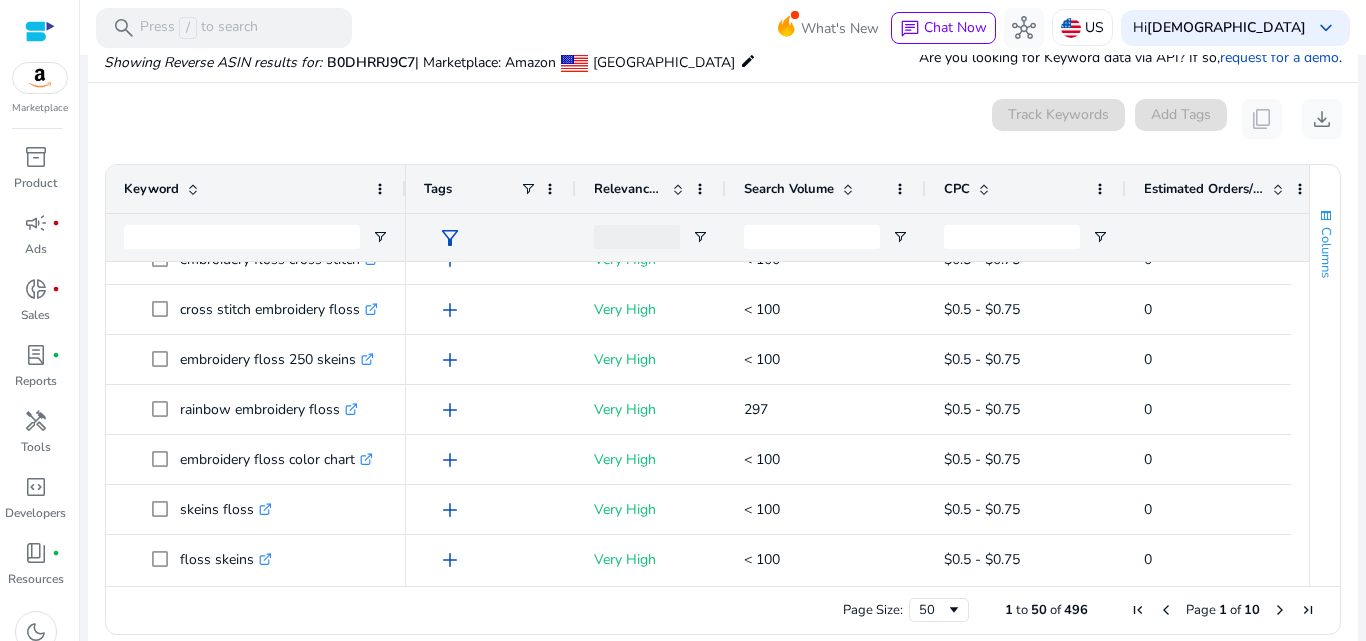
click at [1310, 242] on button "Columns" at bounding box center [1325, 243] width 30 height 108
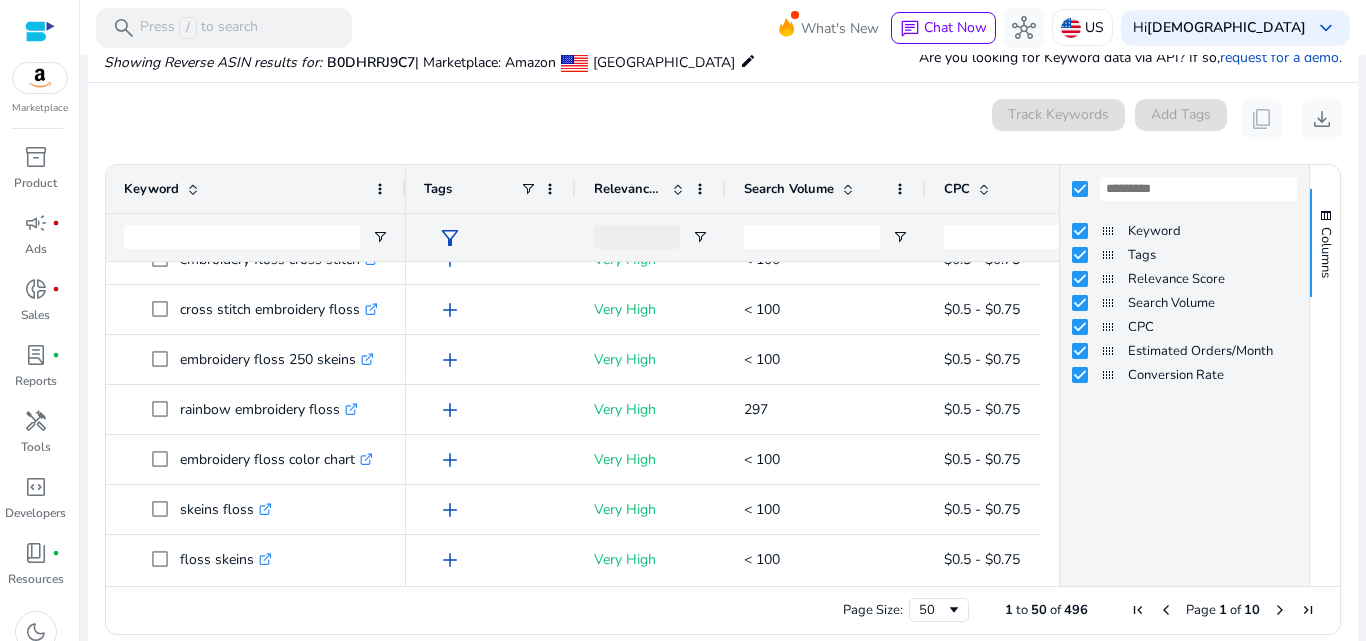
click at [1141, 480] on div "Keyword Tags Relevance Score Search Volume CPC Estimated Orders/Month" at bounding box center [1184, 399] width 249 height 373
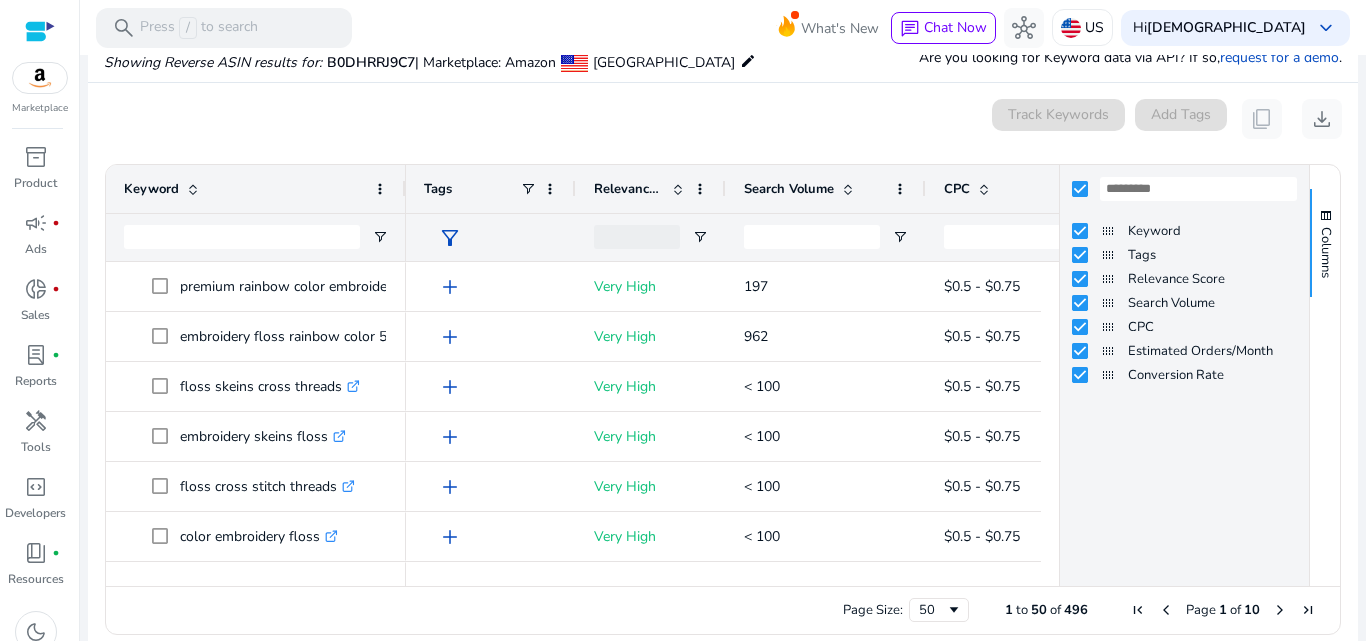
click at [1106, 448] on div "Keyword Tags Relevance Score Search Volume CPC Estimated Orders/Month" at bounding box center [1184, 399] width 249 height 373
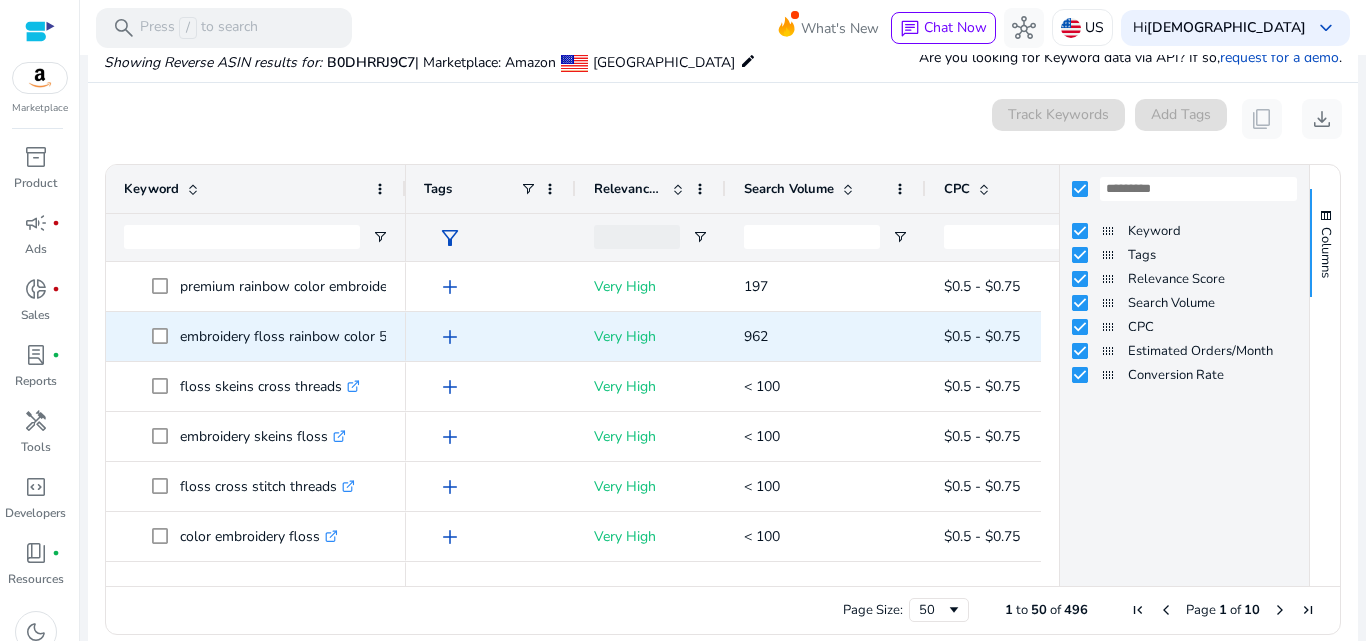
click at [868, 328] on p "962" at bounding box center [826, 336] width 164 height 41
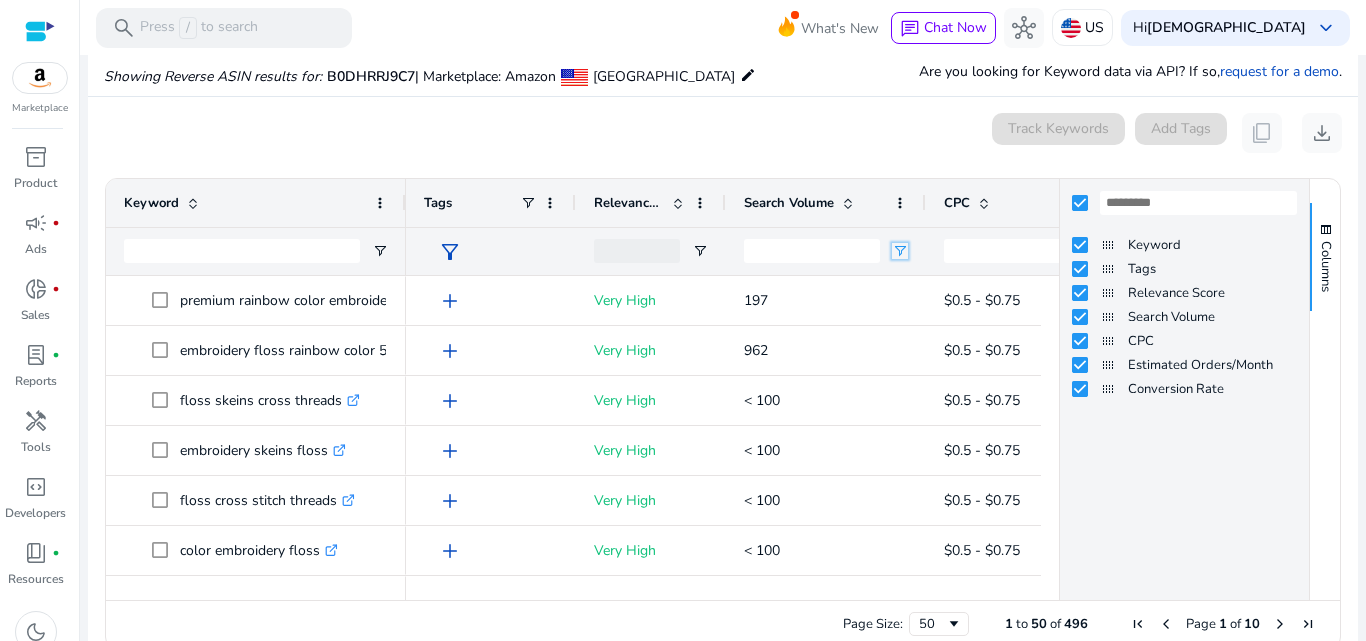
click at [904, 250] on span "Open Filter Menu" at bounding box center [900, 251] width 16 height 16
click at [1041, 286] on span "Filtering operator" at bounding box center [1041, 288] width 16 height 16
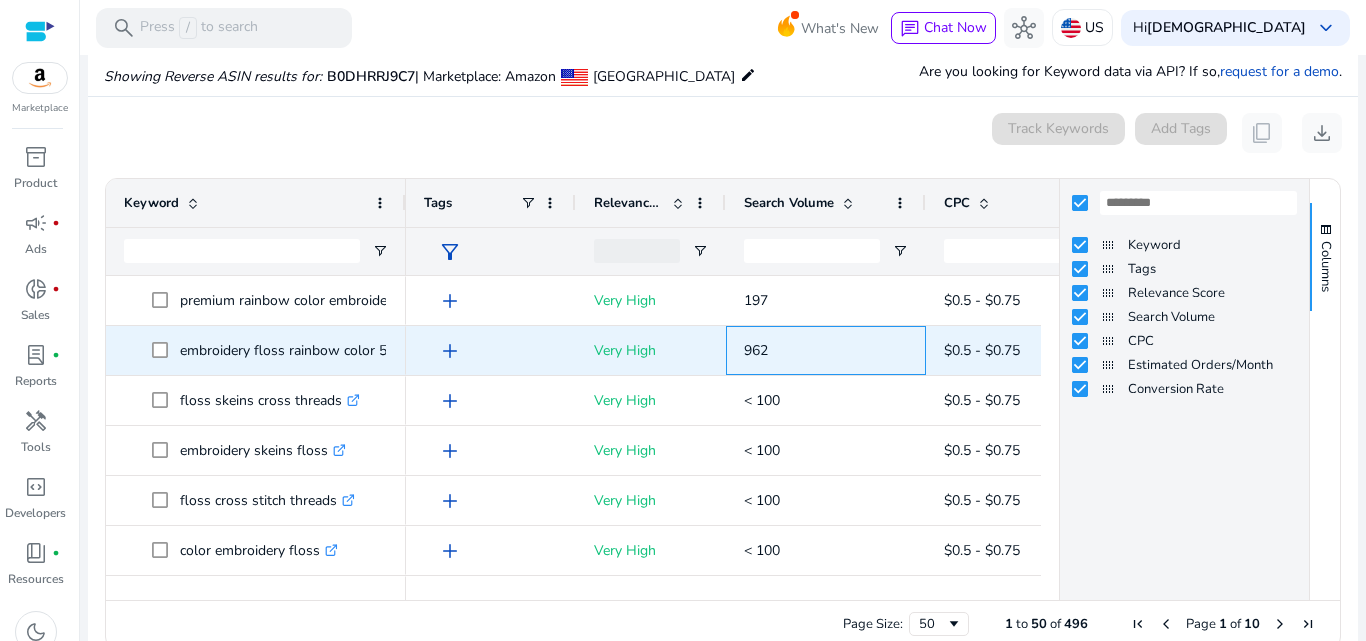
click at [863, 358] on p "962" at bounding box center [826, 350] width 164 height 41
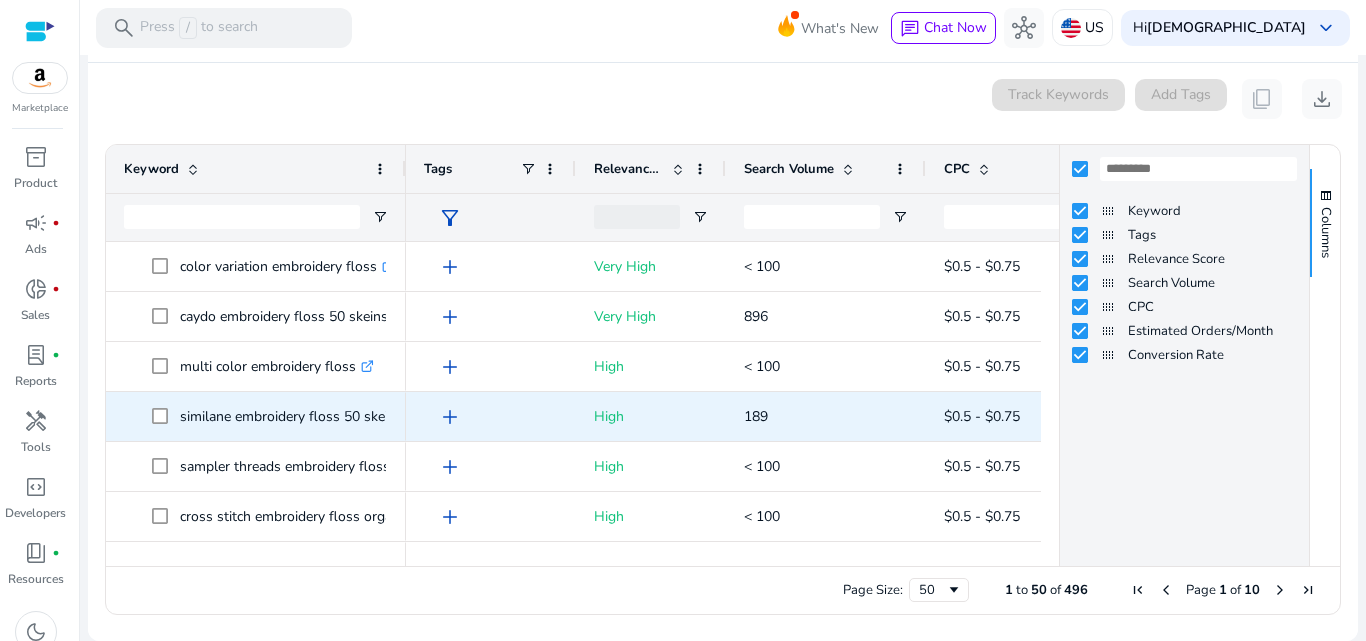
scroll to position [1185, 0]
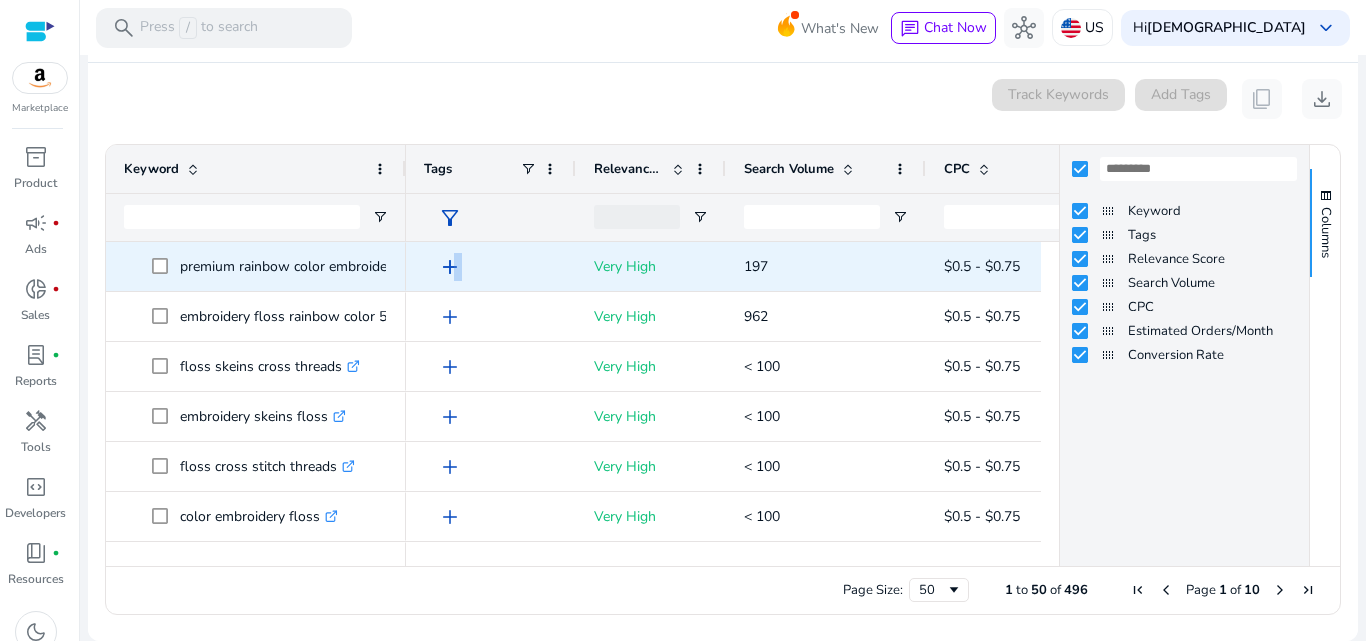
click at [455, 268] on span "add" at bounding box center [450, 267] width 24 height 24
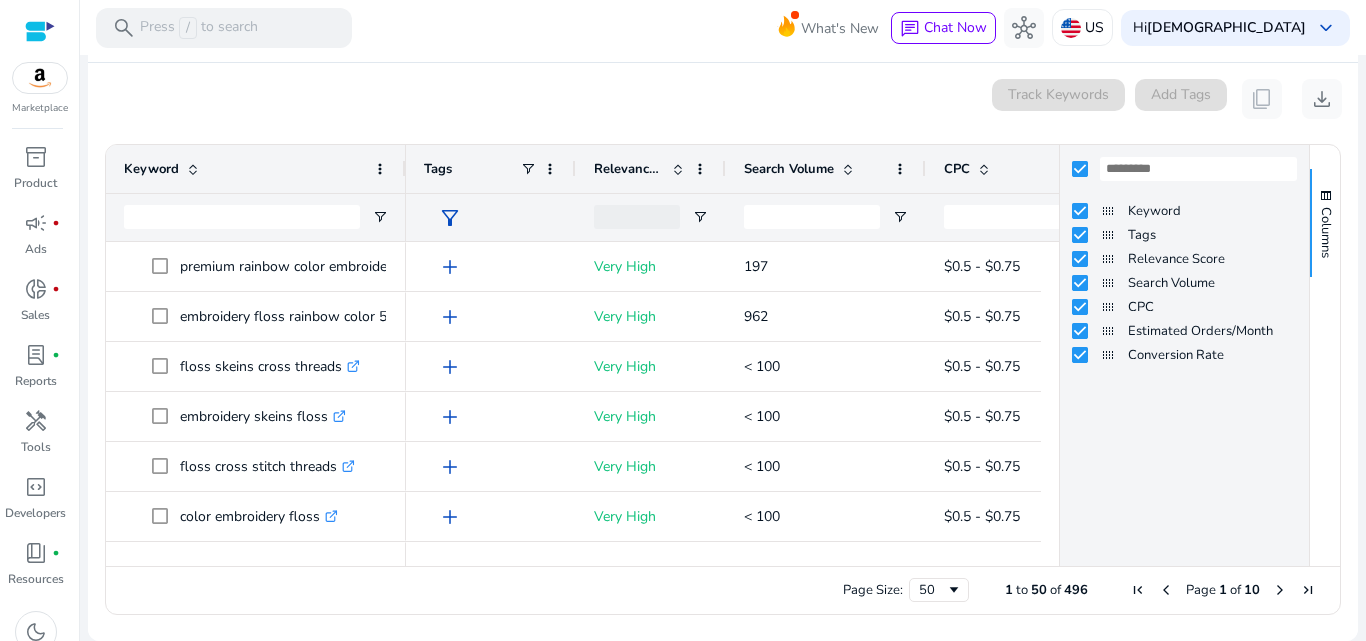
click at [680, 168] on span at bounding box center [678, 169] width 16 height 16
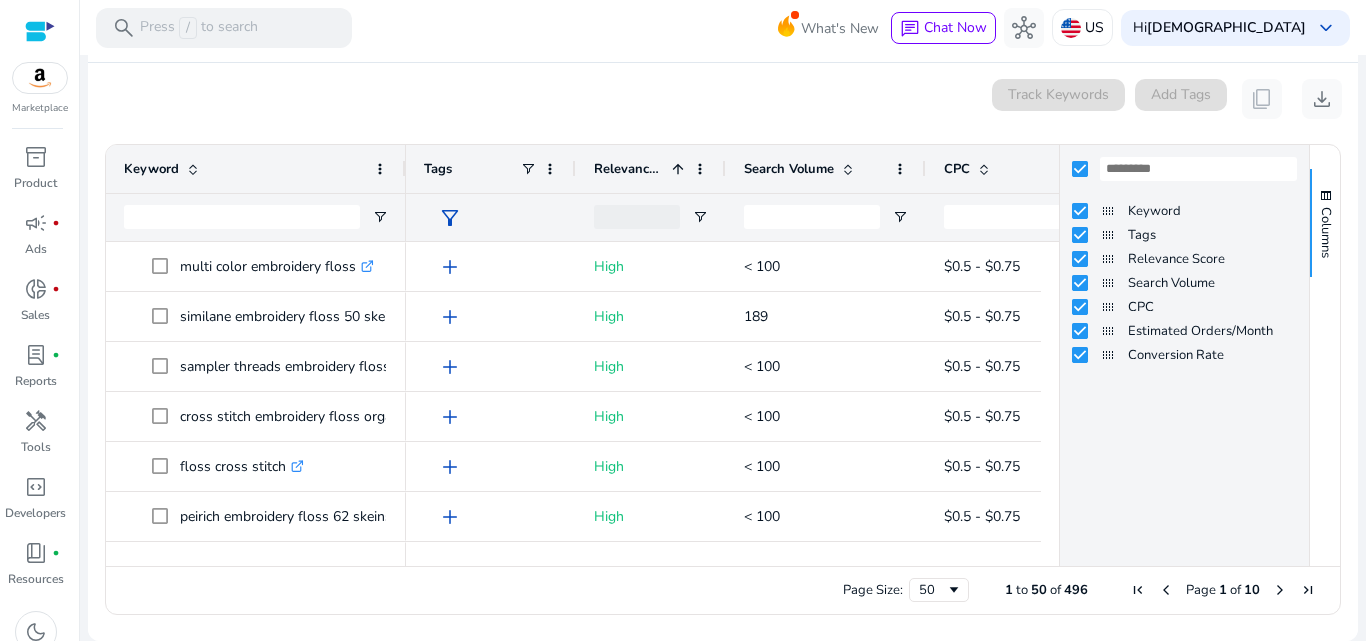
click at [680, 168] on span at bounding box center [678, 169] width 16 height 16
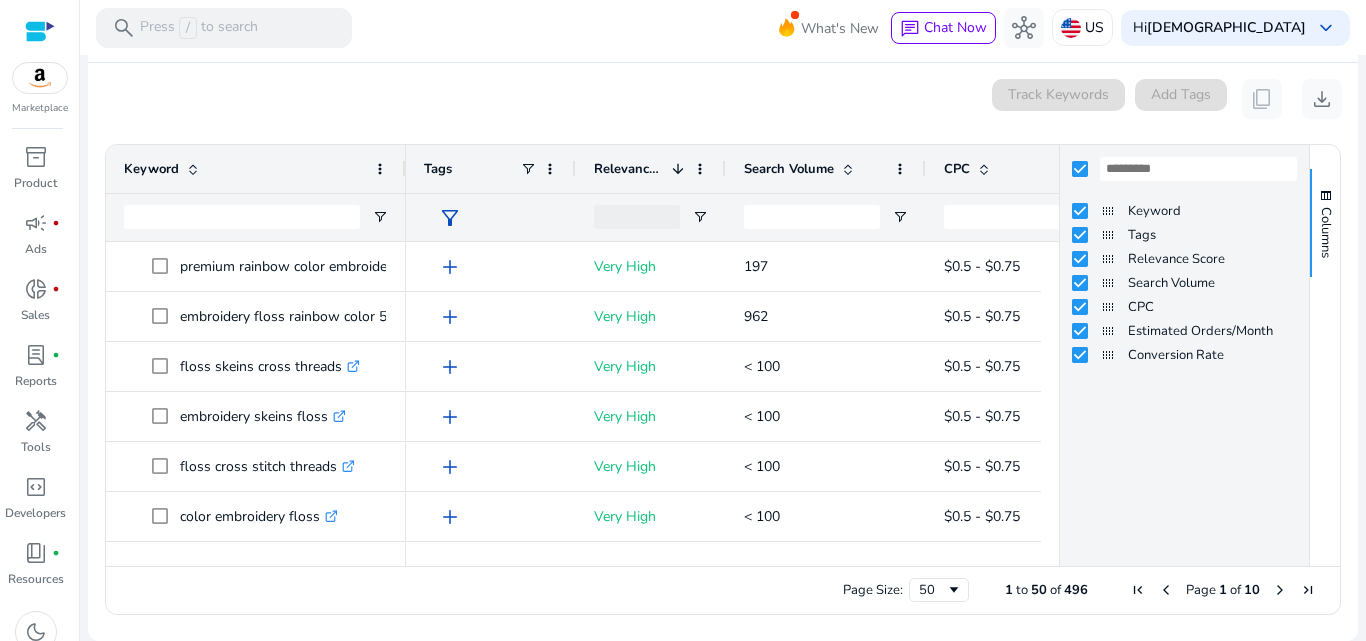
click at [679, 162] on span at bounding box center [678, 169] width 16 height 16
click at [679, 168] on span at bounding box center [678, 169] width 16 height 16
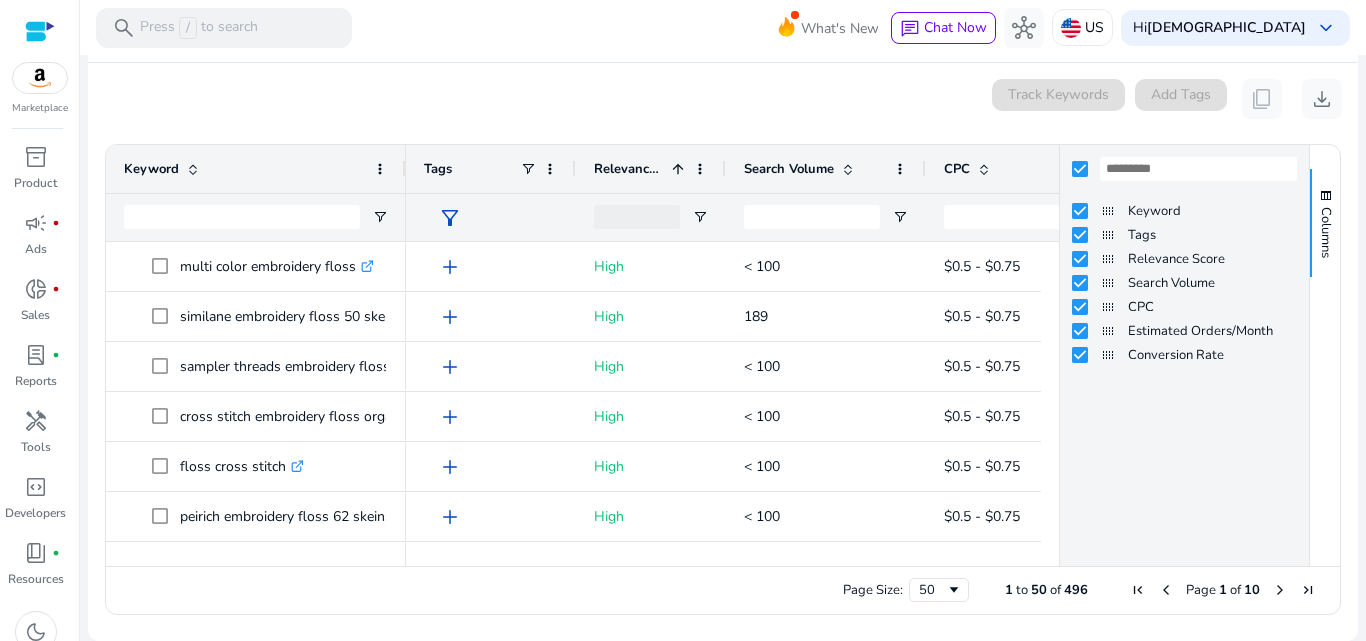
click at [679, 168] on span at bounding box center [678, 169] width 16 height 16
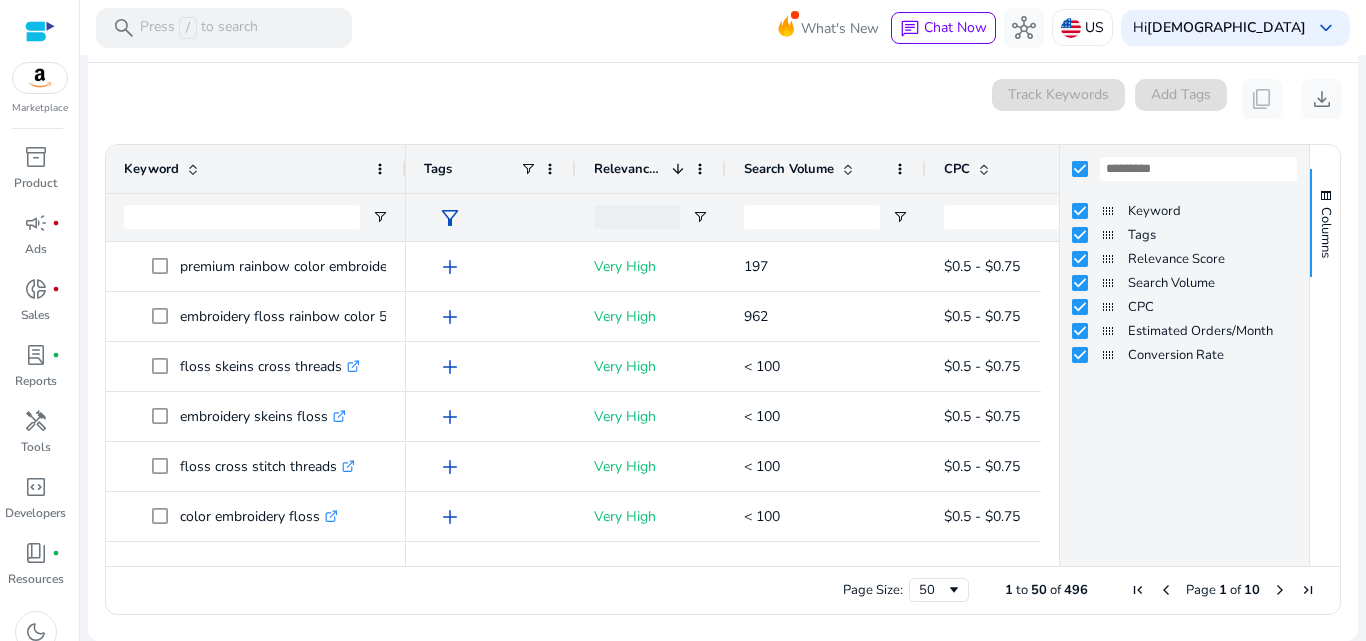
click at [848, 164] on span at bounding box center [848, 169] width 16 height 16
click at [984, 164] on span at bounding box center [984, 169] width 16 height 16
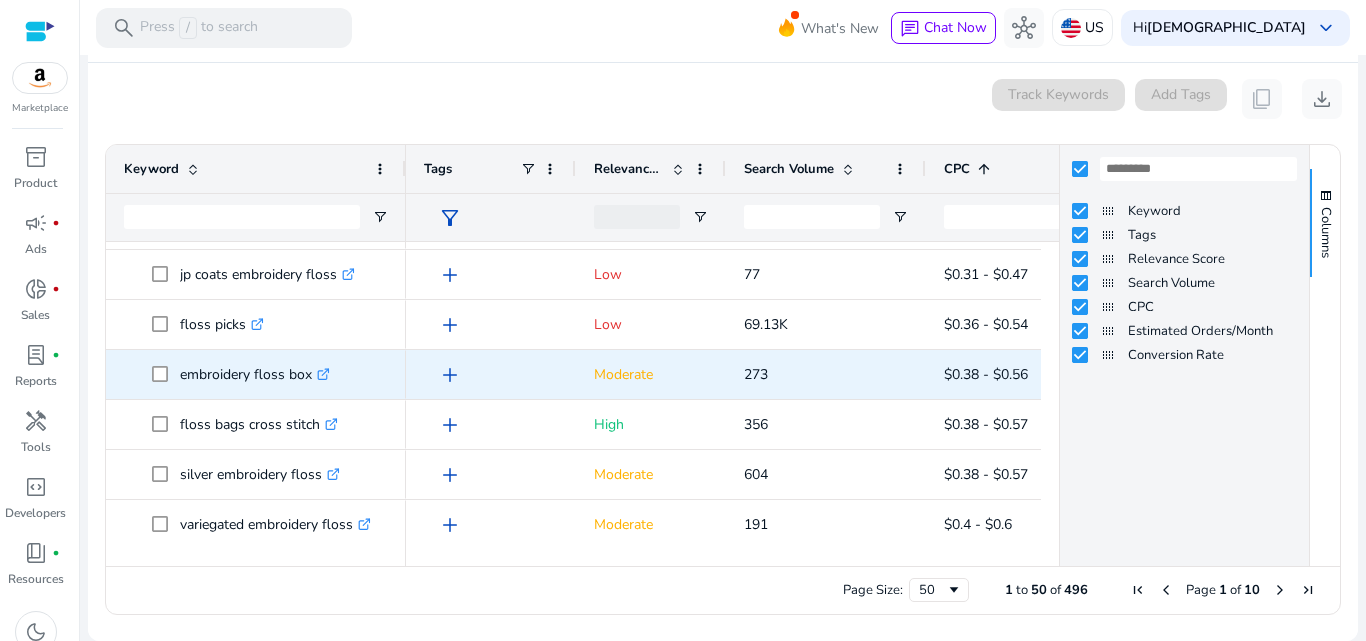
scroll to position [394, 0]
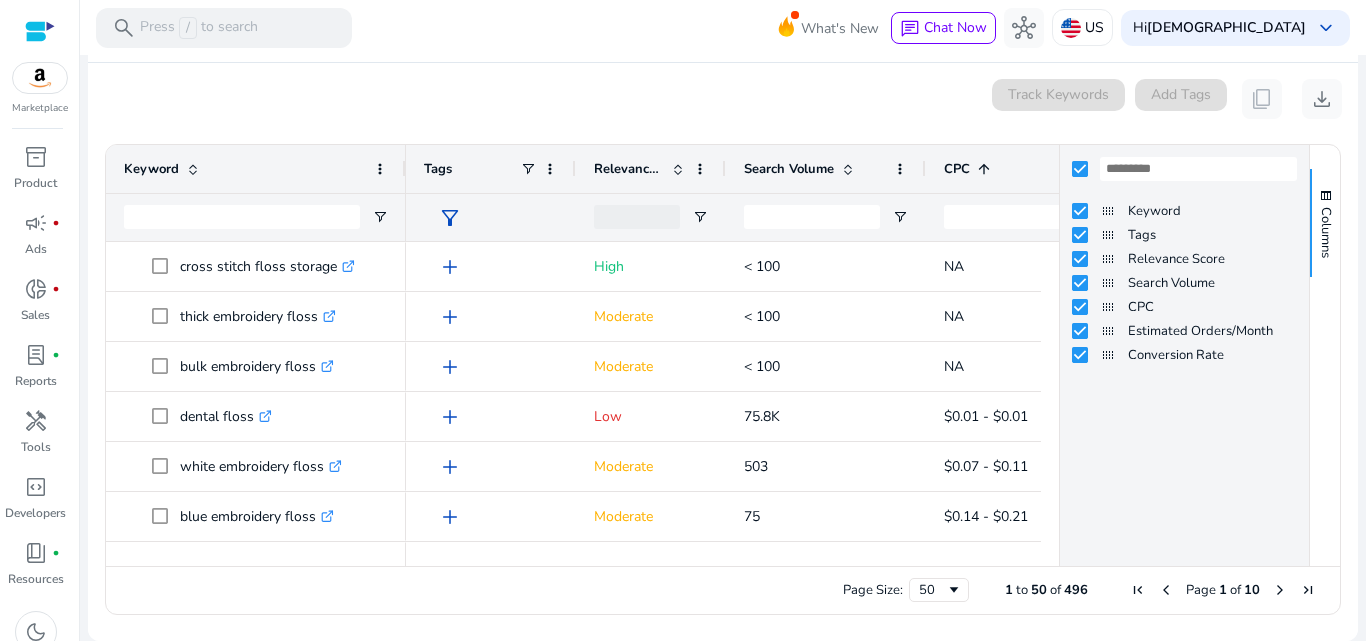
click at [981, 167] on span at bounding box center [984, 169] width 16 height 16
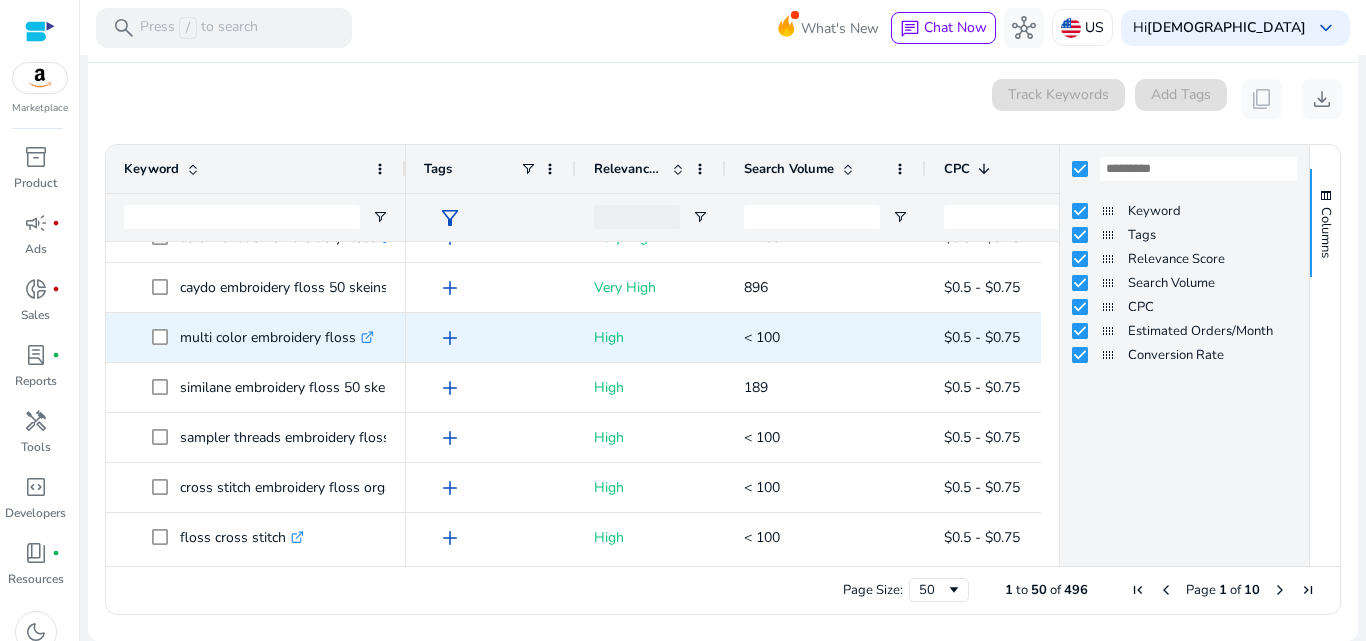
scroll to position [1294, 0]
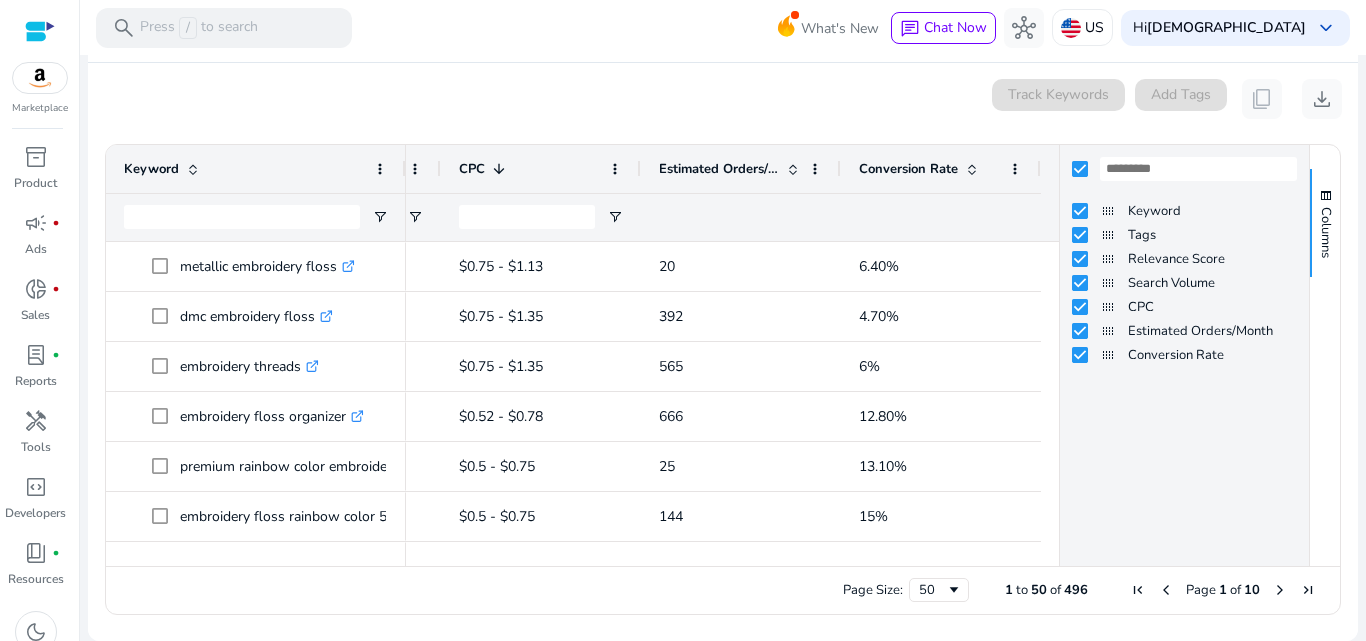
click at [790, 170] on span at bounding box center [793, 169] width 16 height 16
click at [785, 161] on span at bounding box center [793, 169] width 16 height 16
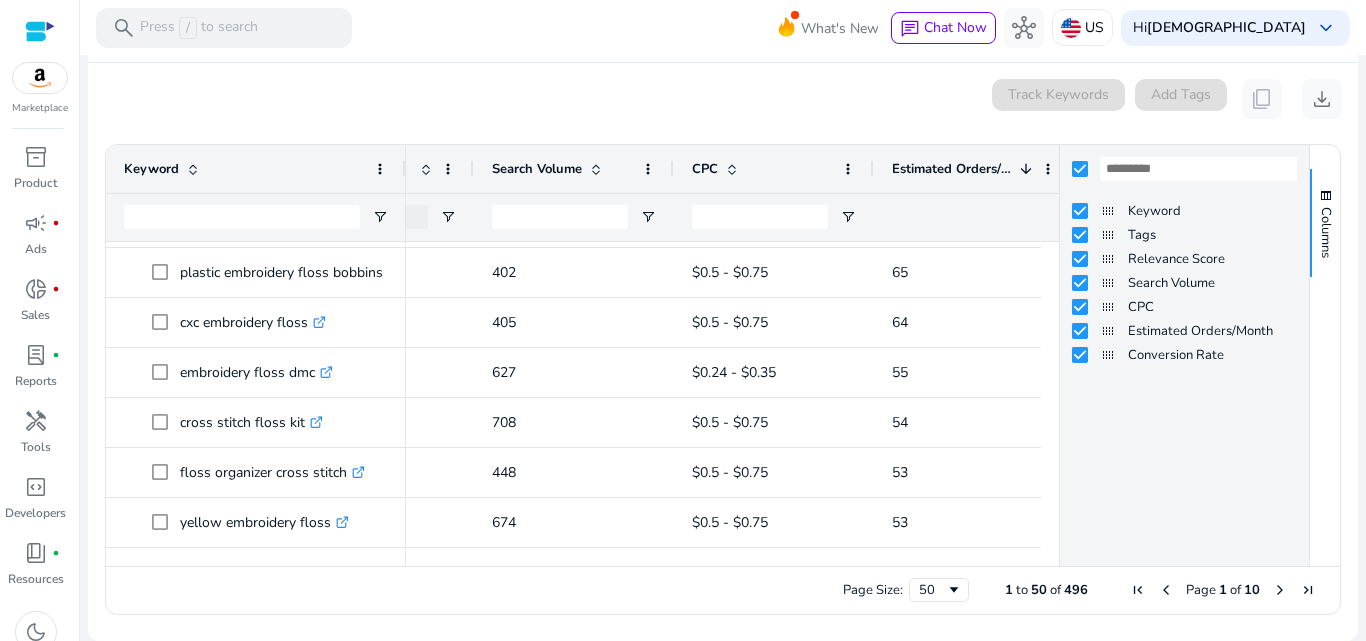
click at [601, 168] on span at bounding box center [596, 169] width 16 height 16
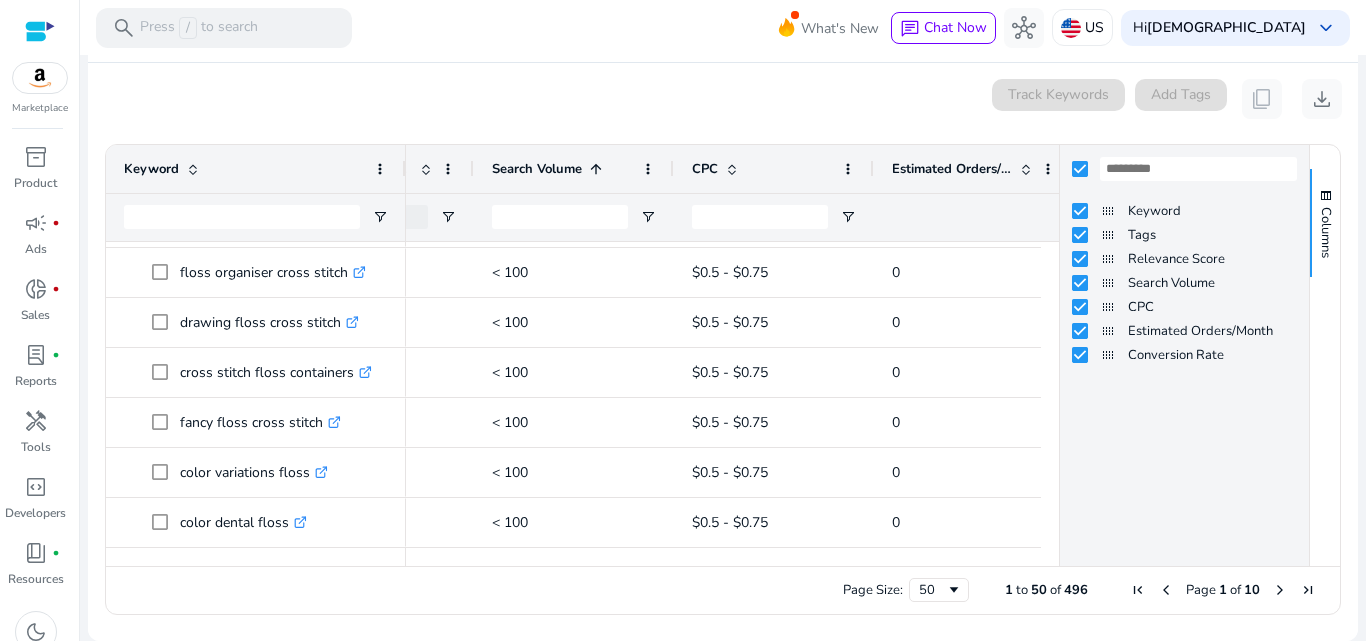
click at [603, 158] on div "Search Volume 1" at bounding box center [563, 169] width 142 height 38
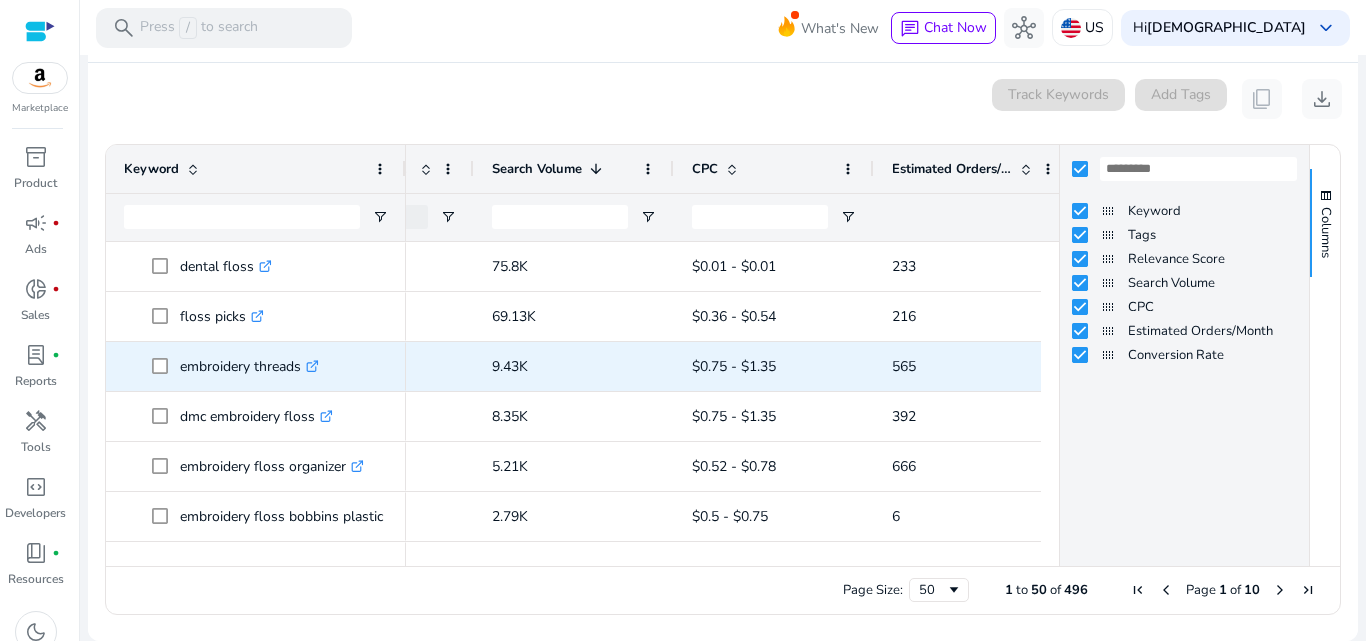
drag, startPoint x: 1042, startPoint y: 272, endPoint x: 1030, endPoint y: 400, distance: 128.5
click at [1030, 411] on div "embroidery floss with organizer box .st0{fill:#2c8af8} 120 pack embroidery flos…" at bounding box center [582, 395] width 953 height 306
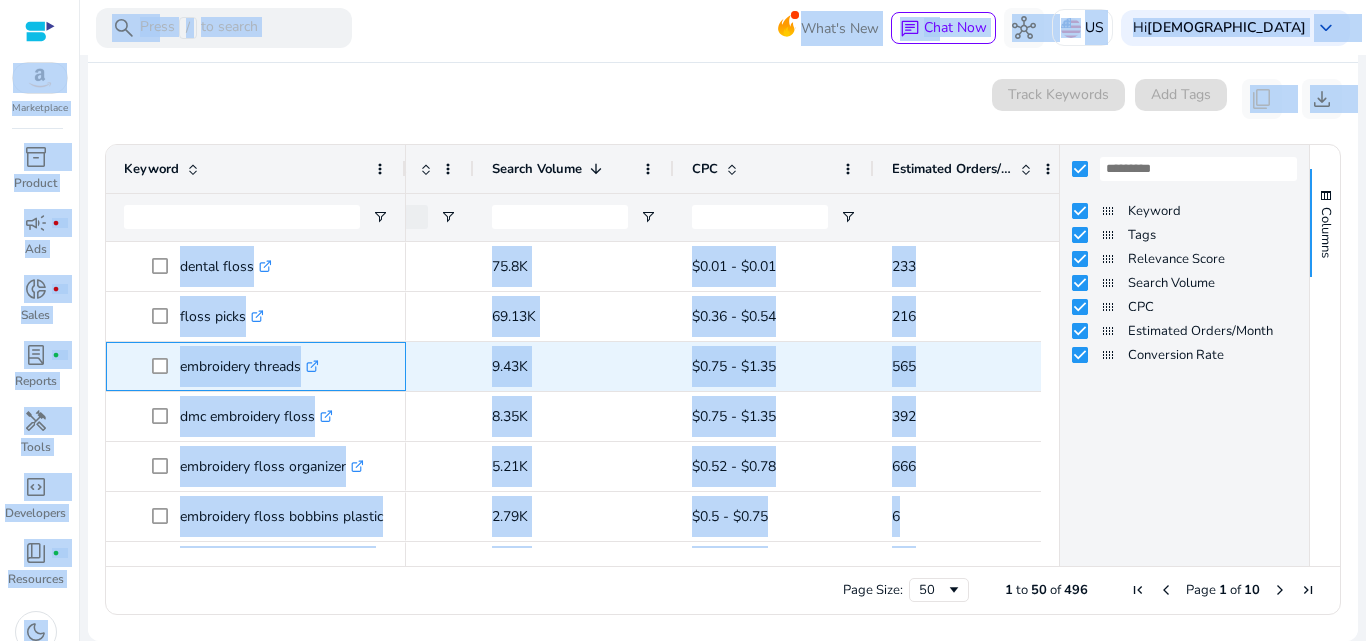
click at [371, 349] on span "embroidery threads .st0{fill:#2c8af8}" at bounding box center [270, 366] width 236 height 41
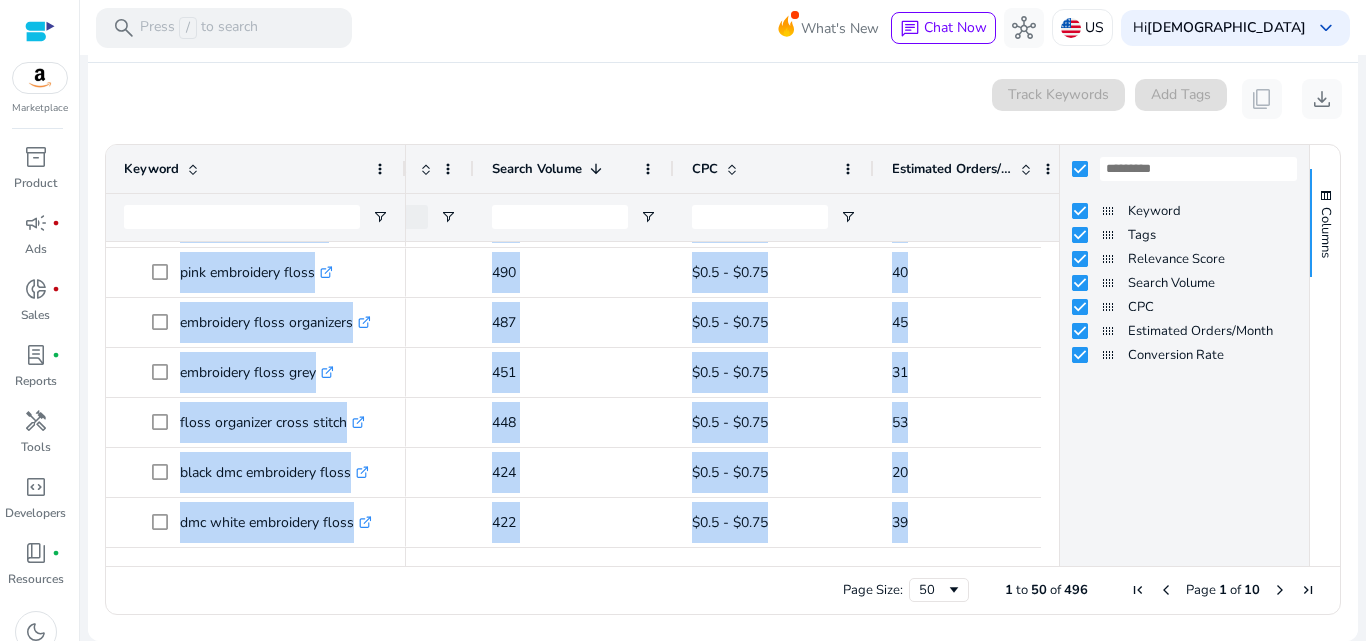
drag, startPoint x: 185, startPoint y: 265, endPoint x: 903, endPoint y: 555, distance: 774.2
click at [903, 555] on div "Keyword Relevance Score Search Volume 1 CPC" at bounding box center [582, 355] width 953 height 421
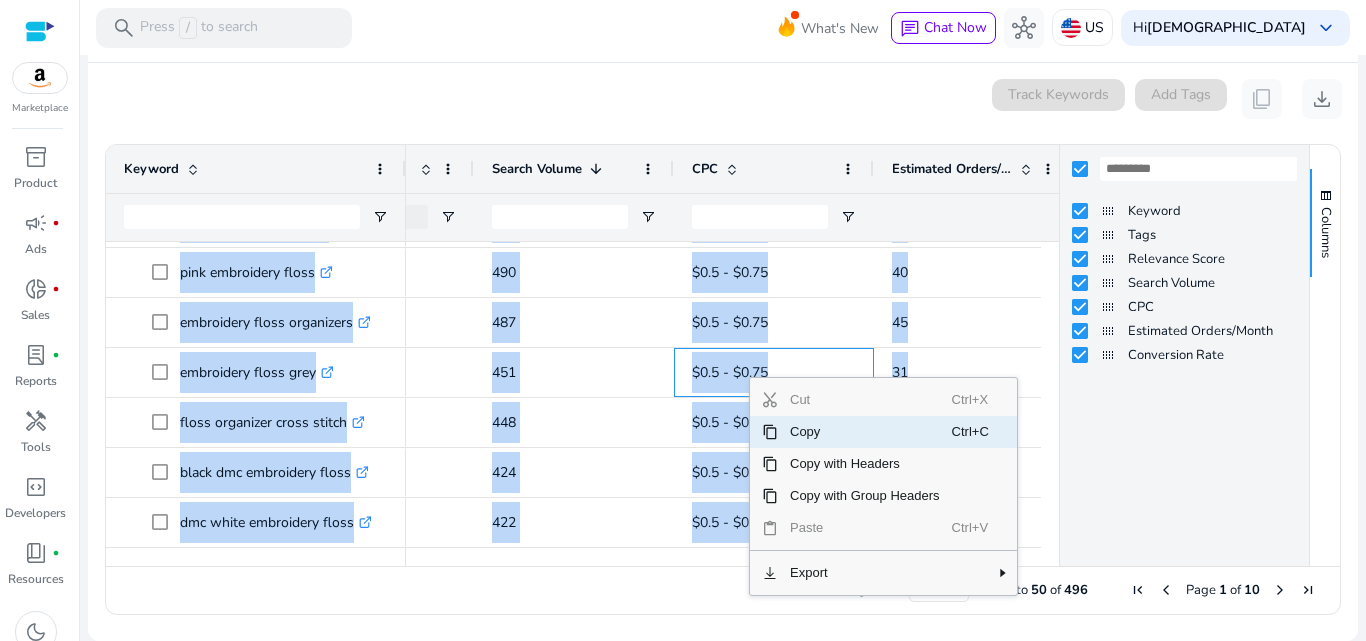
click at [824, 435] on span "Copy" at bounding box center [865, 432] width 174 height 32
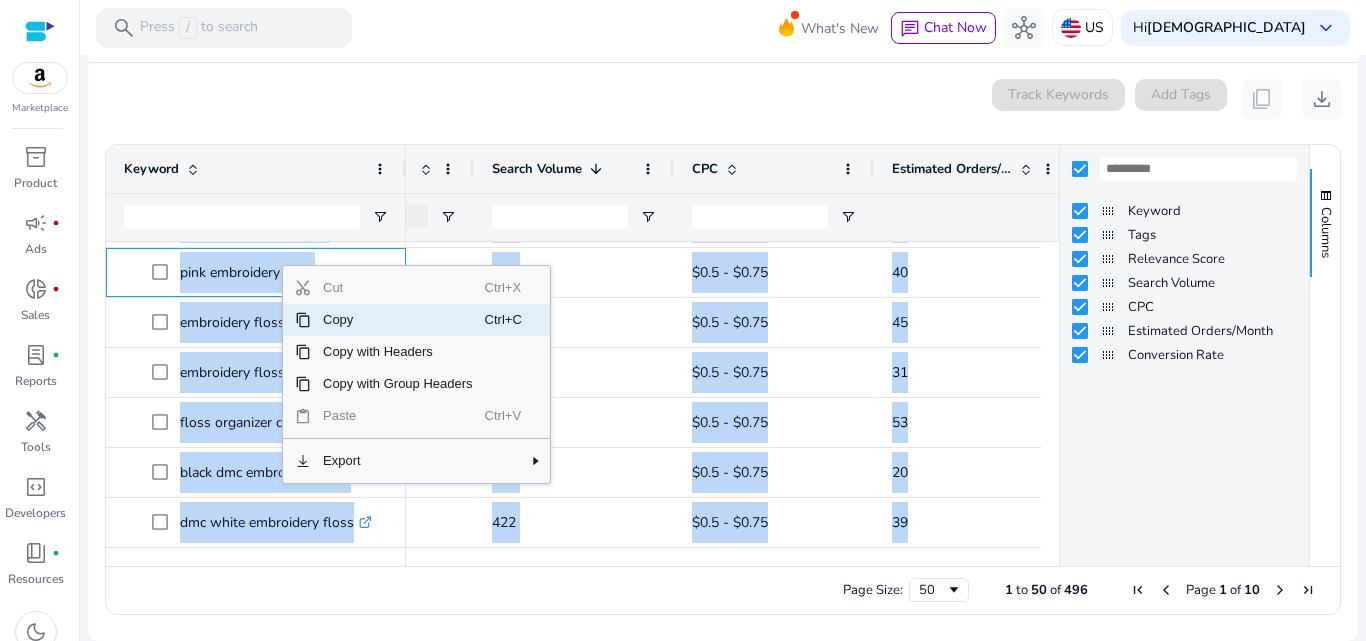
click at [371, 325] on span "Copy" at bounding box center [398, 320] width 174 height 32
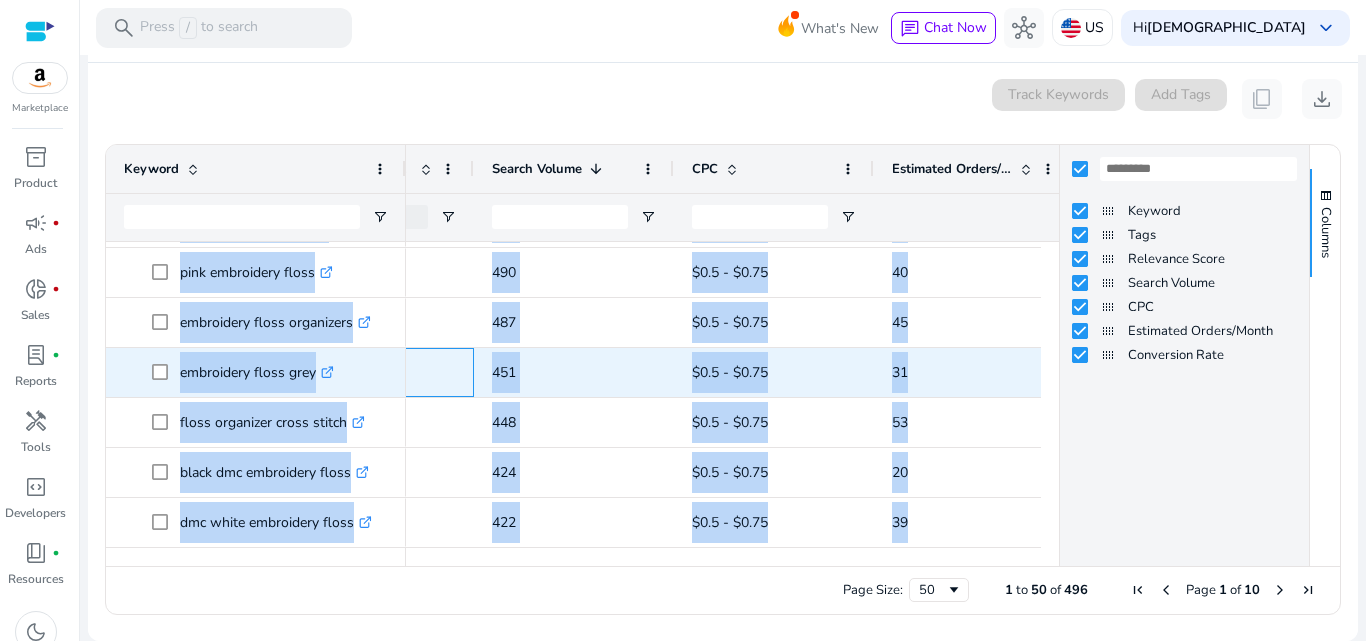
click at [413, 351] on span "High" at bounding box center [399, 372] width 114 height 54
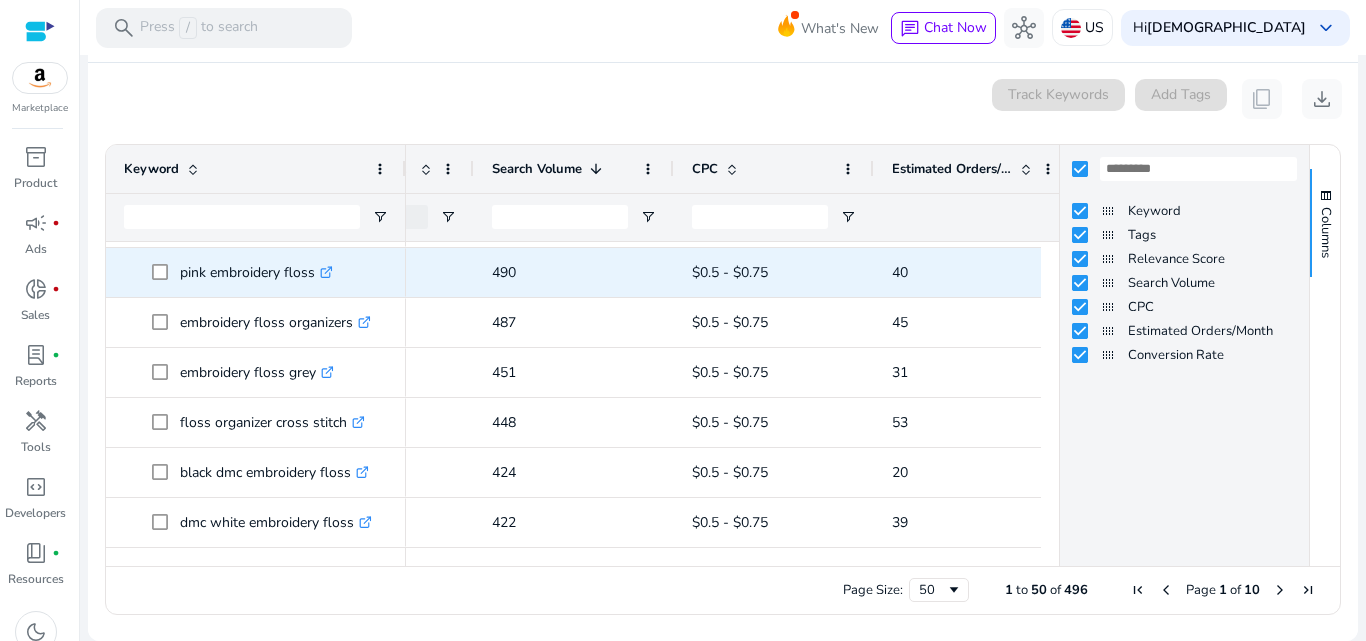
click at [127, 265] on span "pink embroidery floss .st0{fill:#2c8af8}" at bounding box center [256, 272] width 264 height 41
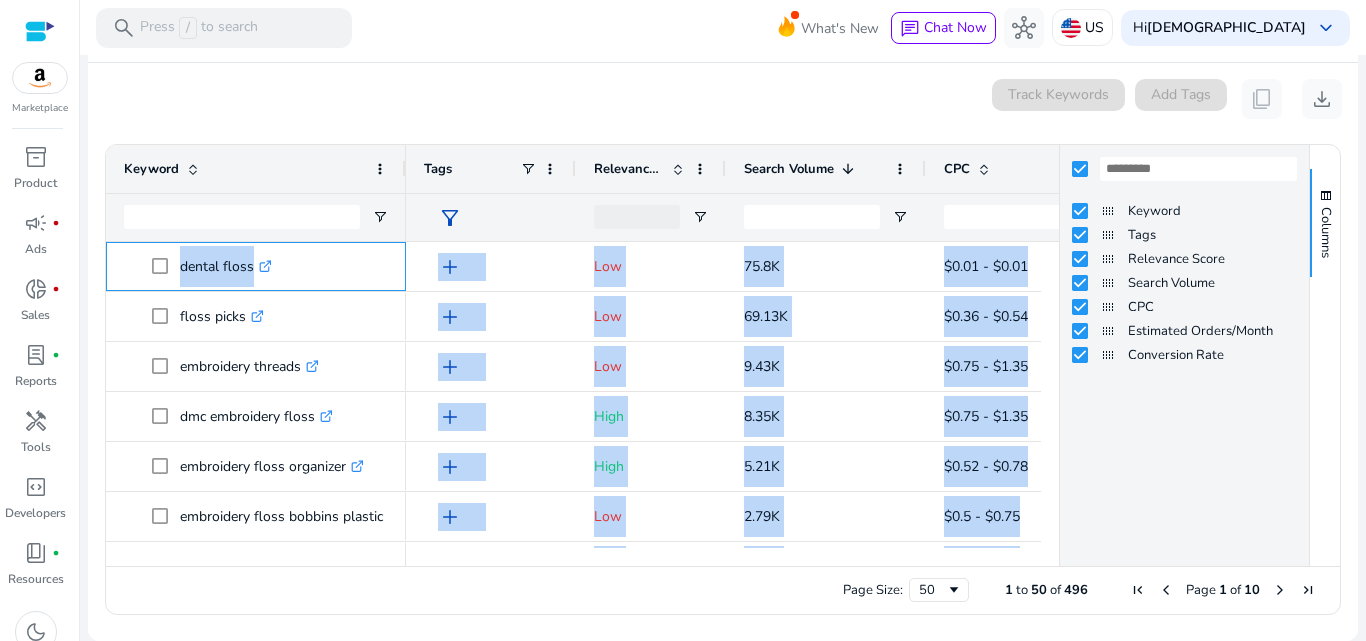
drag, startPoint x: 129, startPoint y: 260, endPoint x: 1041, endPoint y: 273, distance: 911.9
click at [1041, 273] on div "embroidery floss rainbow color 50 skeins .st0{fill:#2c8af8} 120 pack embroidery…" at bounding box center [582, 395] width 953 height 306
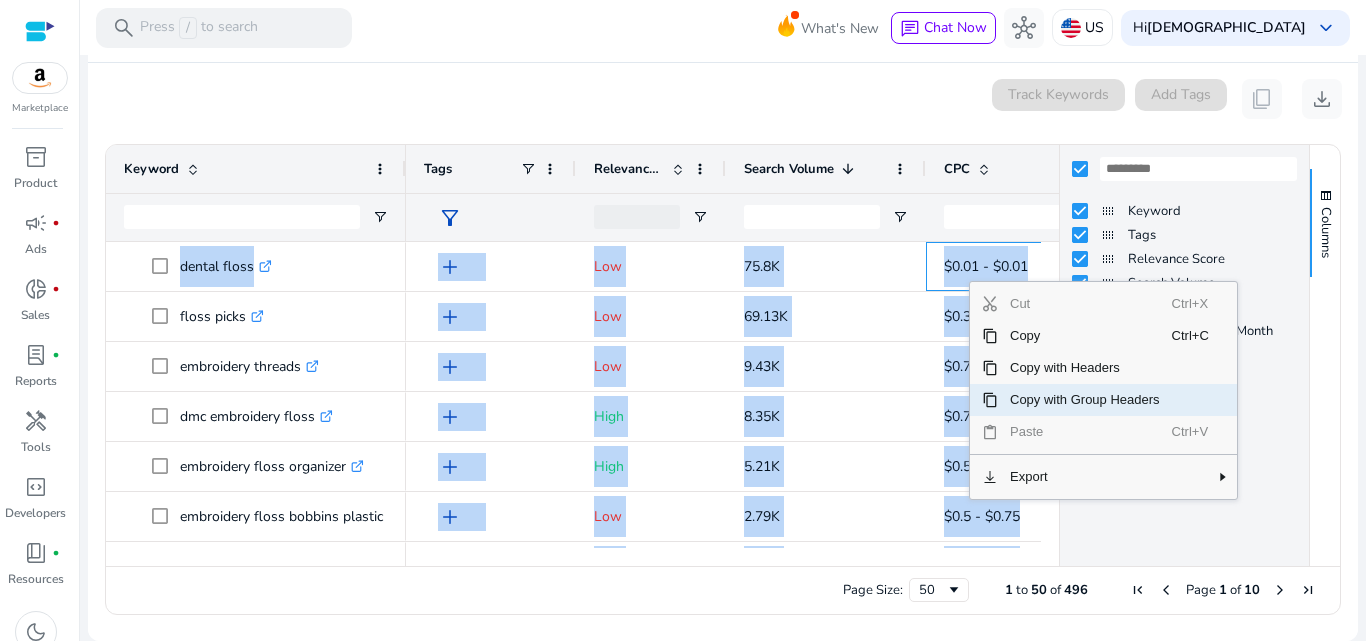
click at [1060, 404] on span "Copy with Group Headers" at bounding box center [1085, 400] width 174 height 32
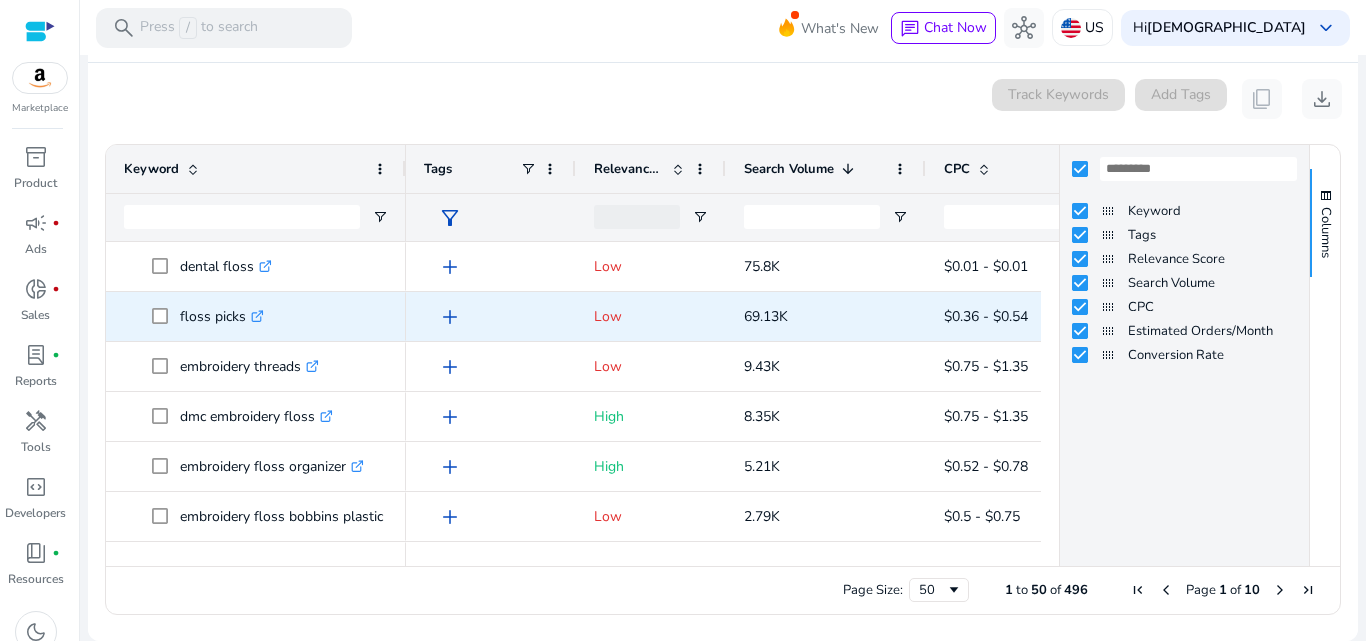
click at [388, 323] on div "floss picks .st0{fill:#2c8af8}" at bounding box center [256, 316] width 300 height 49
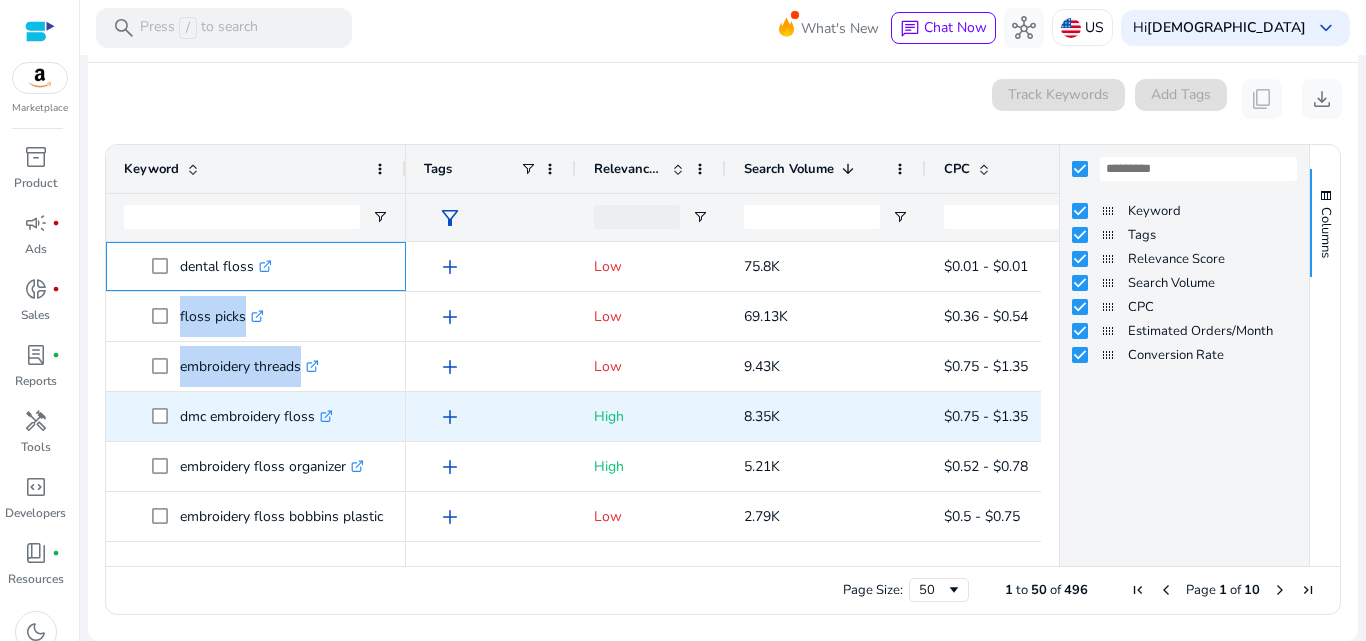
drag, startPoint x: 124, startPoint y: 257, endPoint x: 309, endPoint y: 414, distance: 242.6
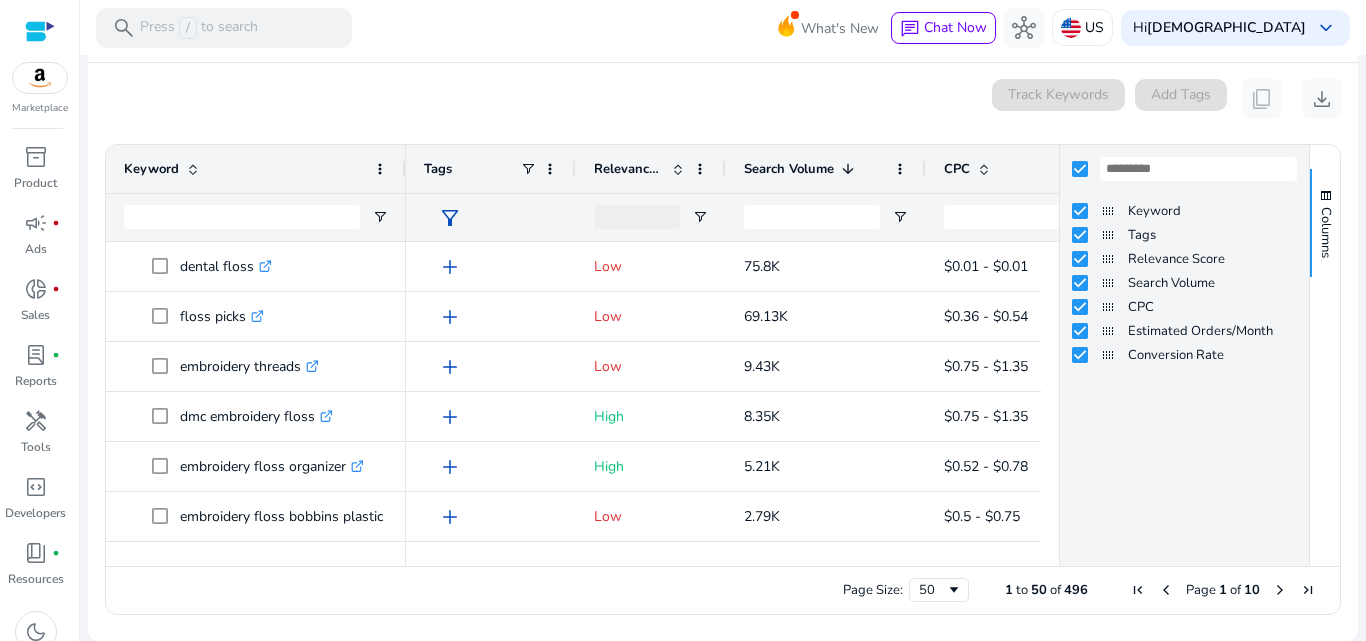
click at [103, 264] on ag-grid-angular "Press SPACE to select this row. Drag here to set row groups Drag here to set co…" at bounding box center [723, 379] width 1268 height 491
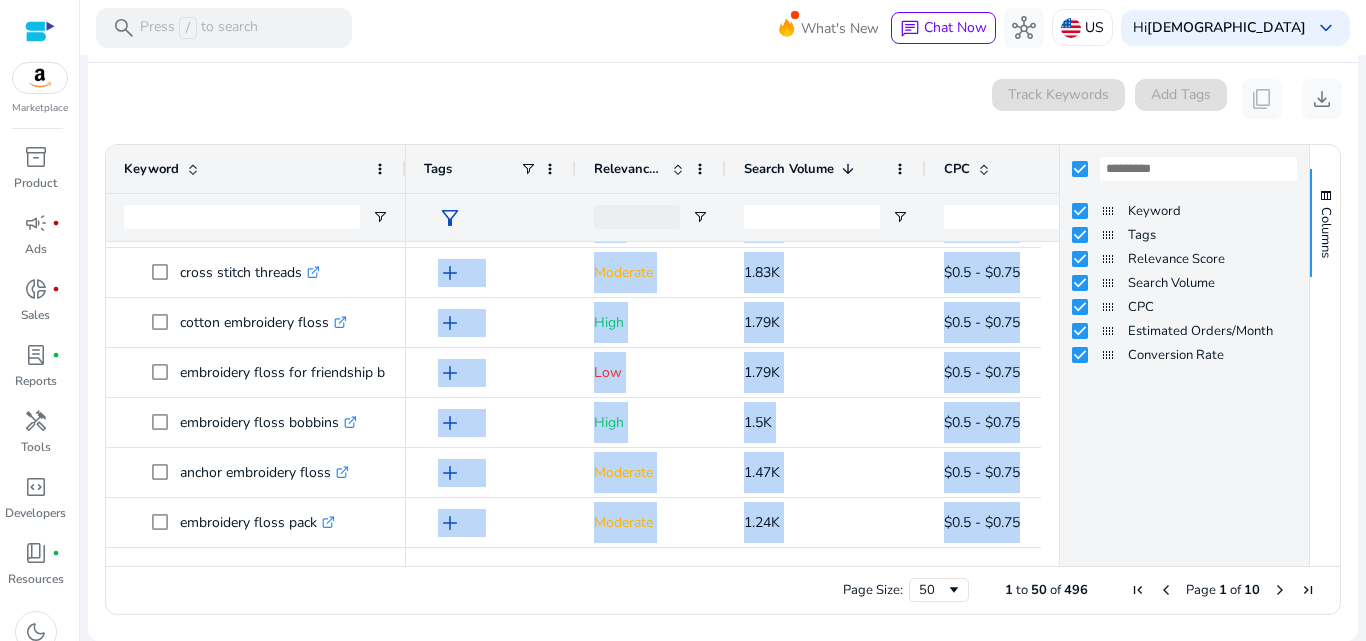
scroll to position [584, 0]
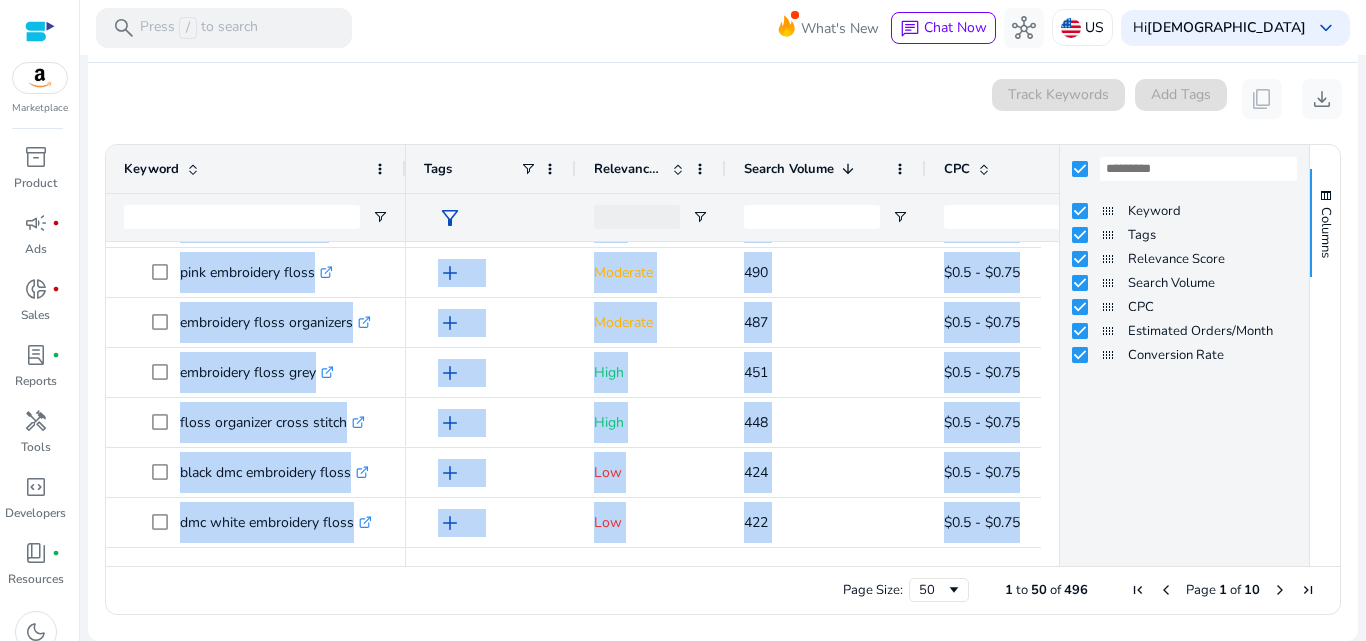
drag, startPoint x: 111, startPoint y: 259, endPoint x: 344, endPoint y: 558, distance: 379.0
click at [344, 558] on div "Keyword Relevance Score Search Volume 1 CPC" at bounding box center [582, 355] width 953 height 421
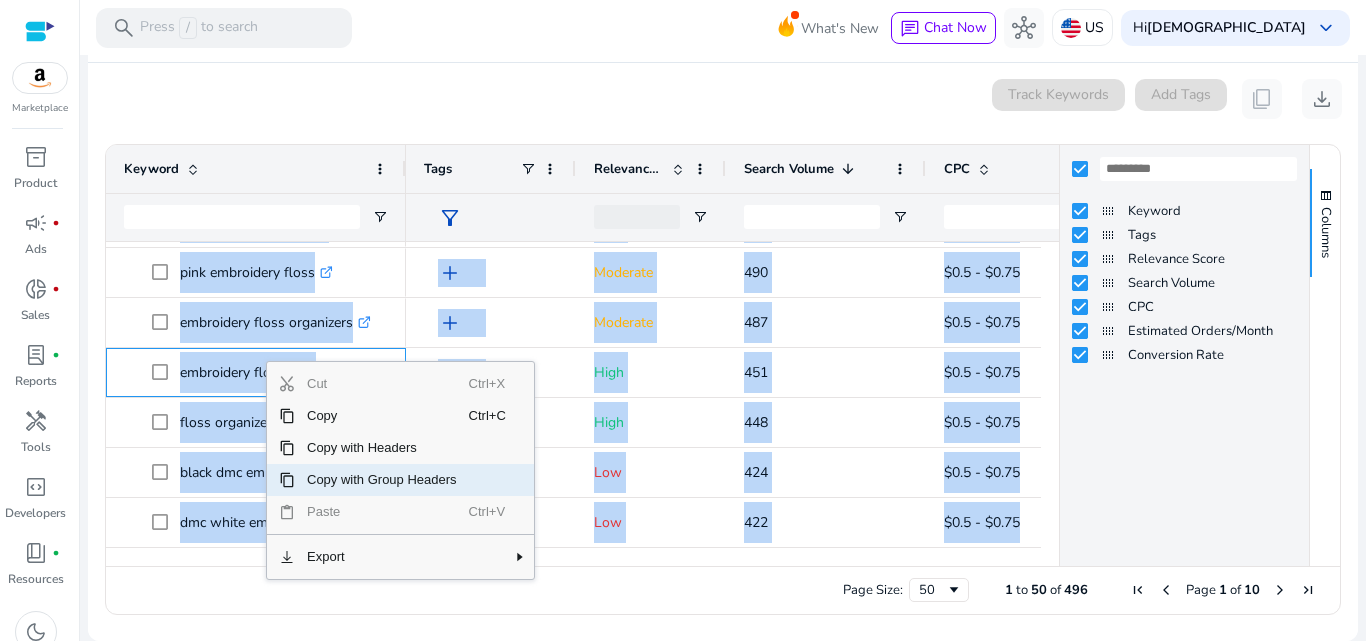
click at [407, 477] on span "Copy with Group Headers" at bounding box center [382, 480] width 174 height 32
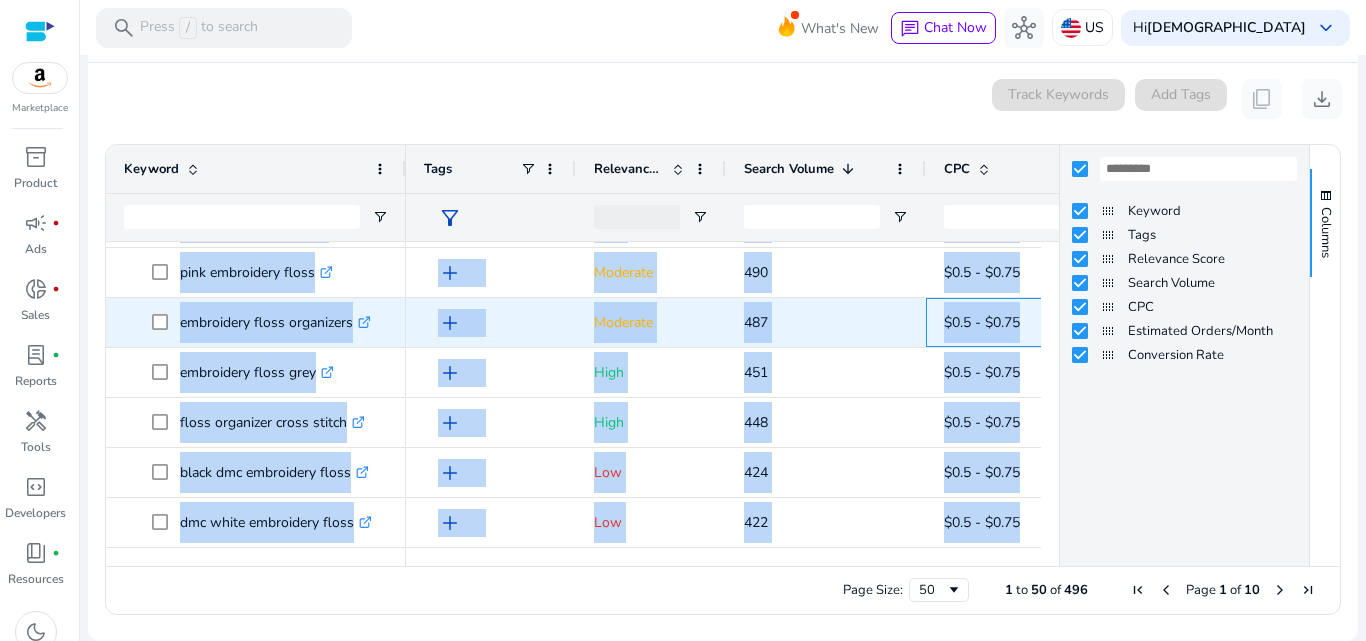
click at [960, 343] on div "$0.5 - $0.75" at bounding box center [1026, 322] width 164 height 47
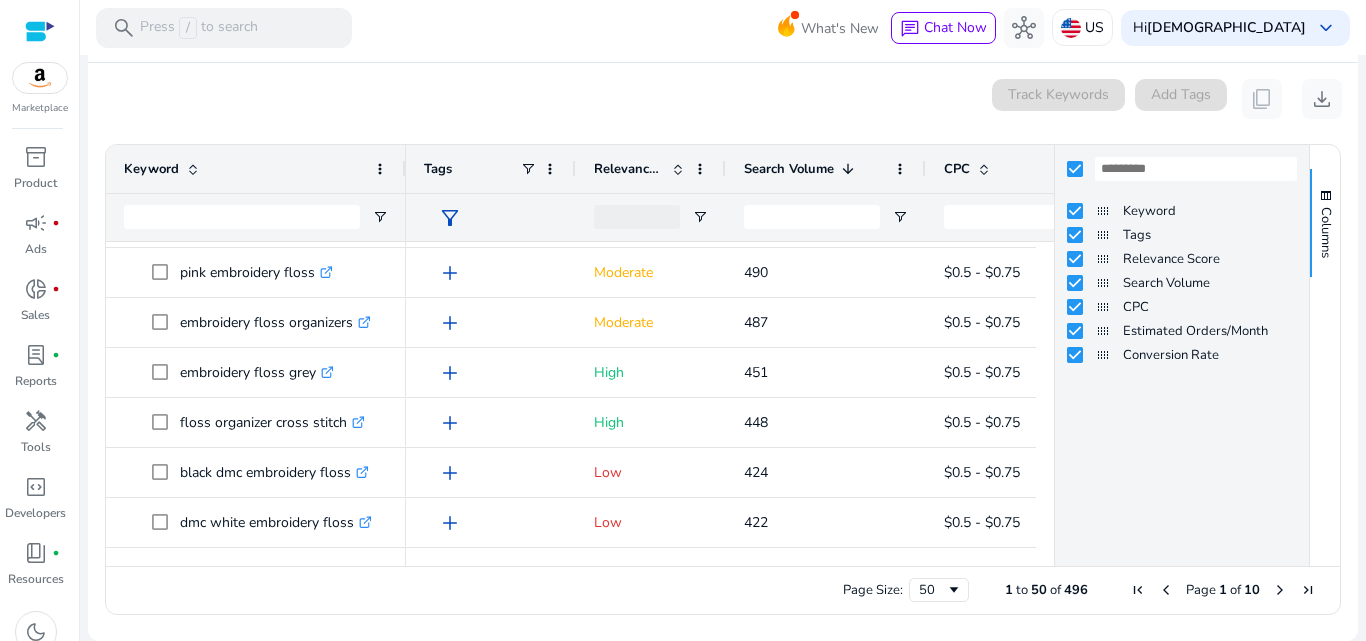
drag, startPoint x: 1051, startPoint y: 525, endPoint x: 1041, endPoint y: 517, distance: 12.8
click at [1052, 511] on div at bounding box center [1054, 355] width 5 height 421
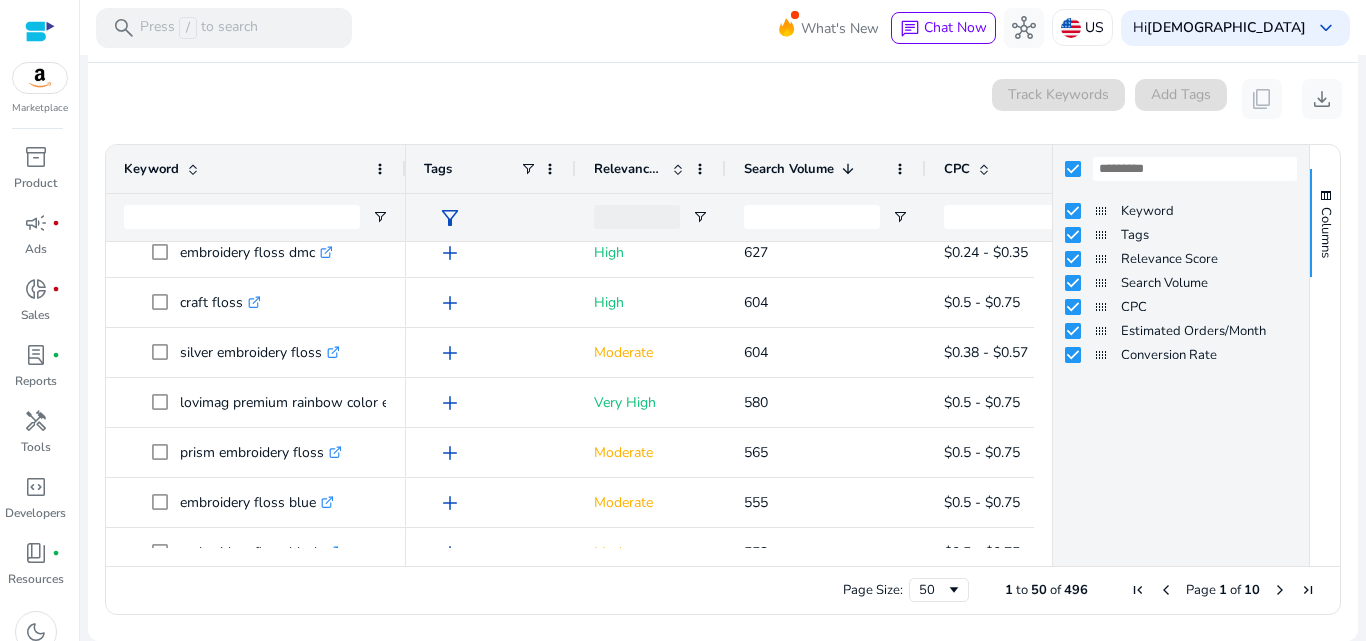
scroll to position [1884, 0]
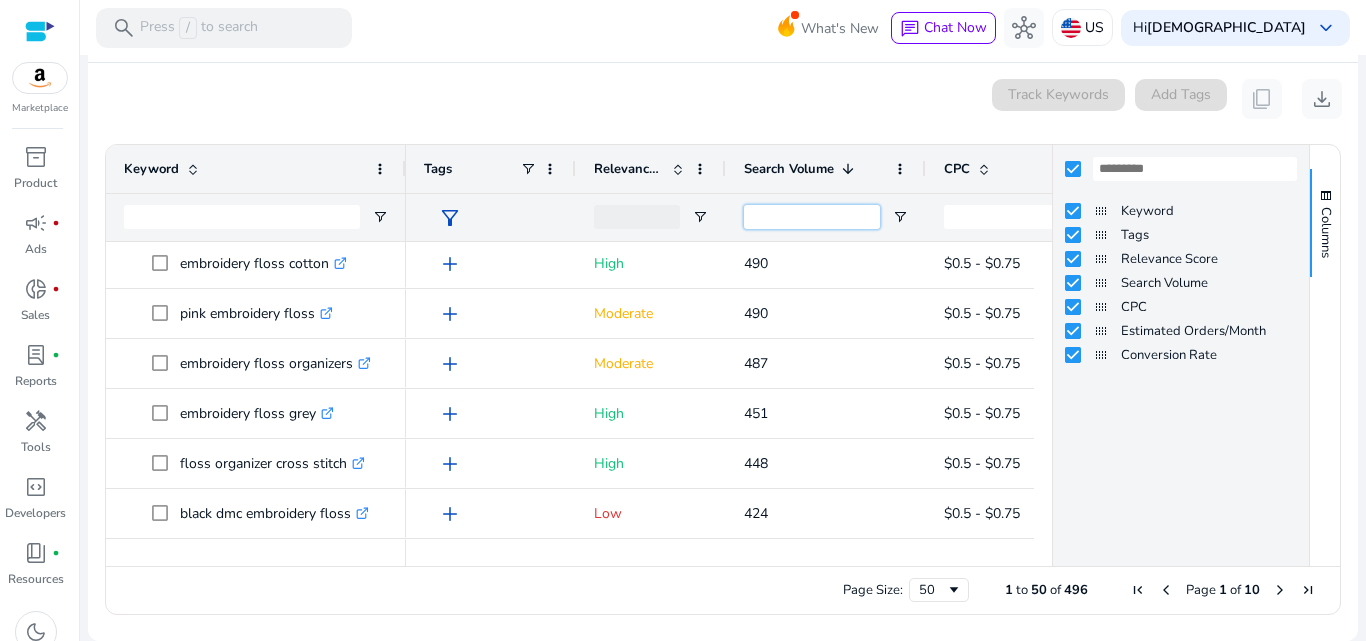
click at [836, 207] on input "Search Volume Filter Input" at bounding box center [812, 217] width 136 height 24
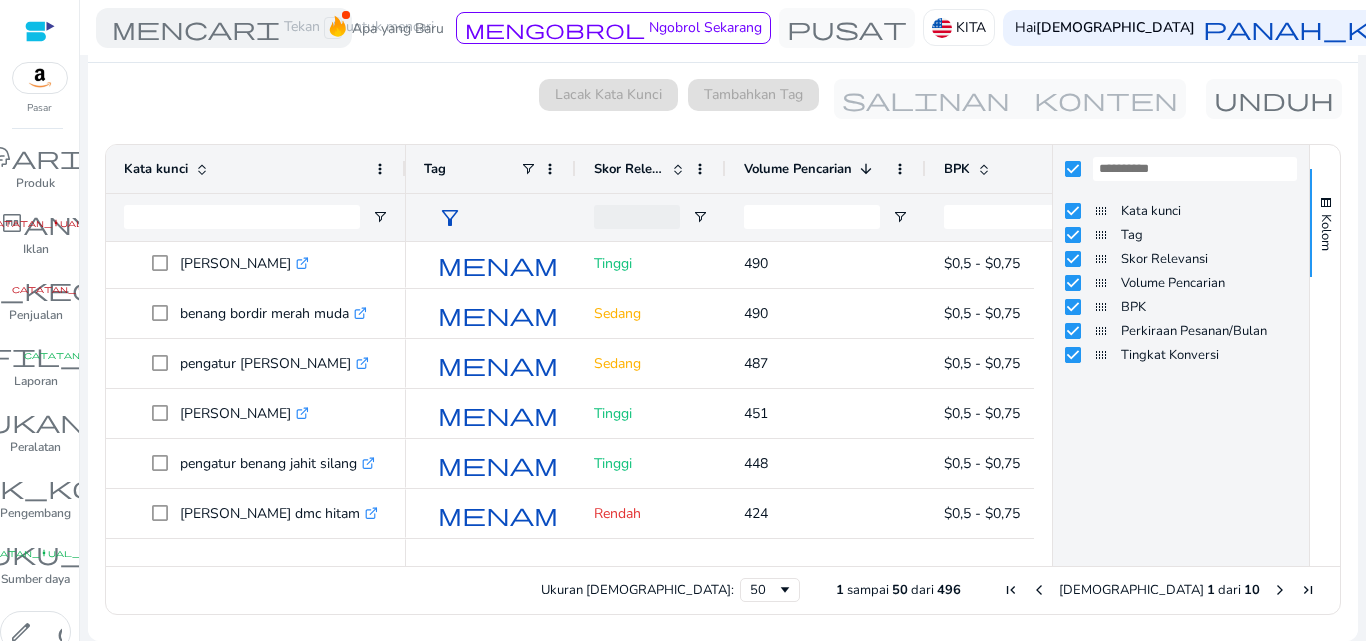
click at [955, 171] on font "BPK" at bounding box center [957, 169] width 26 height 18
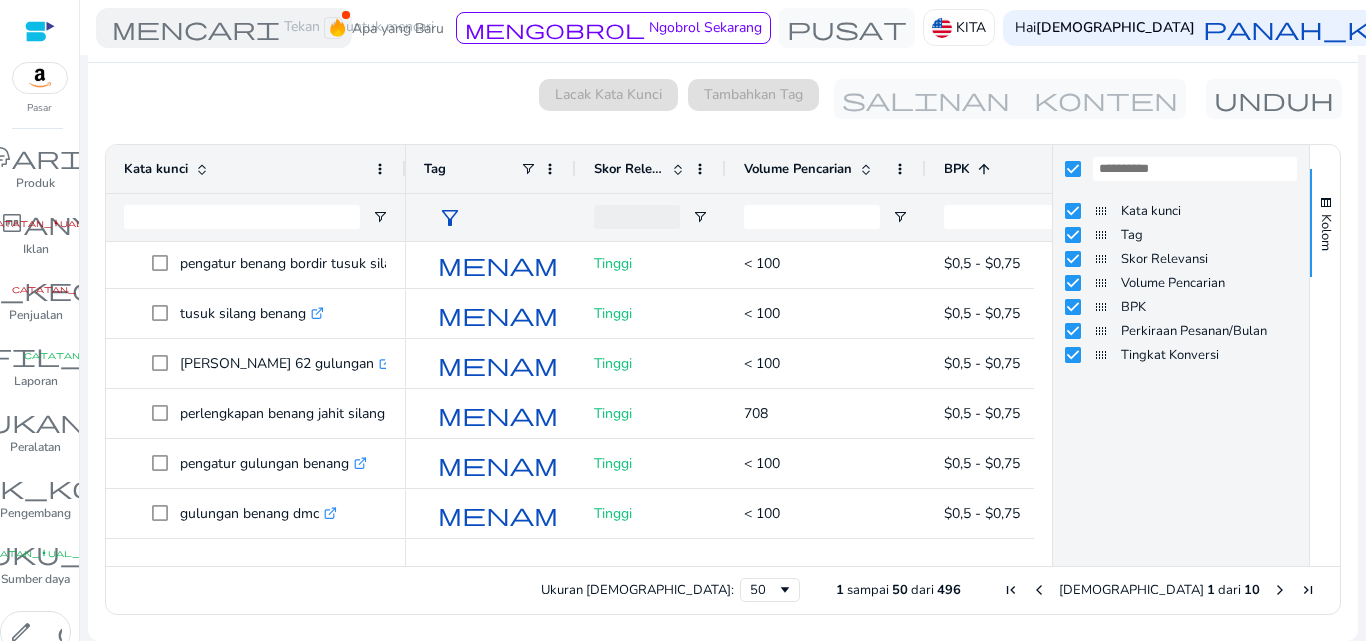
click at [982, 167] on span at bounding box center [984, 169] width 16 height 16
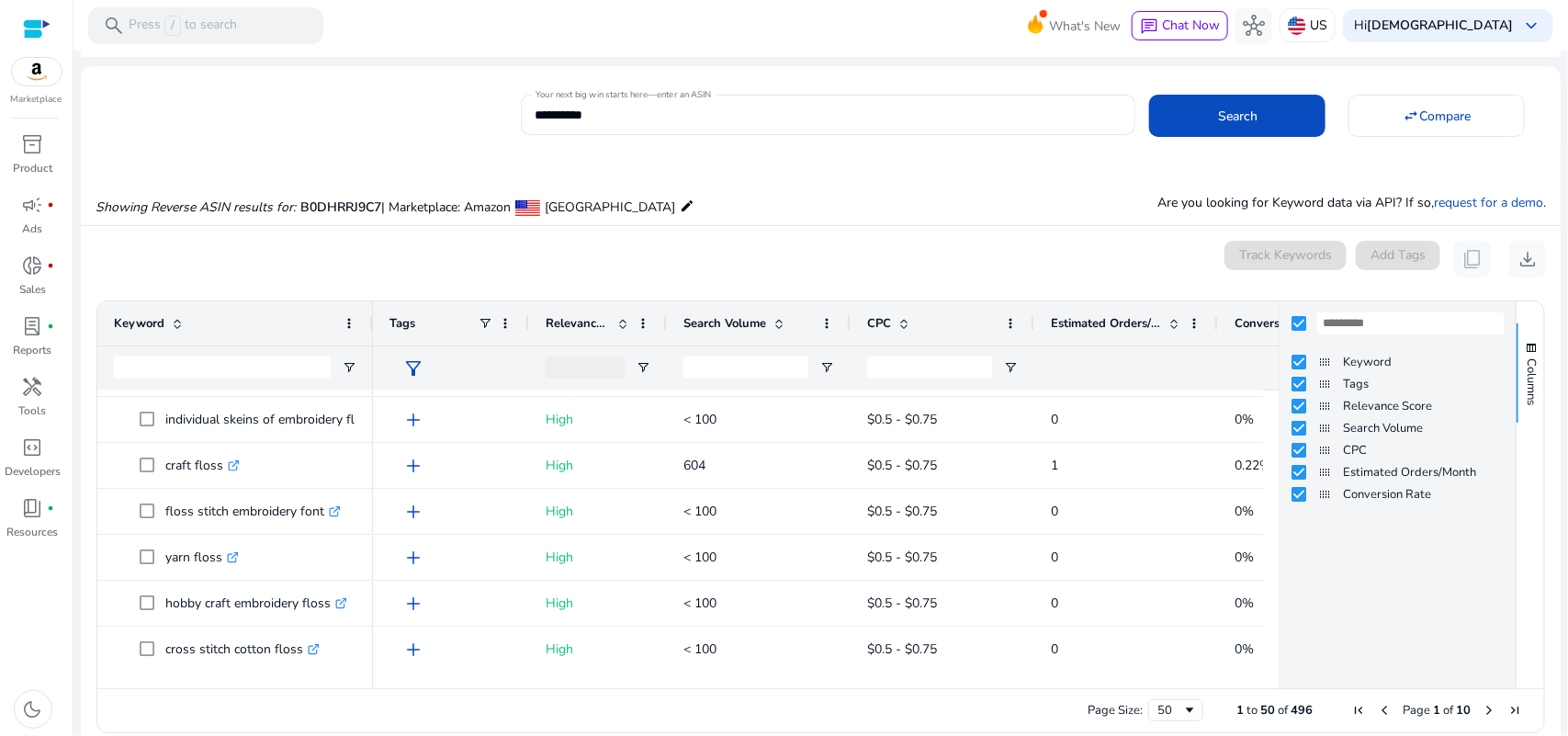
scroll to position [67, 0]
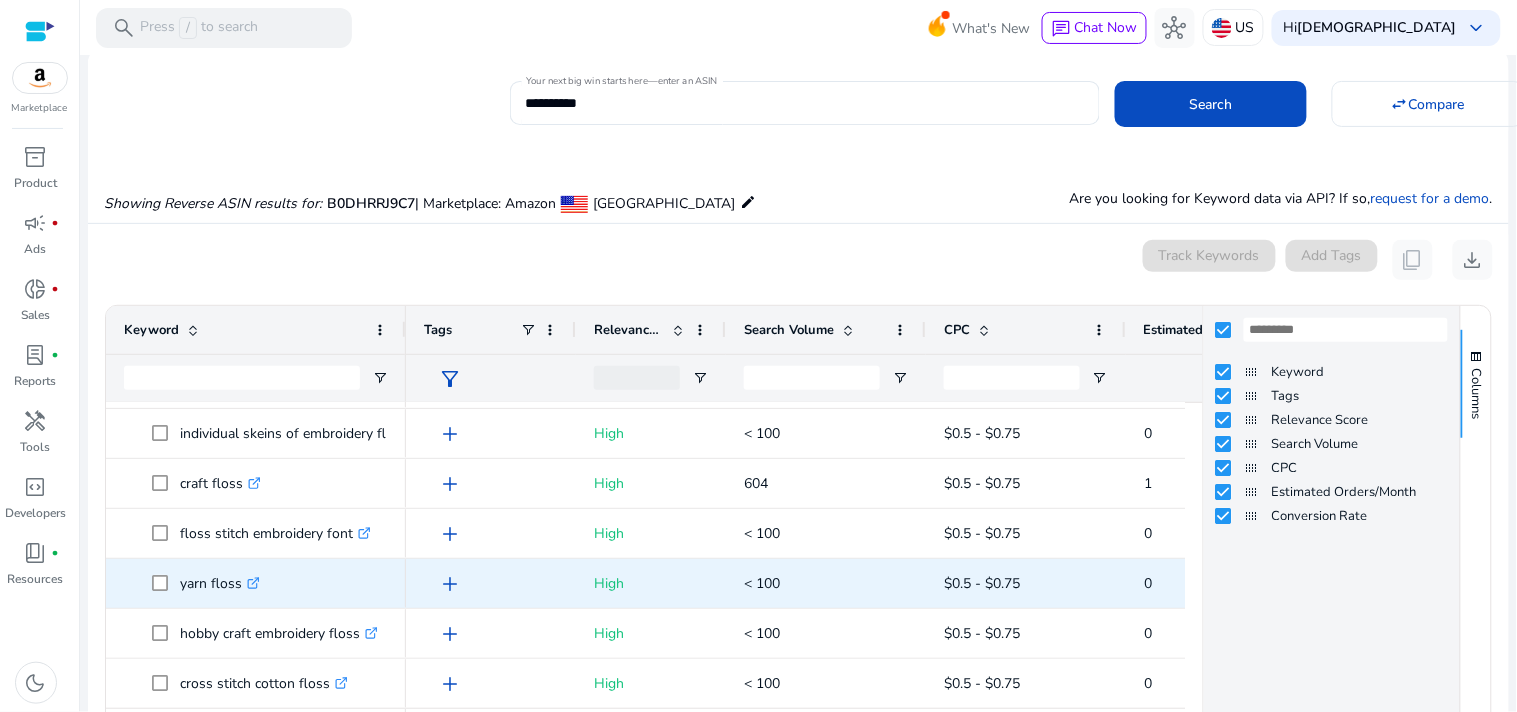
scroll to position [162, 0]
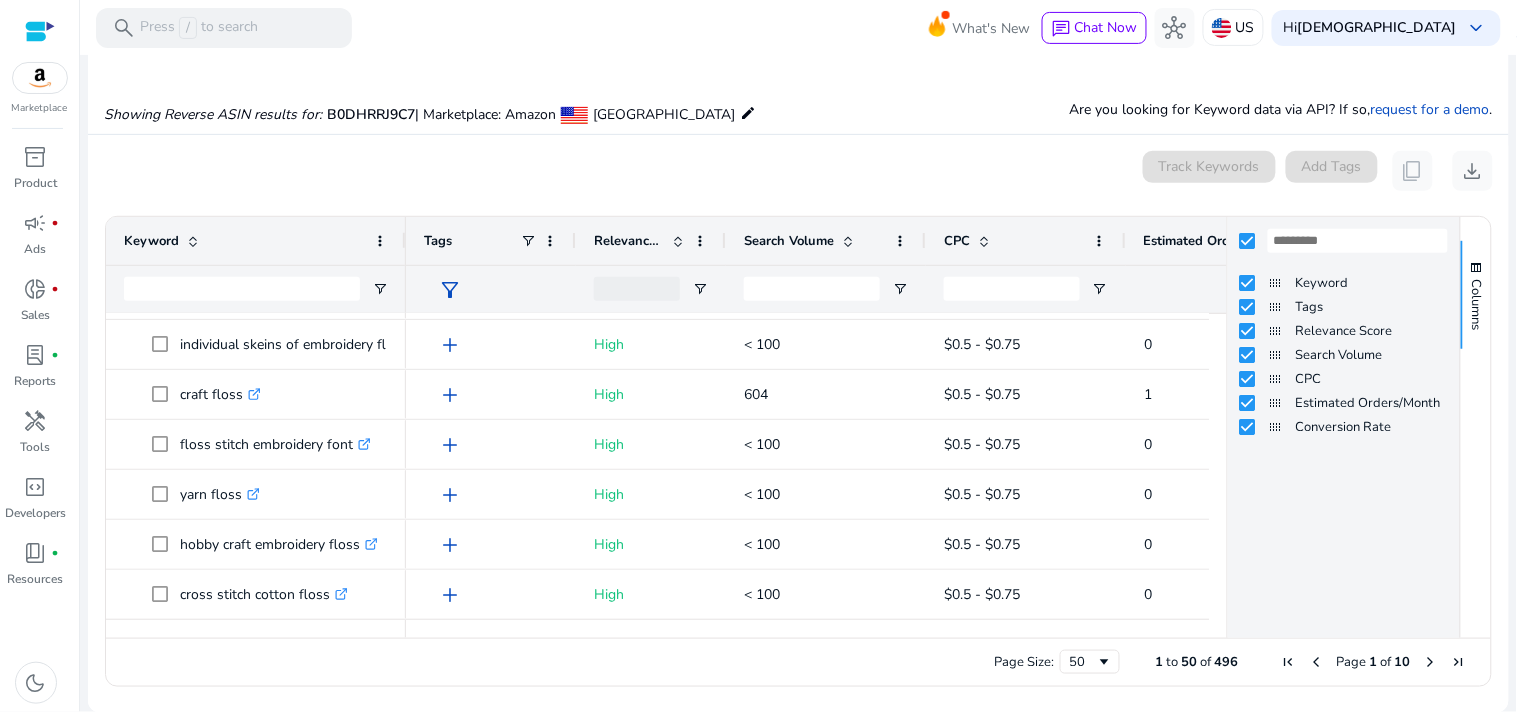
drag, startPoint x: 1213, startPoint y: 552, endPoint x: 1198, endPoint y: 510, distance: 44.6
click at [1225, 465] on div at bounding box center [1227, 427] width 5 height 421
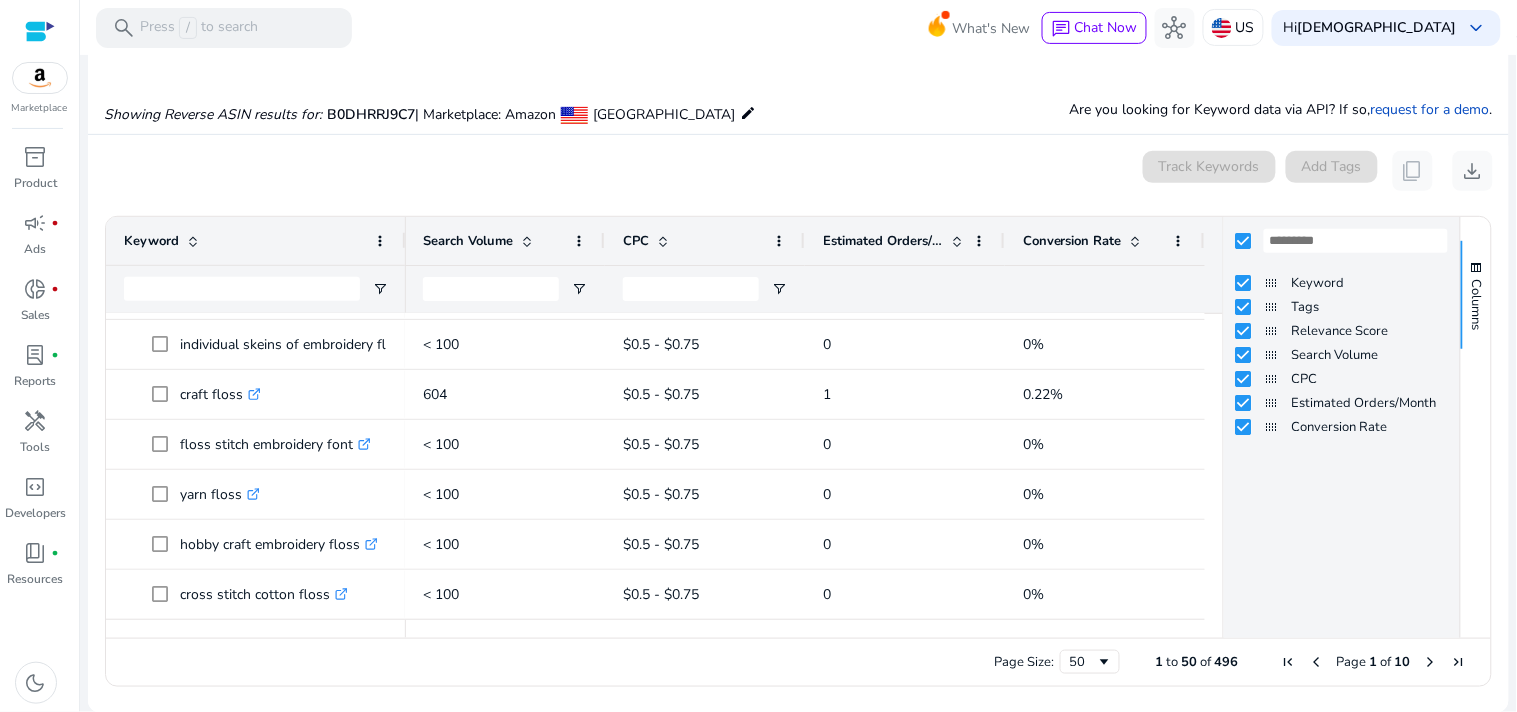
scroll to position [0, 0]
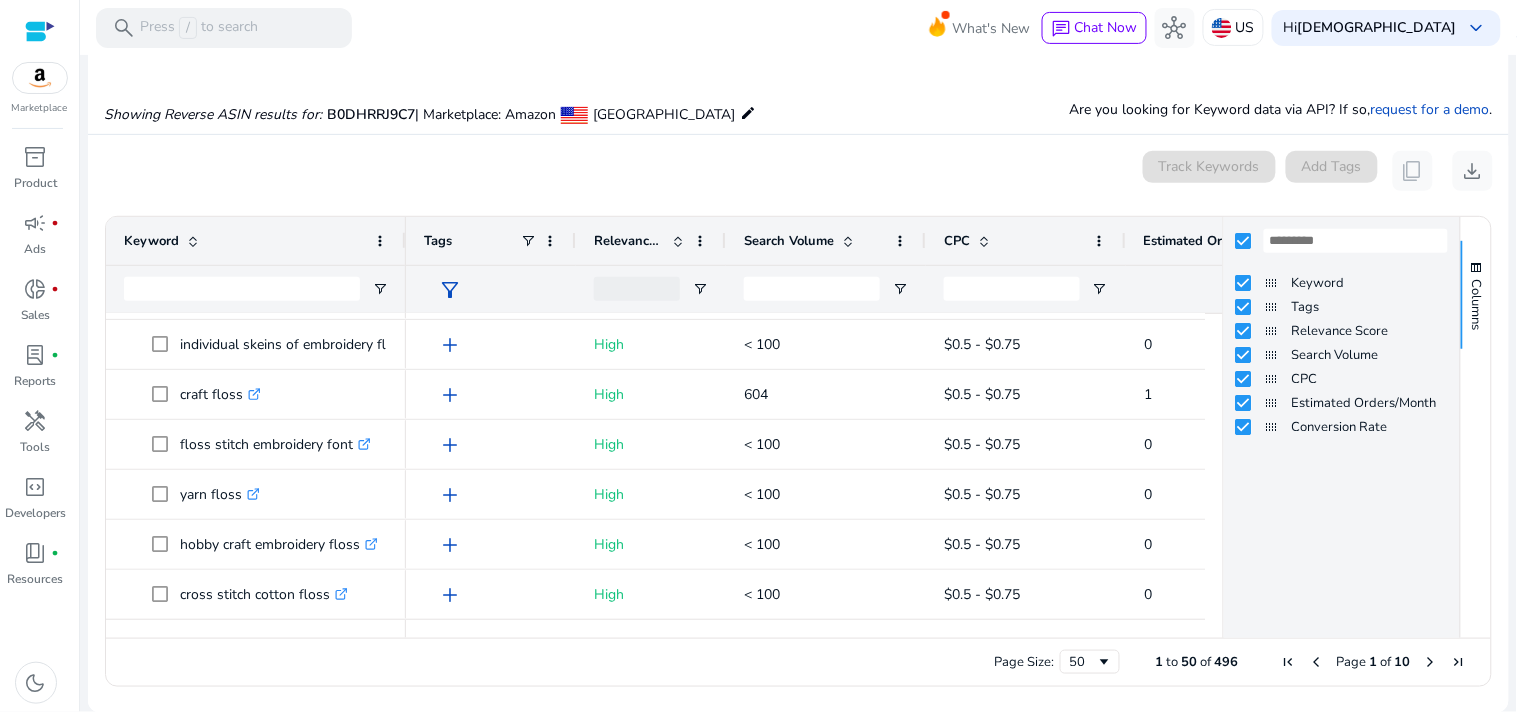
click at [116, 244] on div "Keyword" at bounding box center [256, 241] width 300 height 48
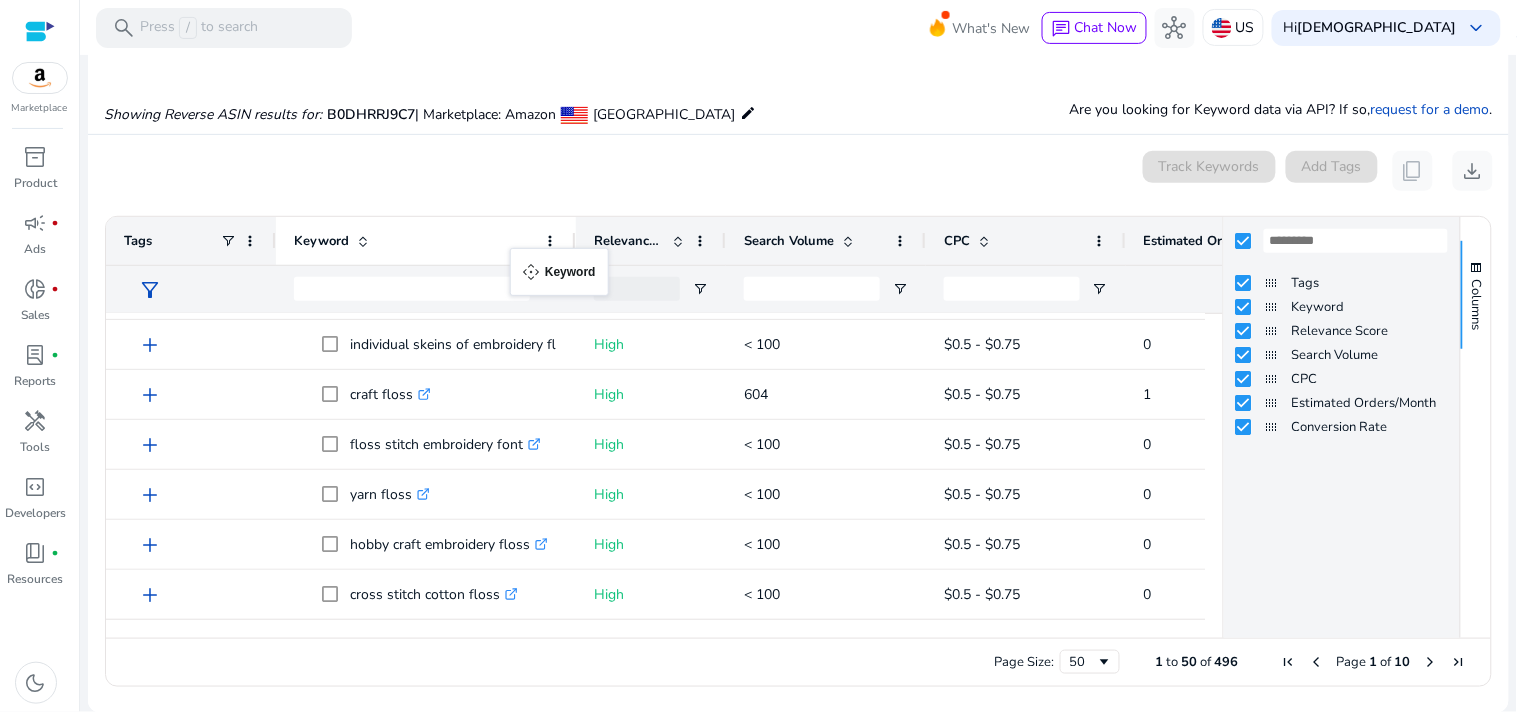
drag, startPoint x: 116, startPoint y: 243, endPoint x: 520, endPoint y: 260, distance: 404.3
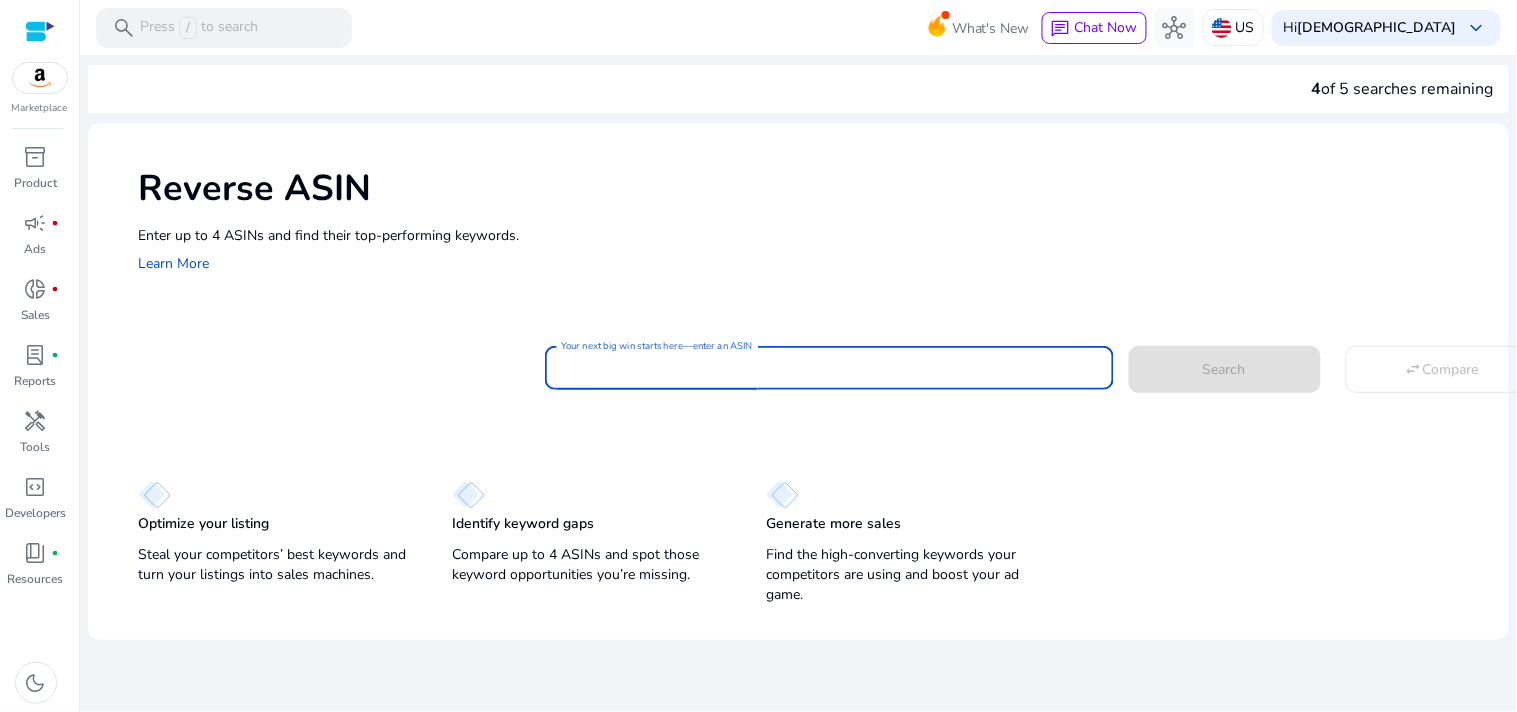
click at [742, 362] on input "Your next big win starts here—enter an ASIN" at bounding box center [829, 368] width 537 height 22
paste input "**********"
type input "**********"
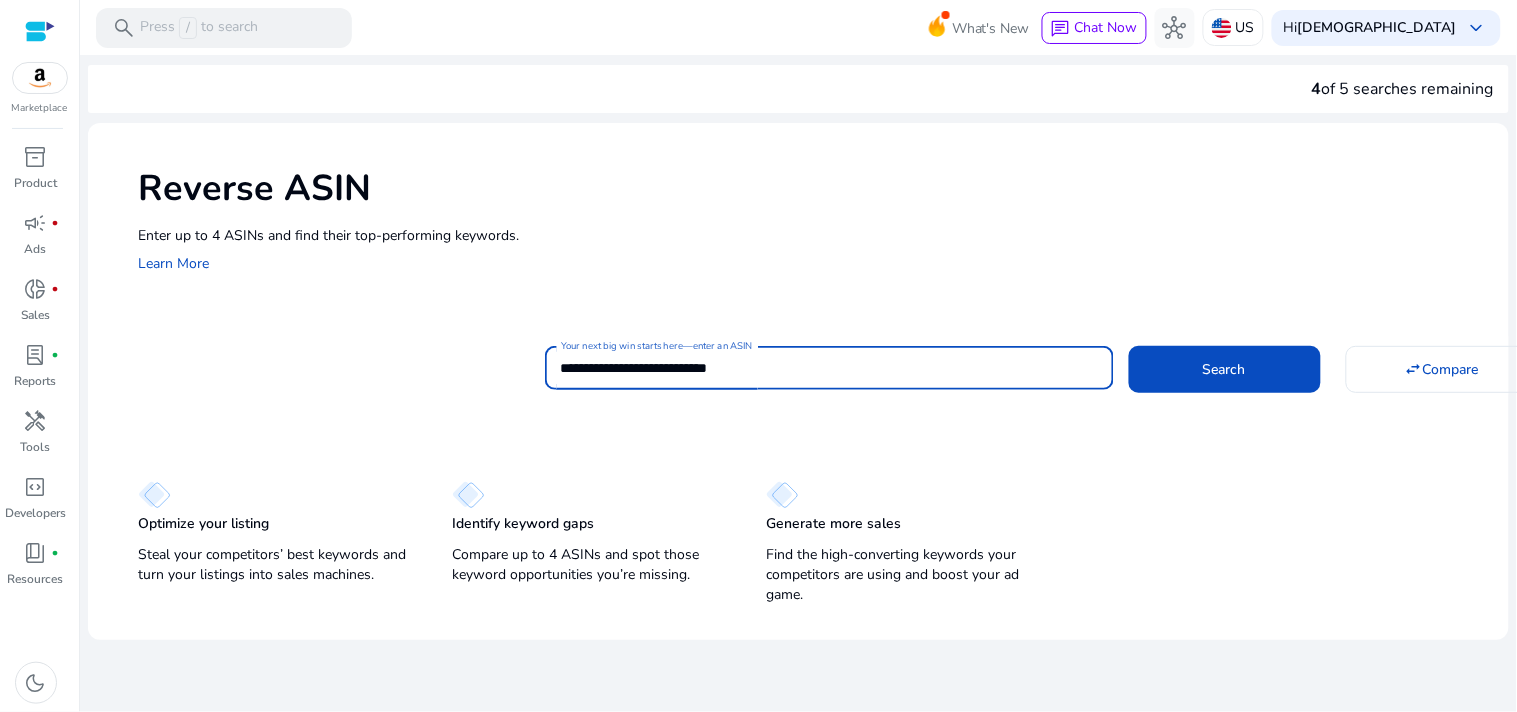
drag, startPoint x: 804, startPoint y: 367, endPoint x: 476, endPoint y: 364, distance: 327.9
click at [476, 364] on div "**********" at bounding box center [815, 365] width 1355 height 49
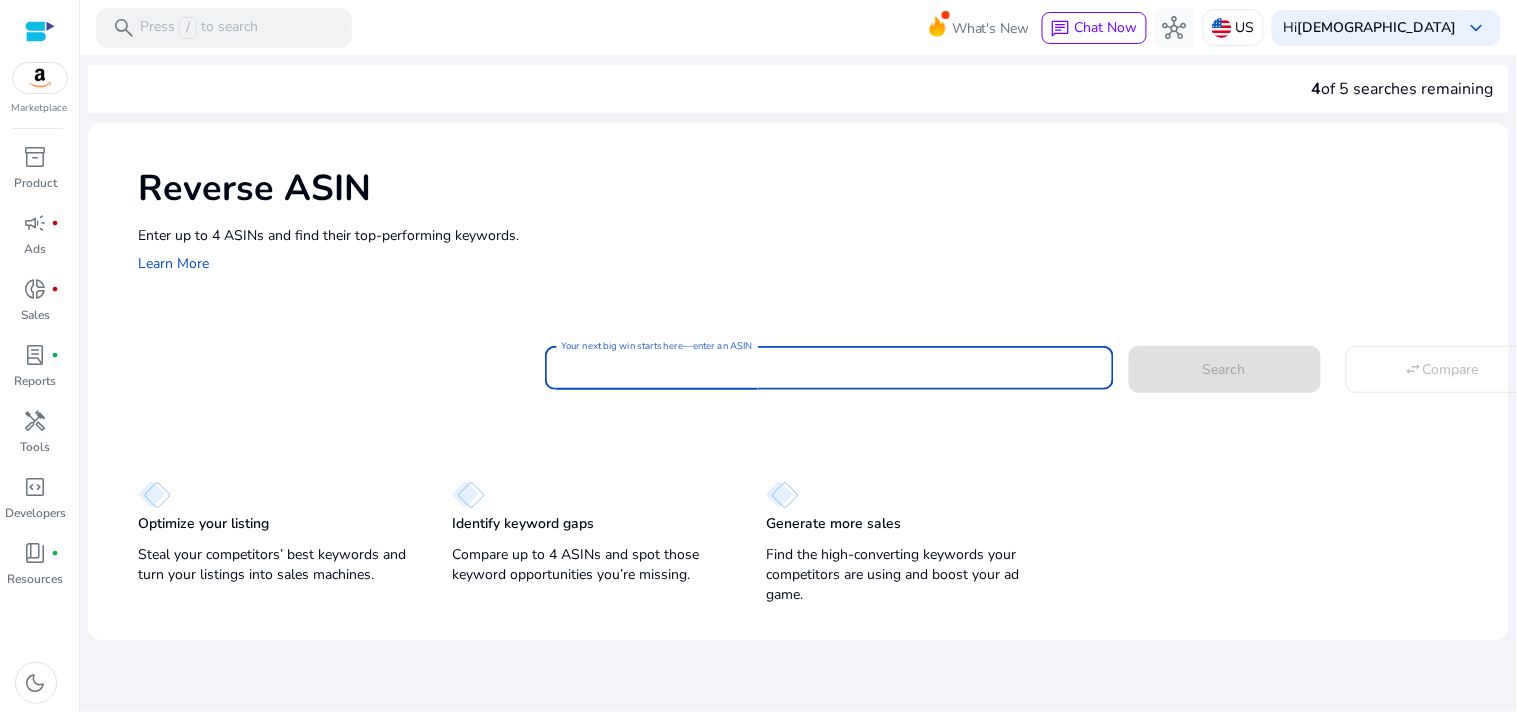
paste input "**********"
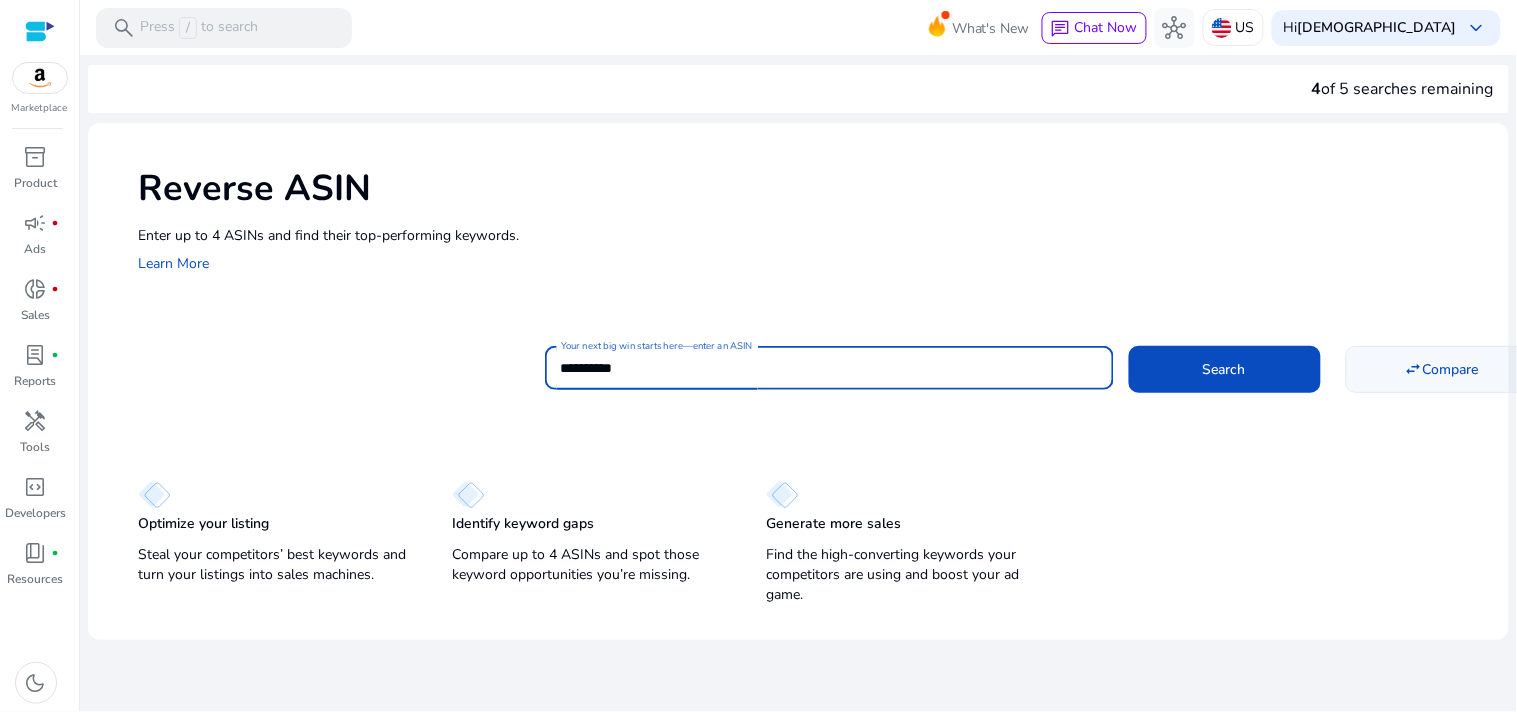
type input "**********"
click at [1418, 370] on mat-icon "swap_horiz" at bounding box center [1414, 369] width 18 height 18
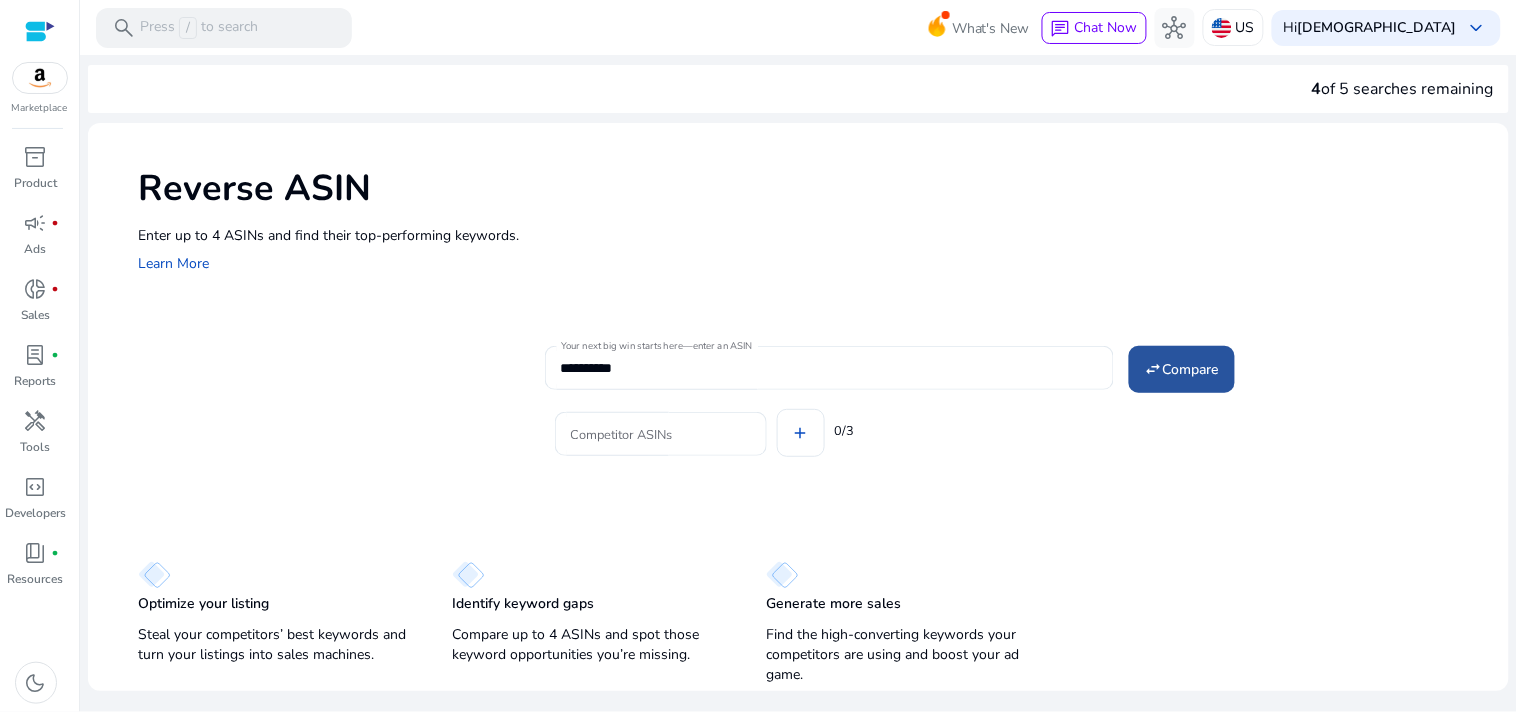
click at [1157, 370] on mat-icon "swap_horiz" at bounding box center [1154, 369] width 18 height 18
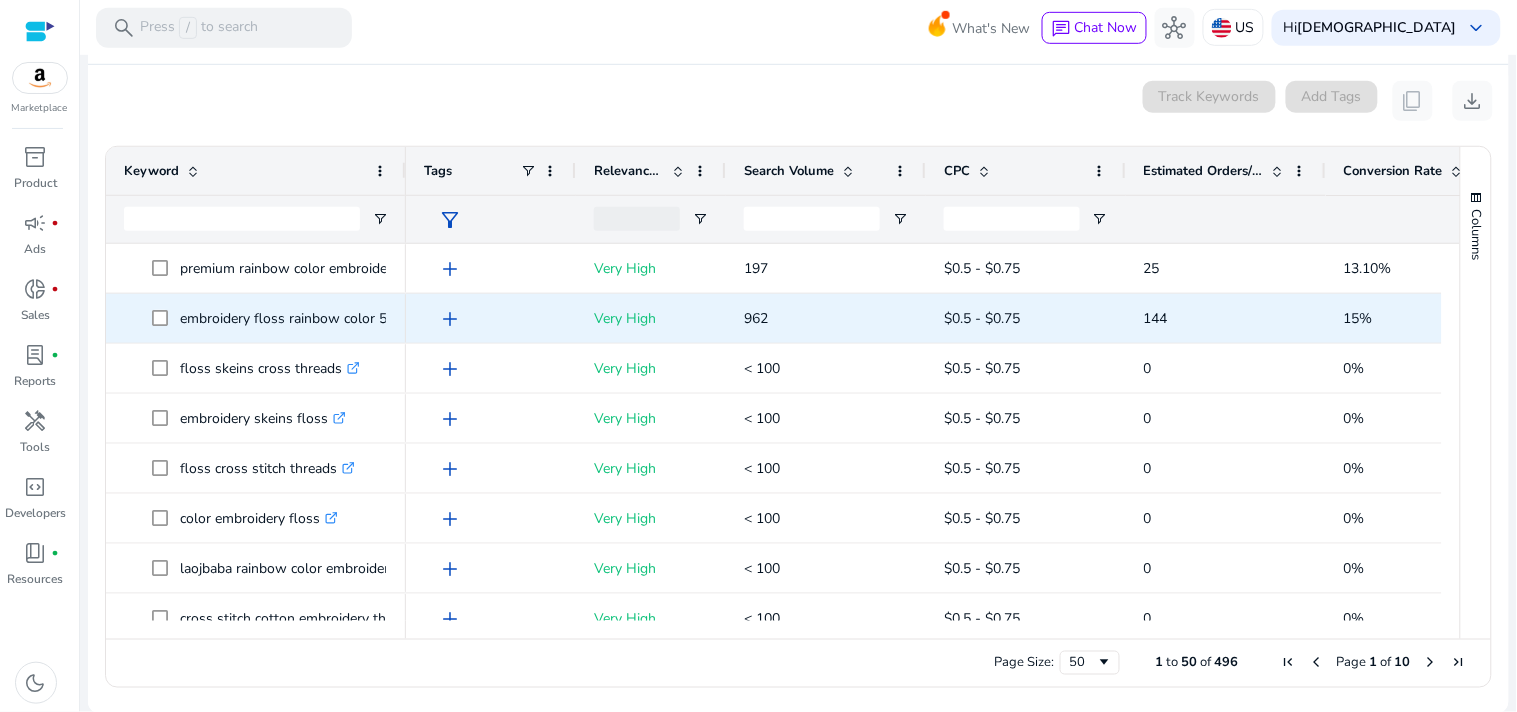
scroll to position [313, 0]
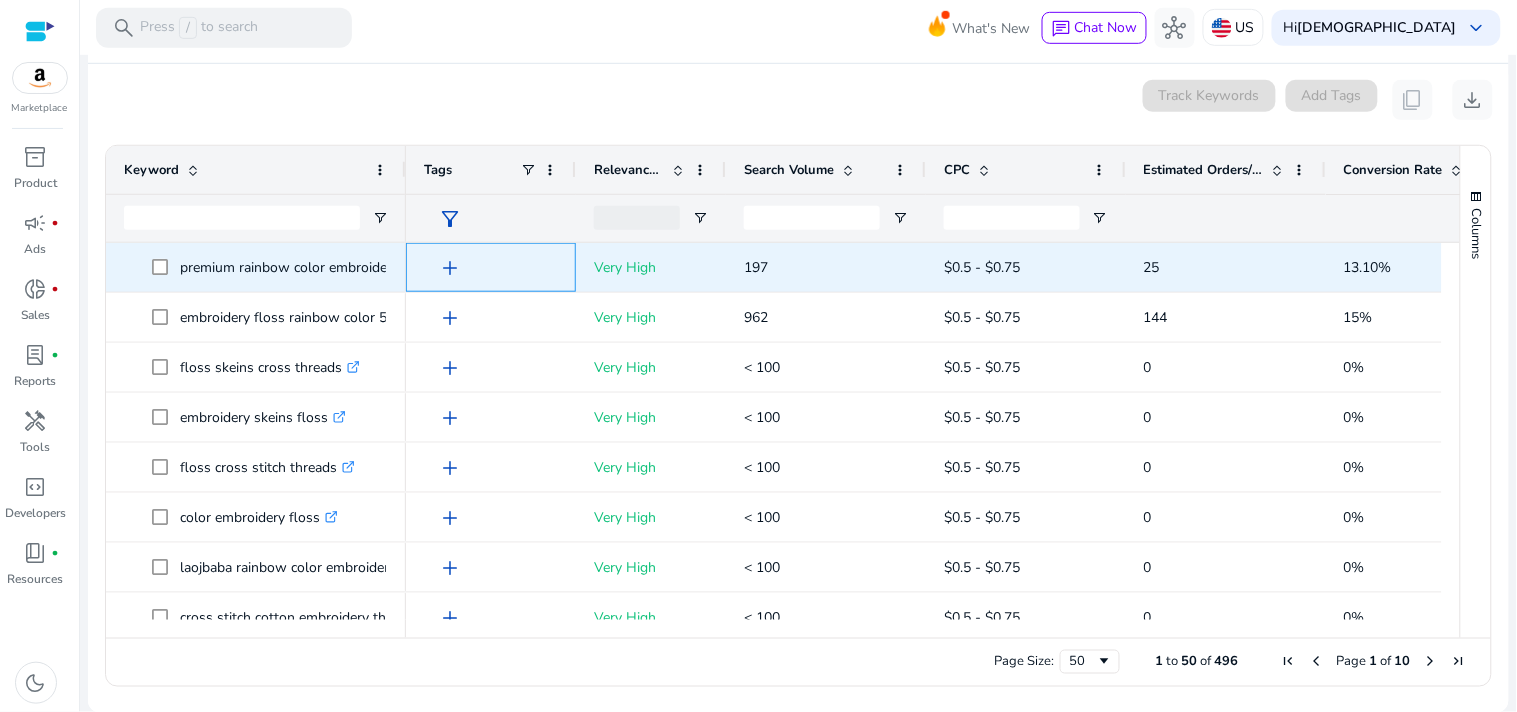
click at [453, 267] on span "add" at bounding box center [450, 268] width 24 height 24
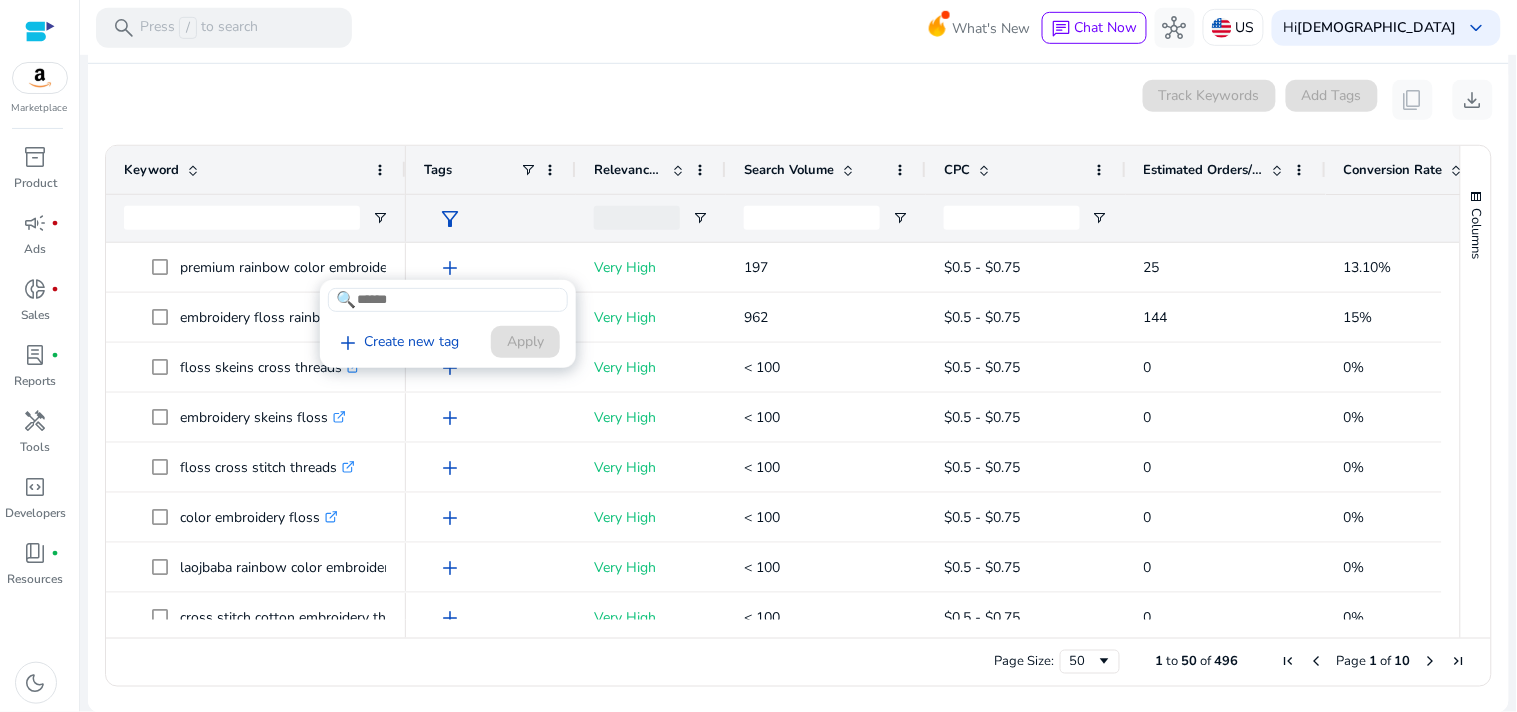
click at [468, 58] on div at bounding box center [758, 356] width 1517 height 712
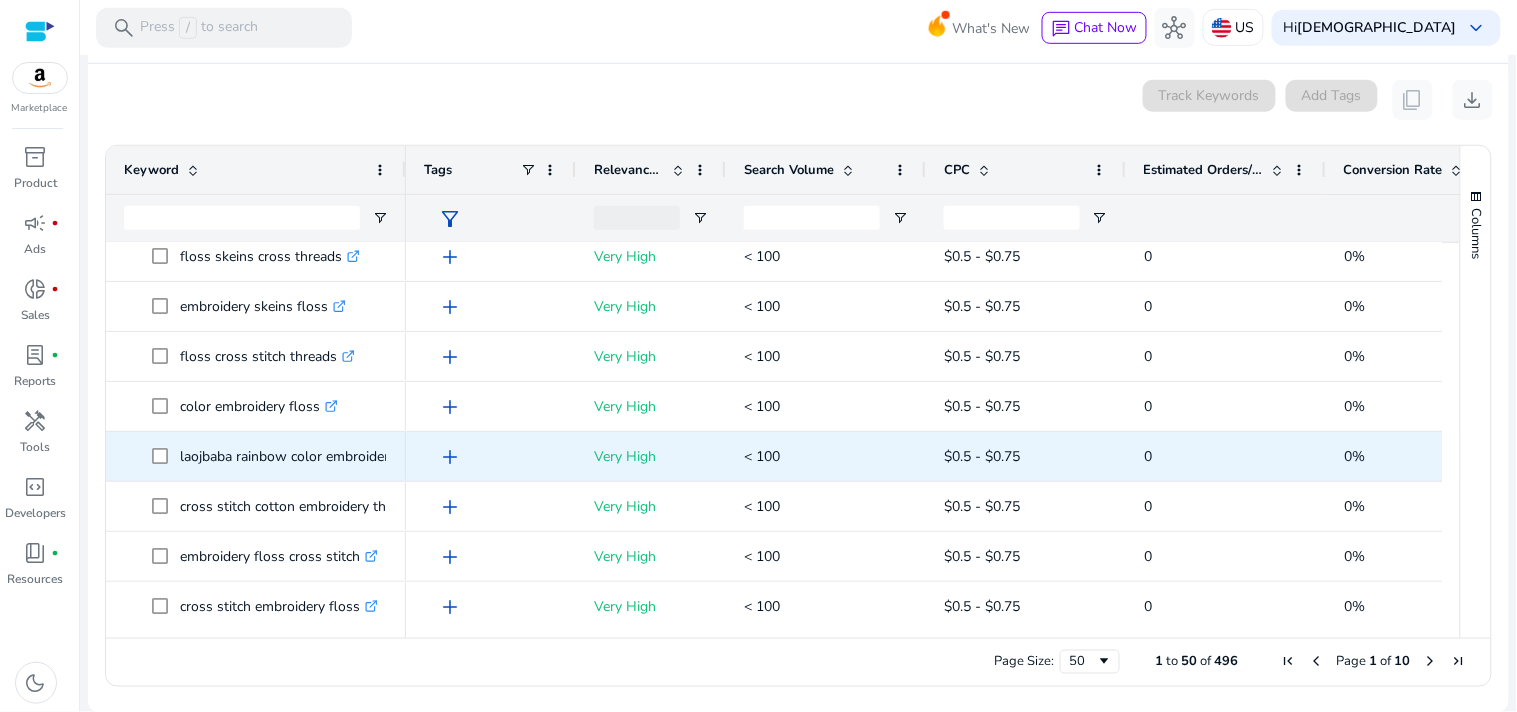
scroll to position [0, 0]
